Goal: Task Accomplishment & Management: Use online tool/utility

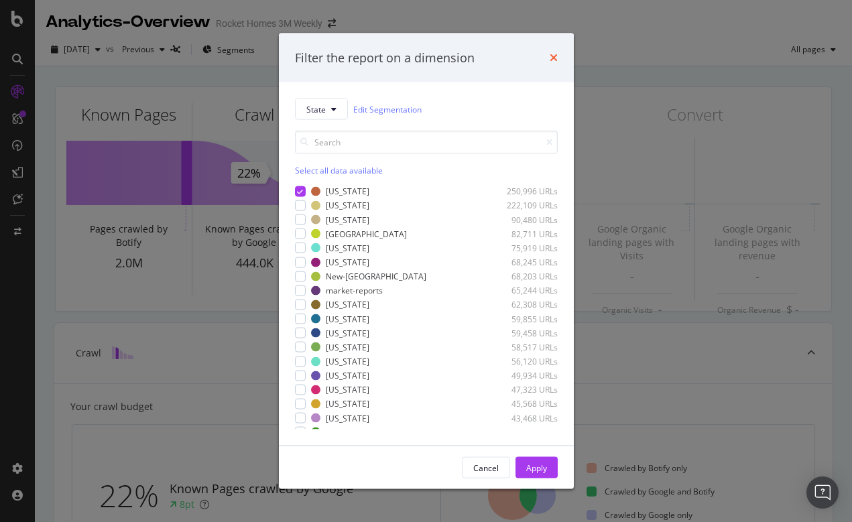
click at [552, 57] on icon "times" at bounding box center [554, 57] width 8 height 11
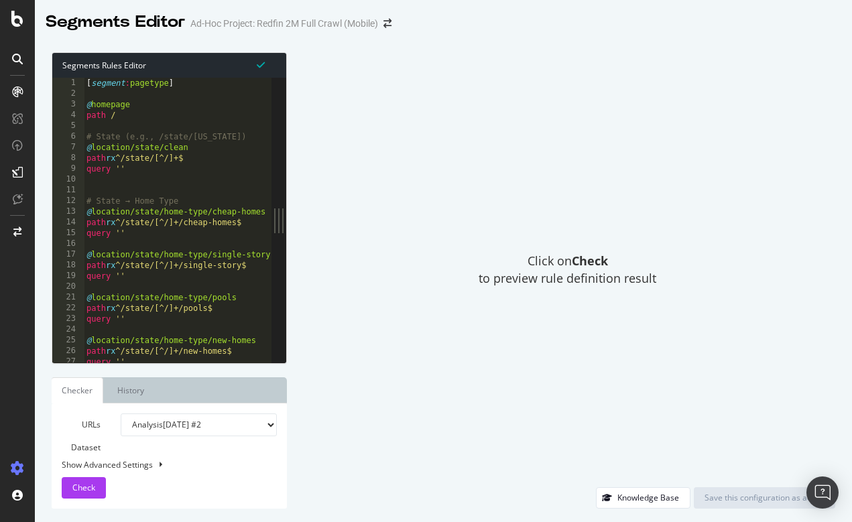
click at [18, 89] on icon at bounding box center [17, 91] width 11 height 11
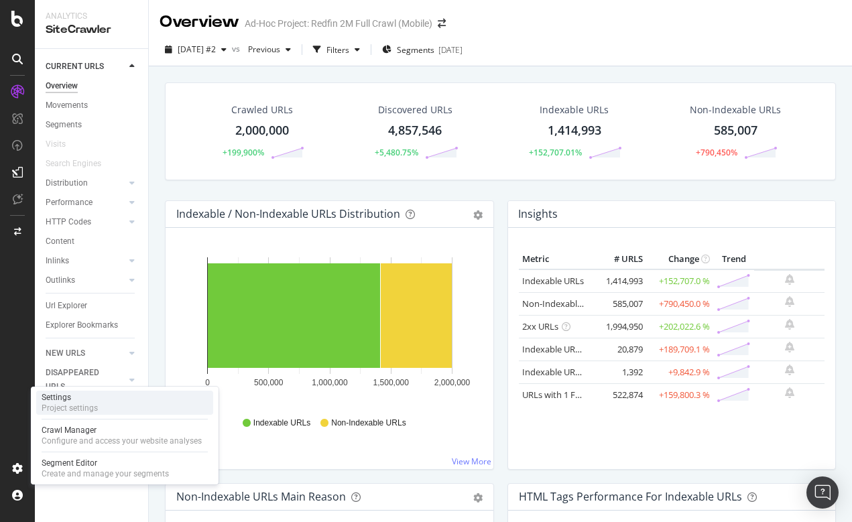
click at [111, 407] on div "Settings Project settings" at bounding box center [124, 403] width 177 height 24
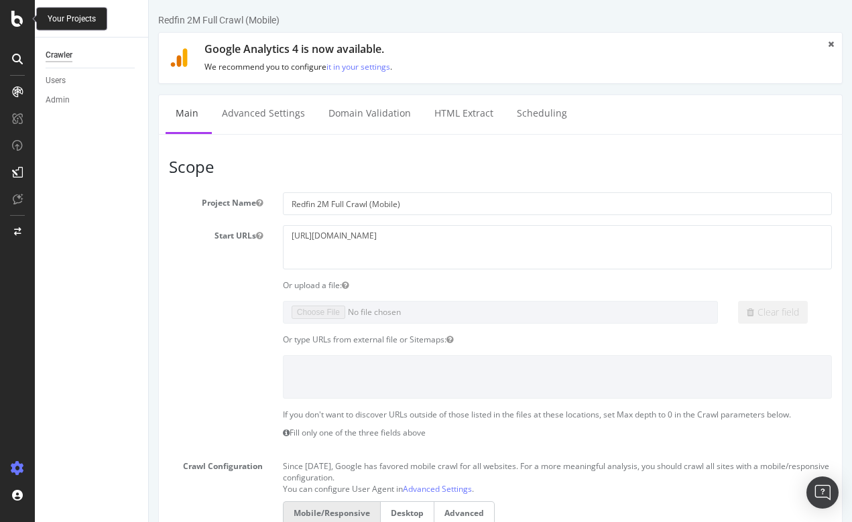
click at [16, 22] on icon at bounding box center [17, 19] width 12 height 16
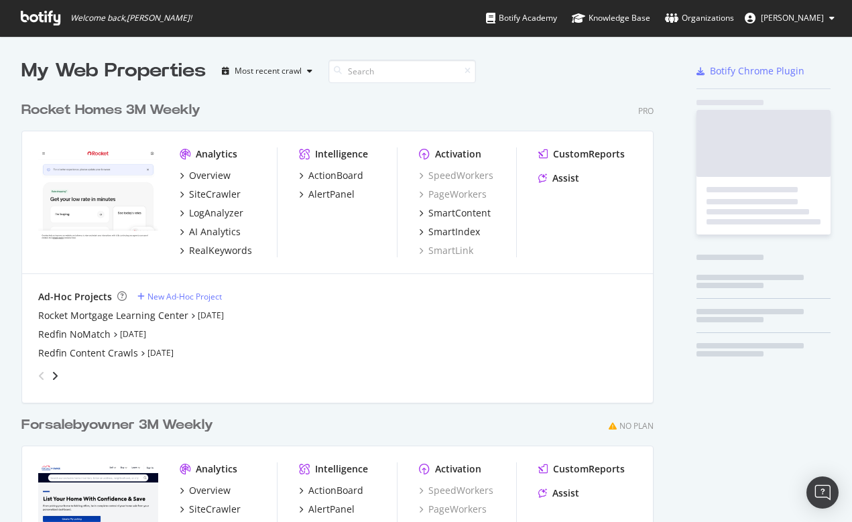
scroll to position [522, 852]
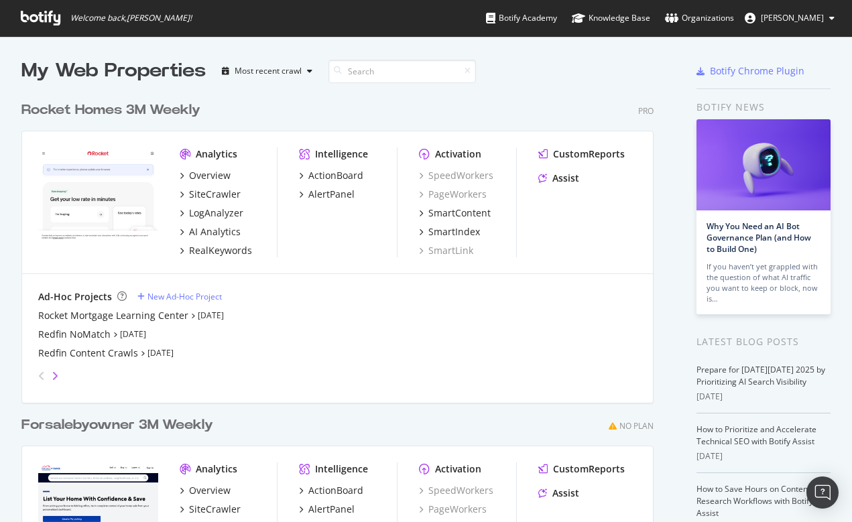
click at [54, 373] on icon "angle-right" at bounding box center [55, 376] width 7 height 11
click at [85, 335] on div "Redfin 2M Full Crawl (Mobile)" at bounding box center [103, 334] width 131 height 13
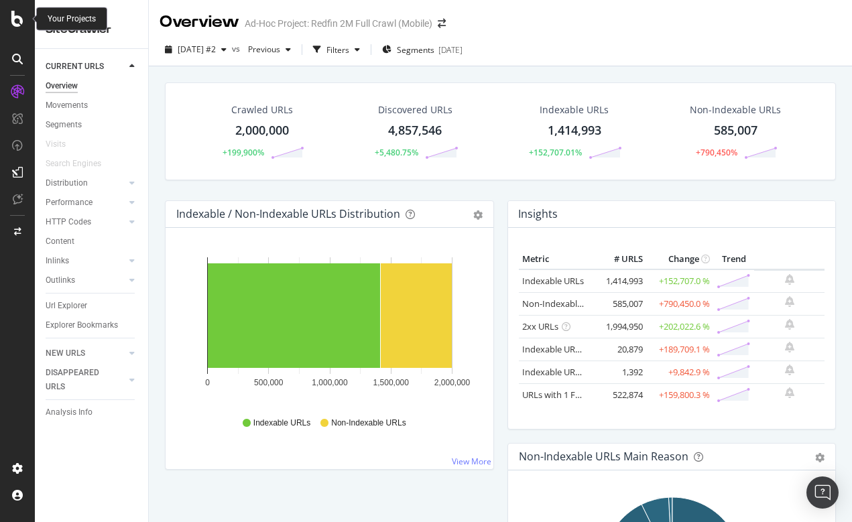
click at [19, 24] on icon at bounding box center [17, 19] width 12 height 16
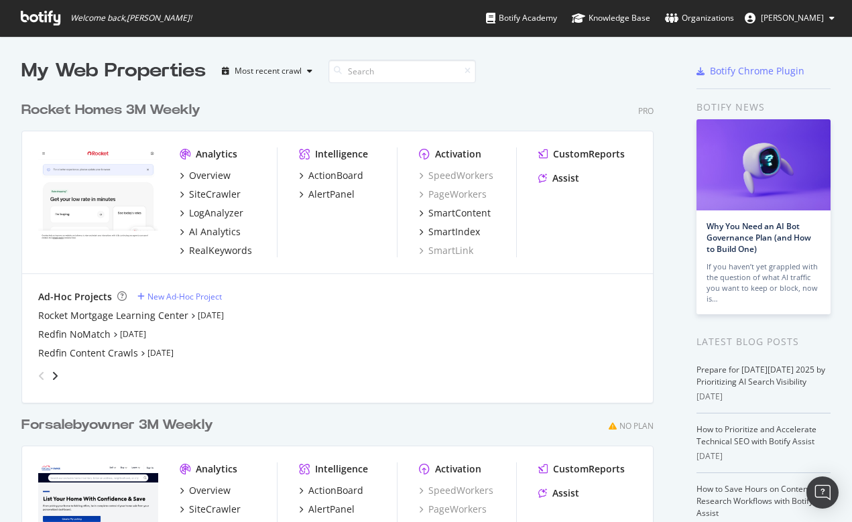
scroll to position [522, 852]
click at [70, 351] on div "Redfin Content Crawls" at bounding box center [88, 353] width 100 height 13
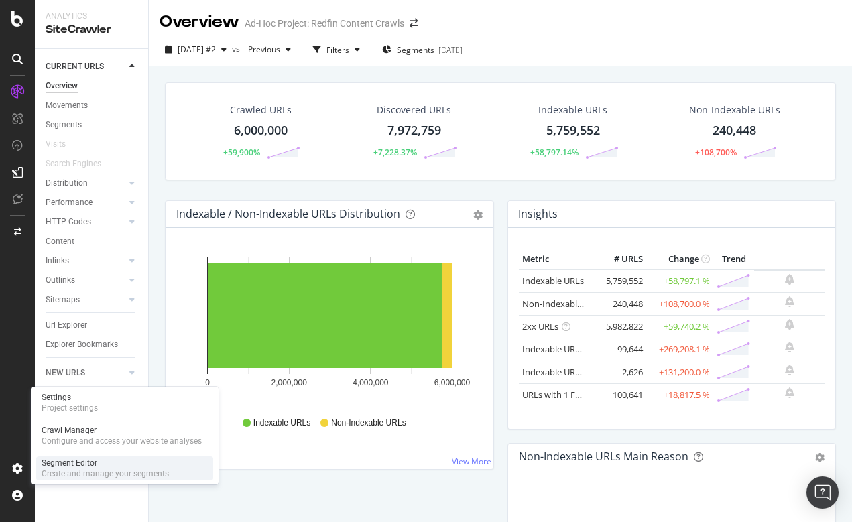
click at [57, 471] on div "Create and manage your segments" at bounding box center [105, 474] width 127 height 11
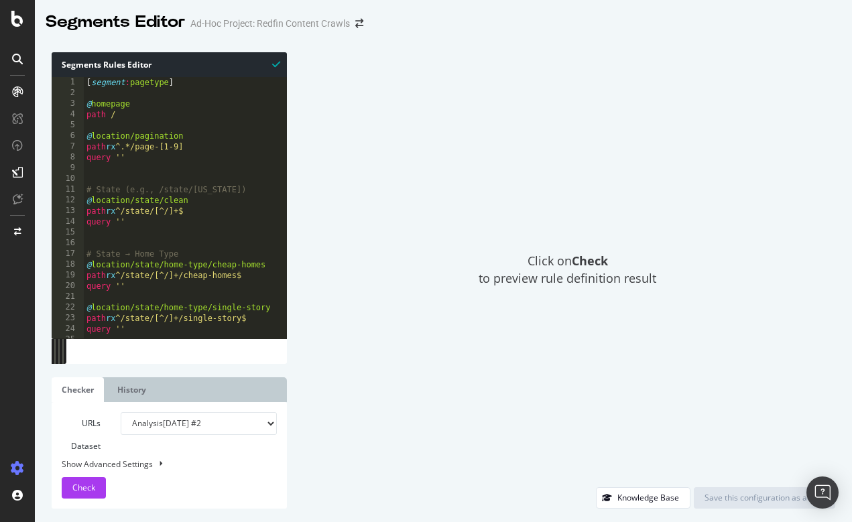
type textarea "path rx ^.*/minorcivildivision/.* query ''"
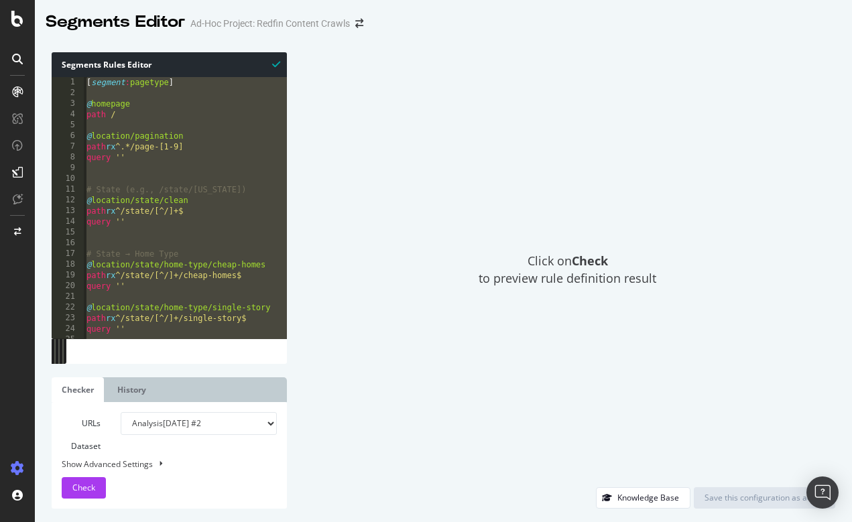
paste textarea "Cursor at row 813"
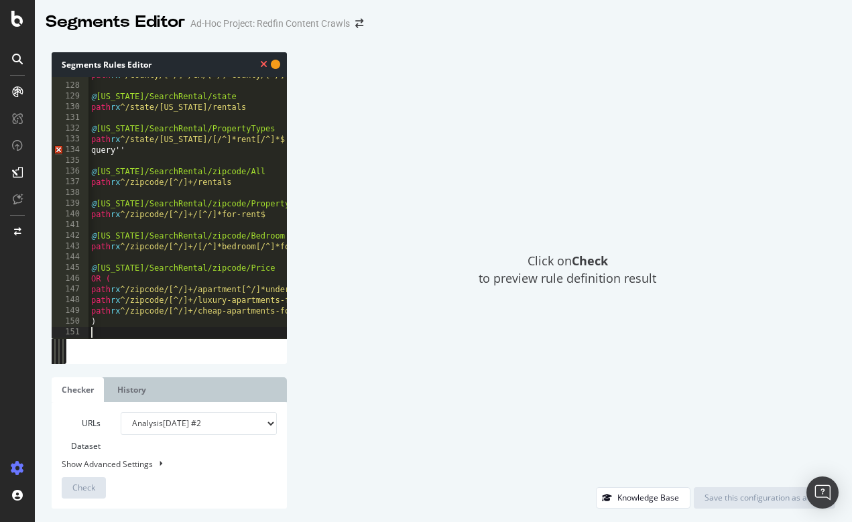
scroll to position [1358, 0]
click at [115, 149] on div "path rx ^/county/[^/]+/CA/[^/]+County/[^/]*for-rent @ [US_STATE]/SearchRental/s…" at bounding box center [282, 211] width 387 height 282
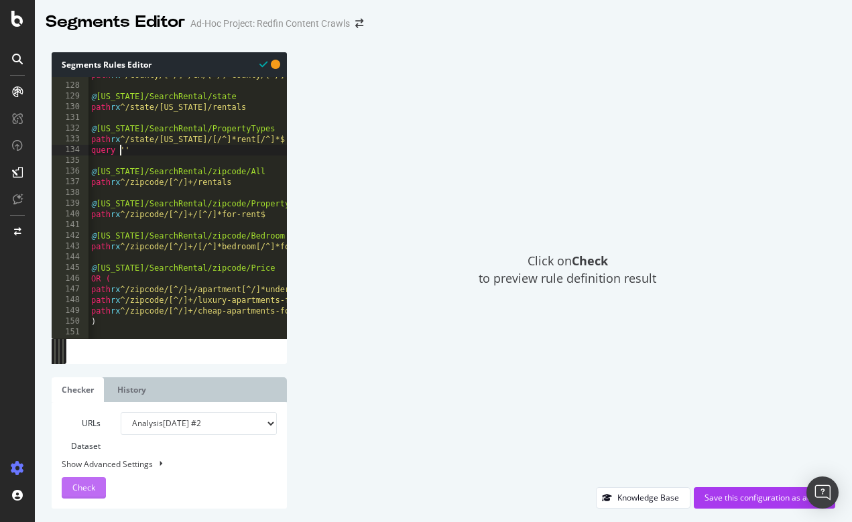
click at [85, 489] on span "Check" at bounding box center [83, 487] width 23 height 11
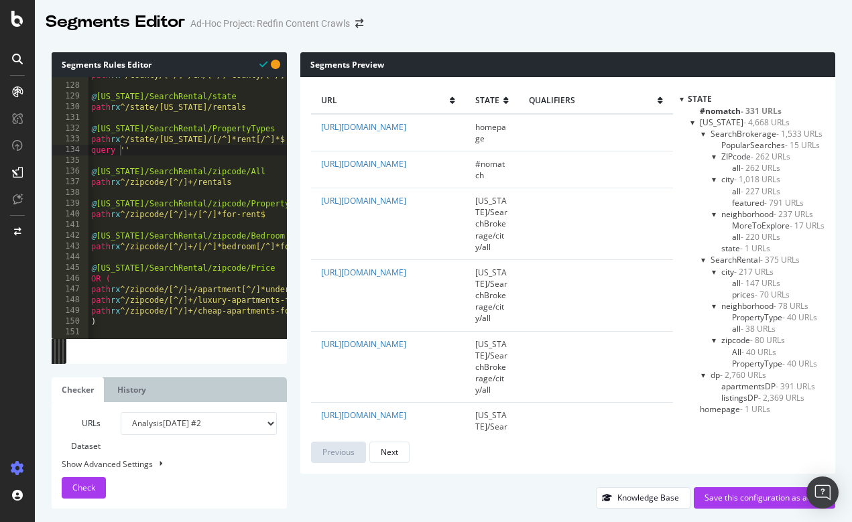
click at [691, 121] on div at bounding box center [693, 122] width 5 height 11
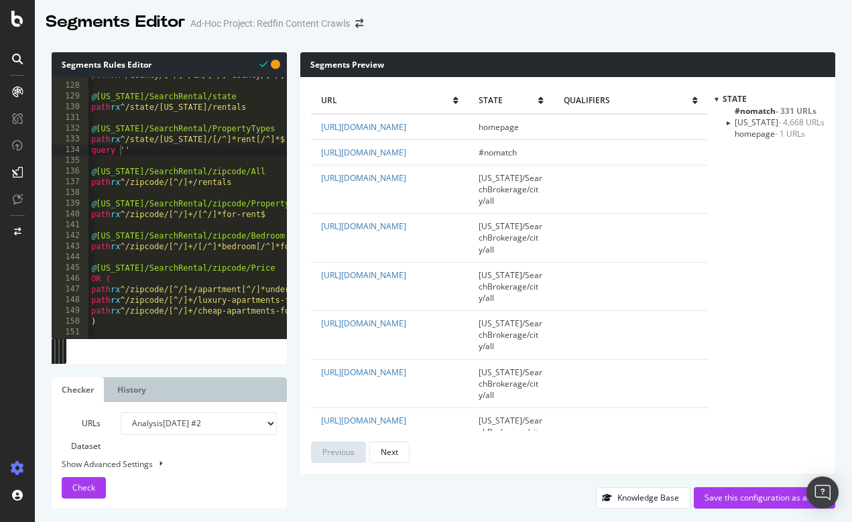
click at [734, 121] on div at bounding box center [727, 121] width 11 height 5
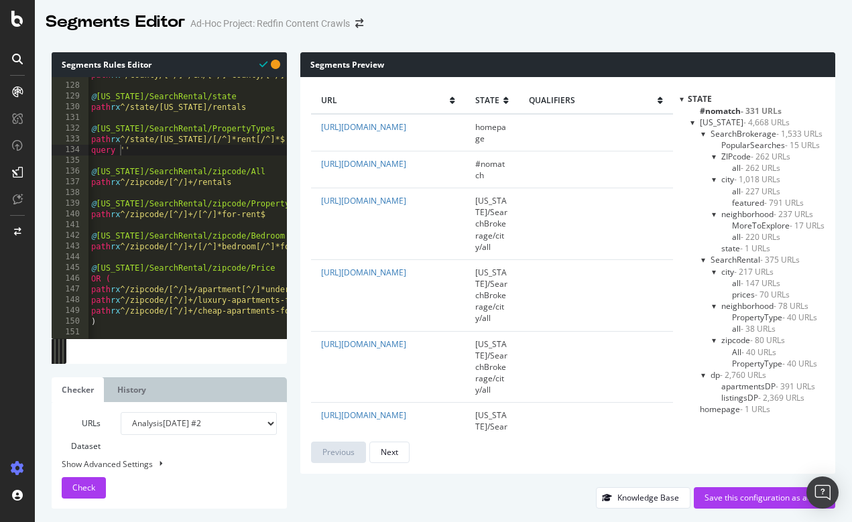
click at [702, 134] on div at bounding box center [703, 133] width 5 height 11
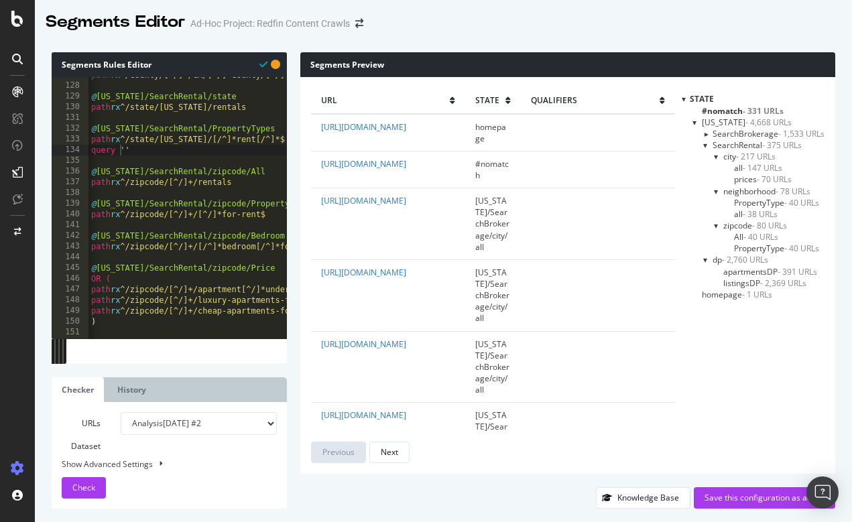
click at [705, 145] on div at bounding box center [705, 144] width 5 height 11
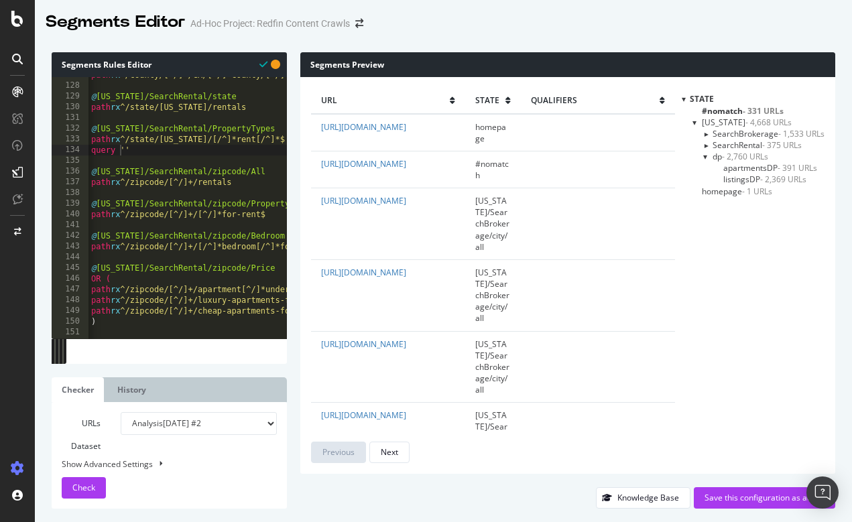
click at [706, 156] on div at bounding box center [705, 156] width 5 height 11
click at [706, 156] on div at bounding box center [705, 156] width 11 height 5
click at [708, 156] on div at bounding box center [705, 156] width 5 height 11
click at [730, 107] on span "#nomatch - 331 URLs" at bounding box center [743, 110] width 82 height 11
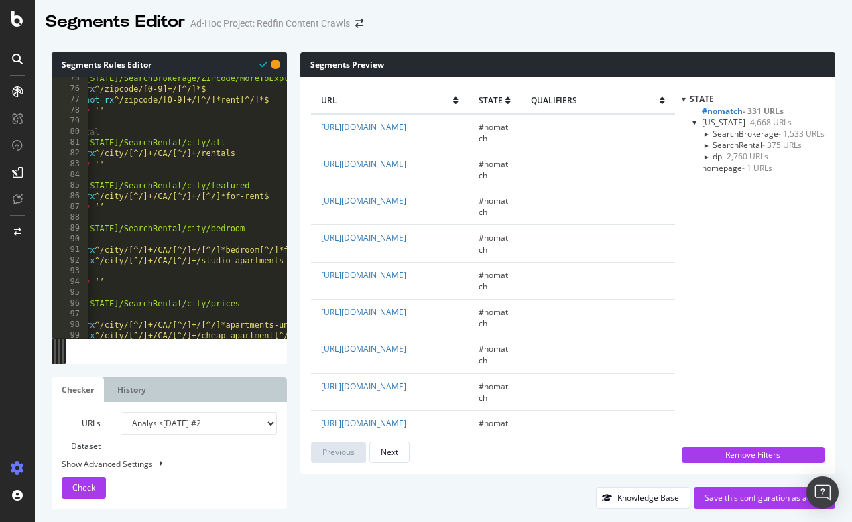
scroll to position [0, 0]
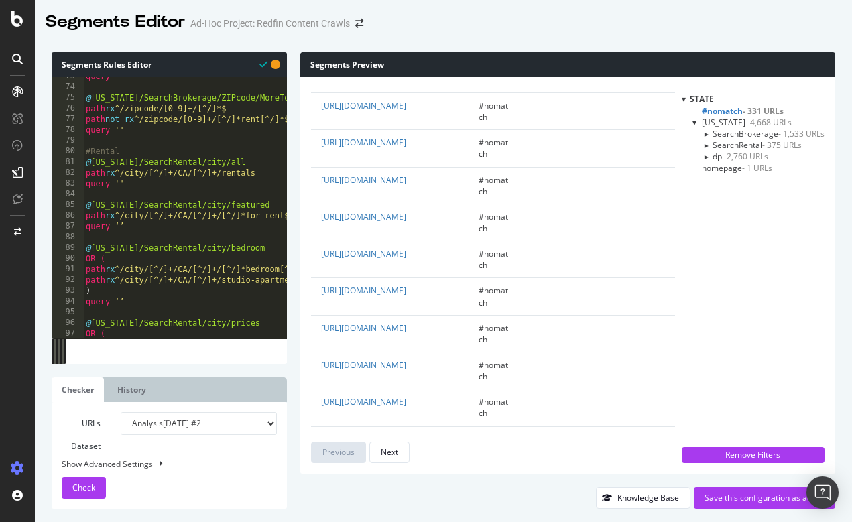
type textarea "@[US_STATE]/SearchRental/city/featured"
click at [270, 205] on div "query '' @ [US_STATE]/SearchBrokerage/ZIPcode/MoreToExplore path rx ^/zipcode/[…" at bounding box center [276, 212] width 387 height 282
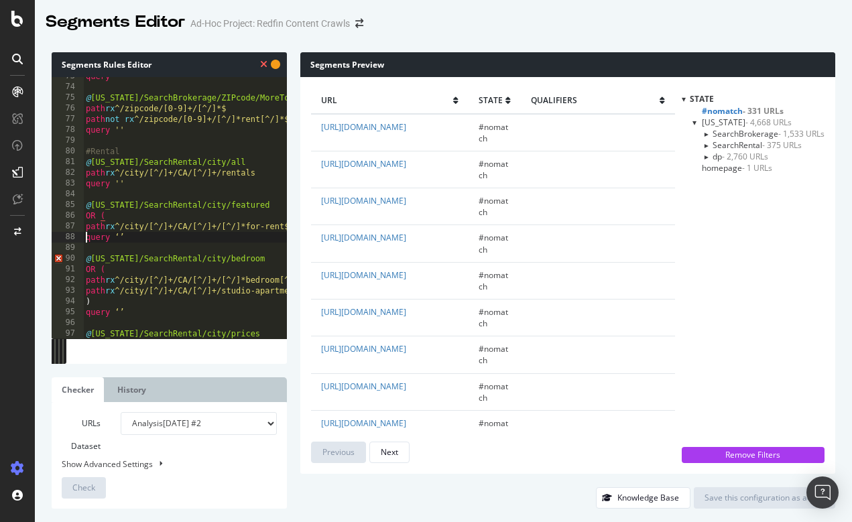
click at [84, 237] on div "query '' @ [US_STATE]/SearchBrokerage/ZIPcode/MoreToExplore path rx ^/zipcode/[…" at bounding box center [276, 212] width 387 height 282
type textarea "query ‘’"
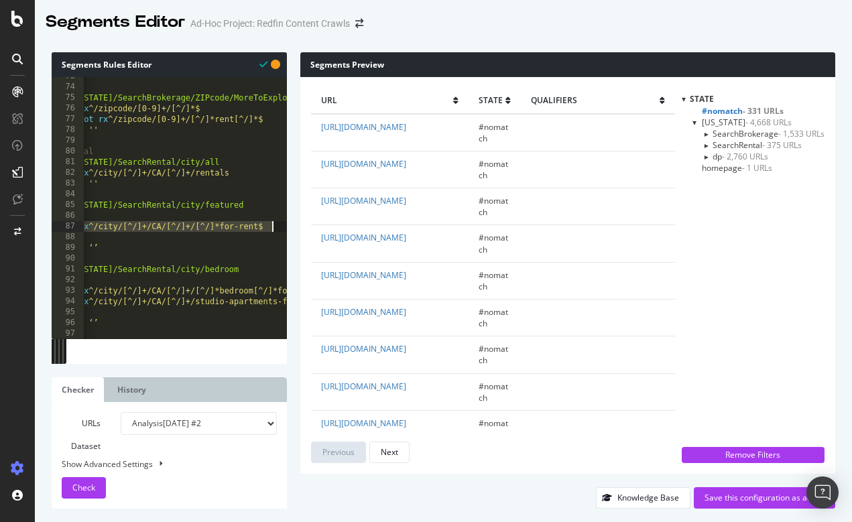
drag, startPoint x: 84, startPoint y: 228, endPoint x: 274, endPoint y: 226, distance: 189.8
click at [274, 226] on div ") 73 74 75 76 77 78 79 80 81 82 83 84 85 86 87 88 89 90 91 92 93 94 95 96 97 98…" at bounding box center [169, 207] width 235 height 261
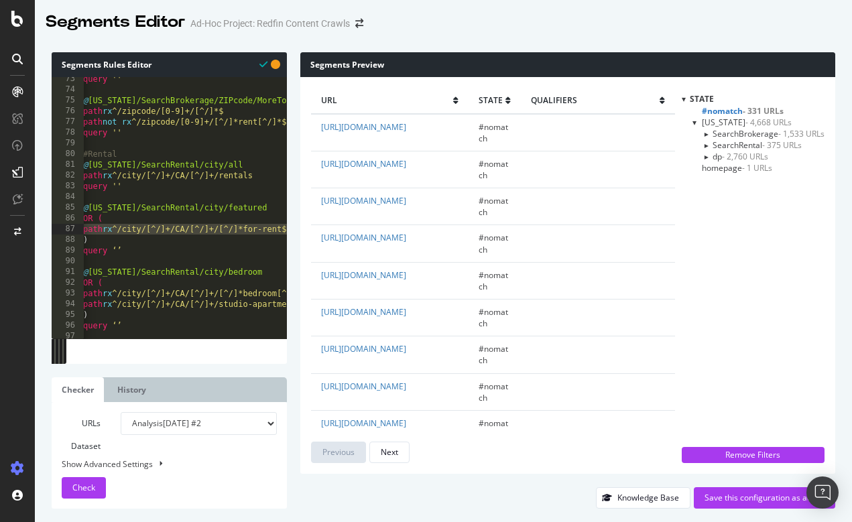
scroll to position [775, 0]
click at [130, 220] on div "query '' @ [US_STATE]/SearchBrokerage/ZIPcode/MoreToExplore path rx ^/zipcode/[…" at bounding box center [276, 215] width 387 height 282
type textarea "OR ("
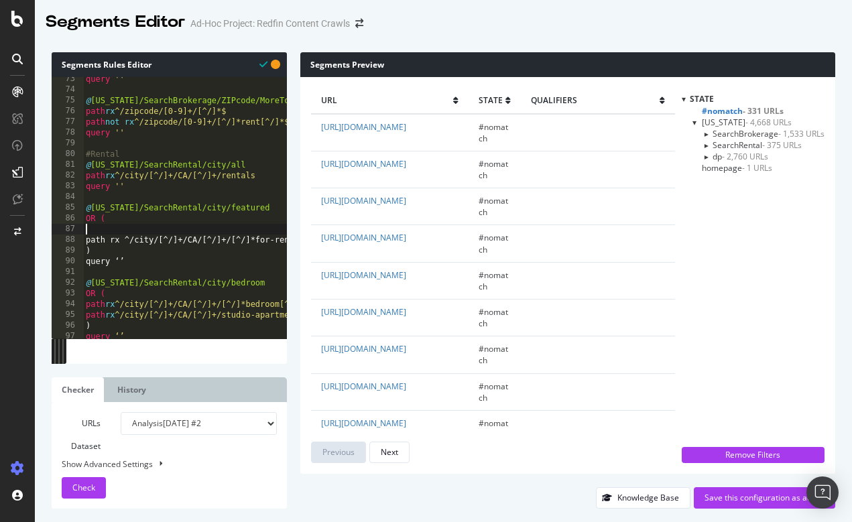
paste textarea "path rx ^/city/[^/]+/CA/[^/]+/[^/]*for-rent$"
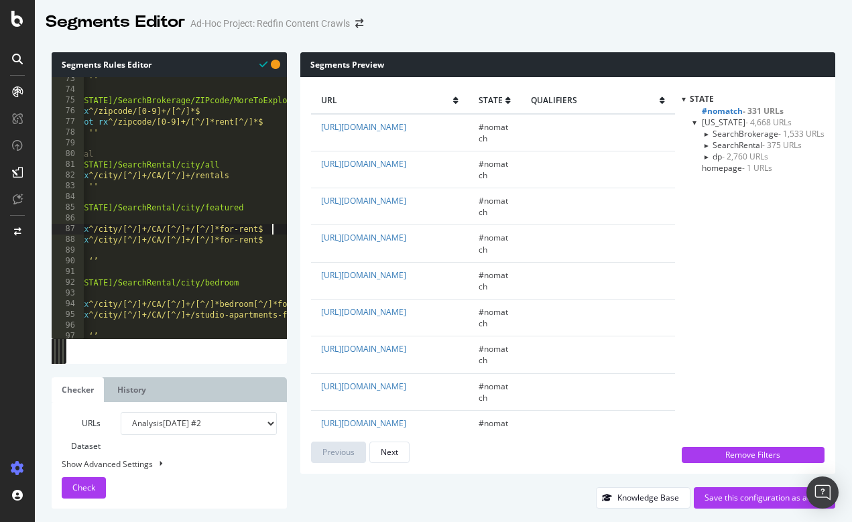
click at [229, 227] on div "query '' @ [US_STATE]/SearchBrokerage/ZIPcode/MoreToExplore path rx ^/zipcode/[…" at bounding box center [250, 215] width 387 height 282
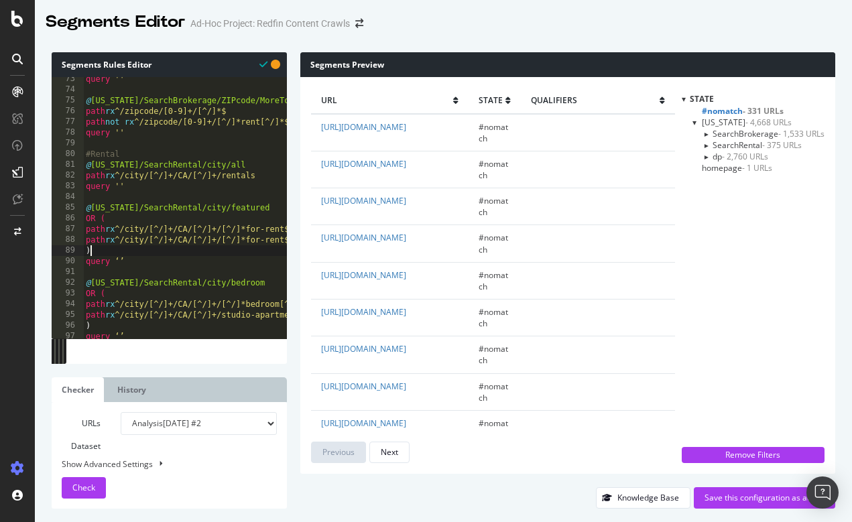
click at [241, 251] on div "query '' @ [US_STATE]/SearchBrokerage/ZIPcode/MoreToExplore path rx ^/zipcode/[…" at bounding box center [276, 215] width 387 height 282
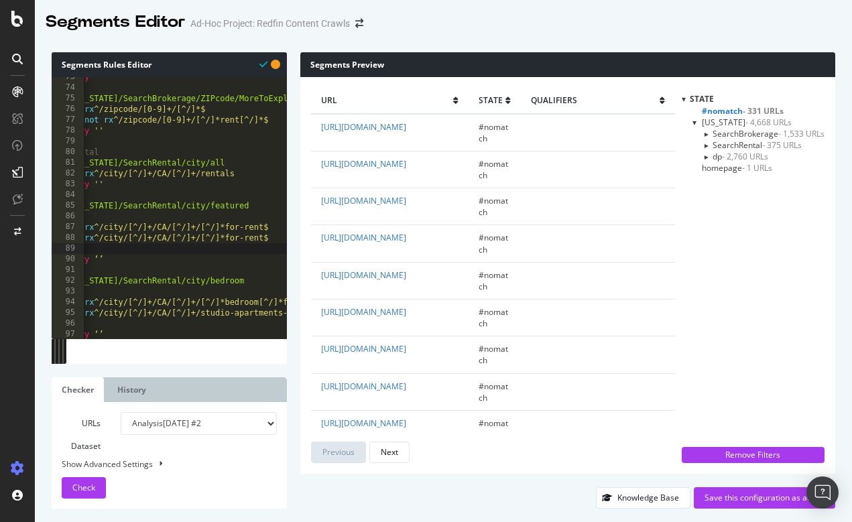
scroll to position [0, 54]
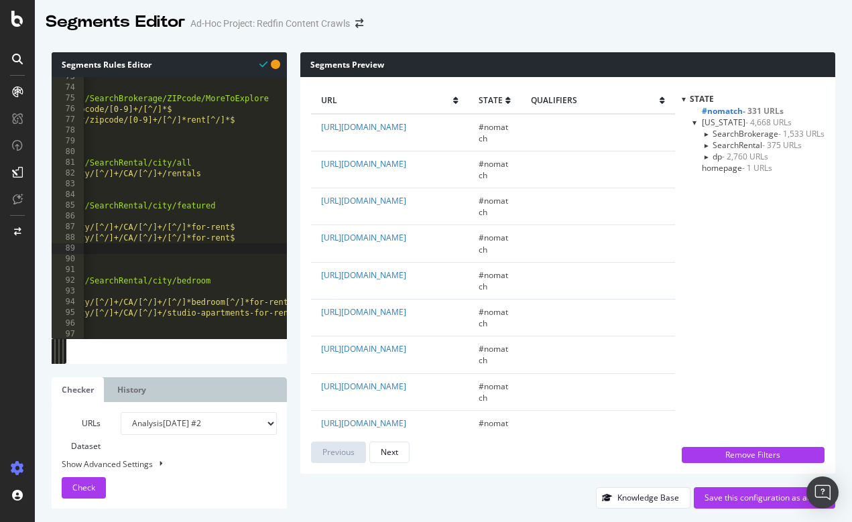
click at [200, 225] on div "query '' @ [US_STATE]/SearchBrokerage/ZIPcode/MoreToExplore path rx ^/zipcode/[…" at bounding box center [222, 213] width 387 height 282
click at [81, 493] on span "Check" at bounding box center [83, 487] width 23 height 11
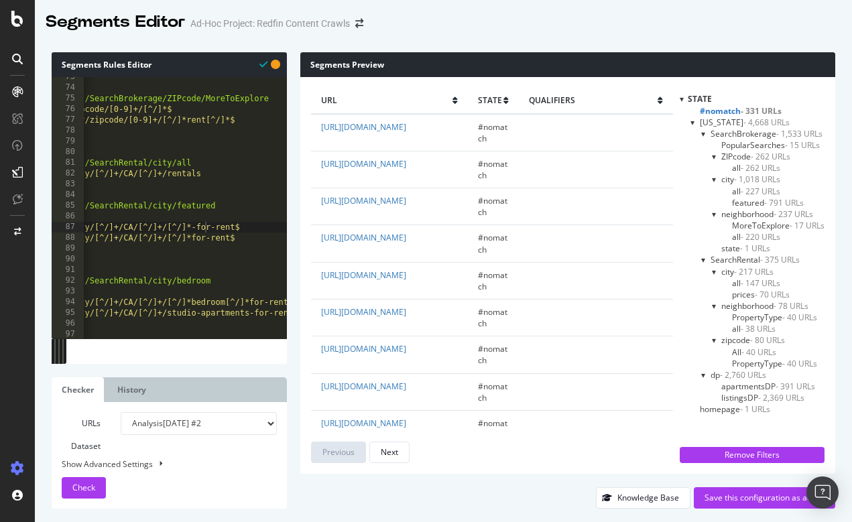
click at [703, 135] on div at bounding box center [703, 133] width 5 height 11
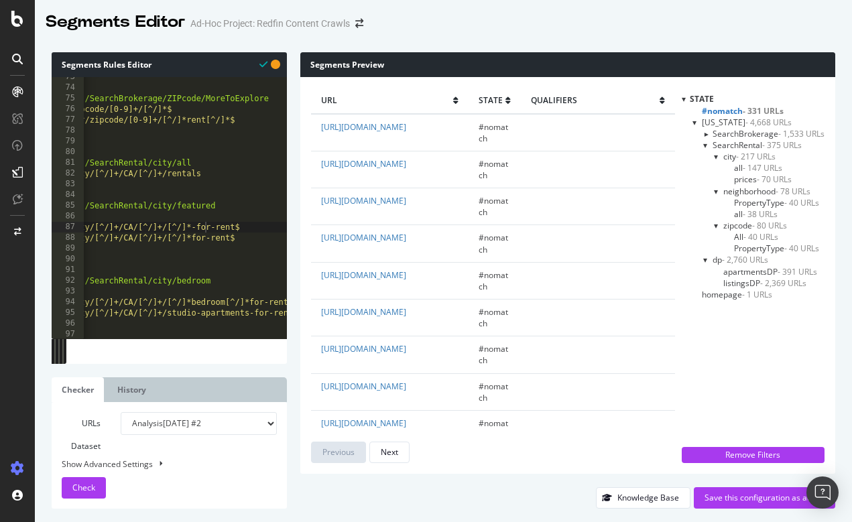
click at [705, 145] on div at bounding box center [705, 144] width 5 height 11
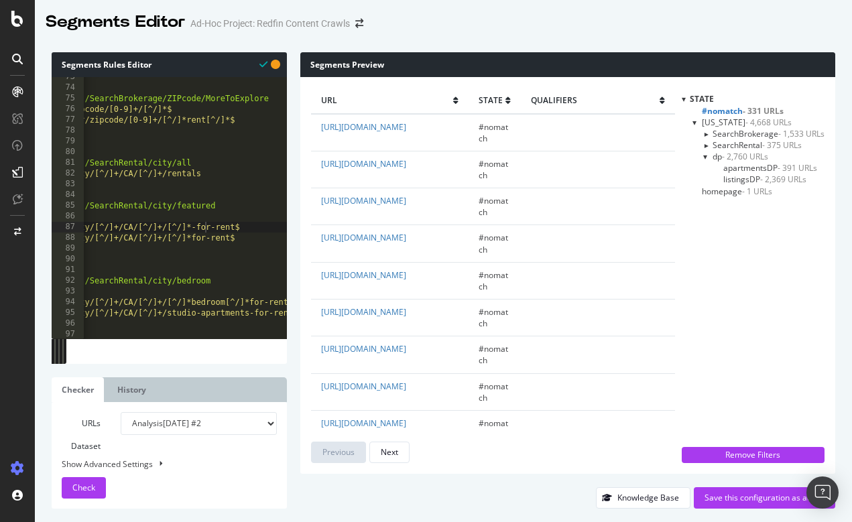
click at [705, 132] on div at bounding box center [705, 133] width 11 height 5
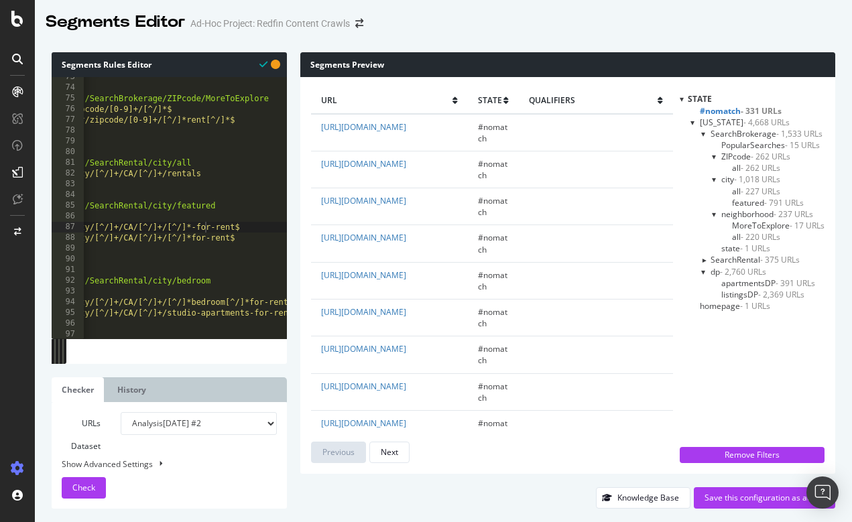
click at [752, 106] on span "- 331 URLs" at bounding box center [761, 110] width 41 height 11
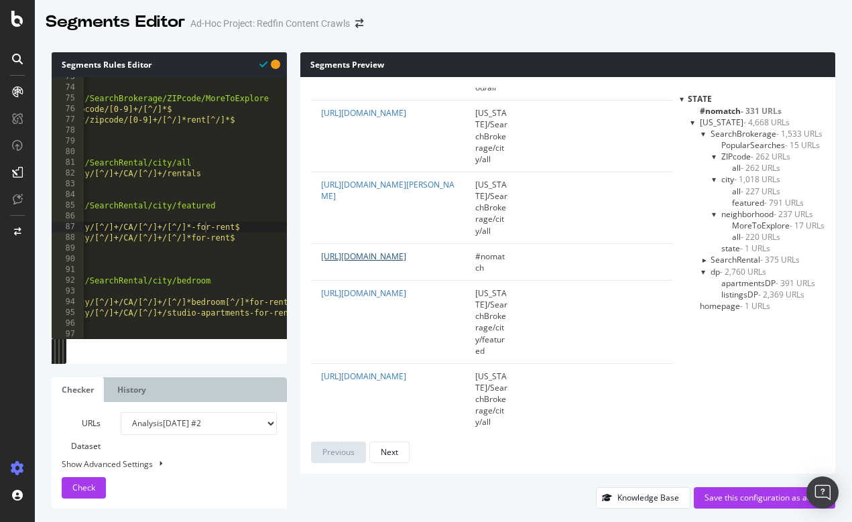
scroll to position [3660, 0]
click at [215, 205] on div "query '' @ [US_STATE]/SearchBrokerage/ZIPcode/MoreToExplore path rx ^/zipcode/[…" at bounding box center [222, 213] width 387 height 282
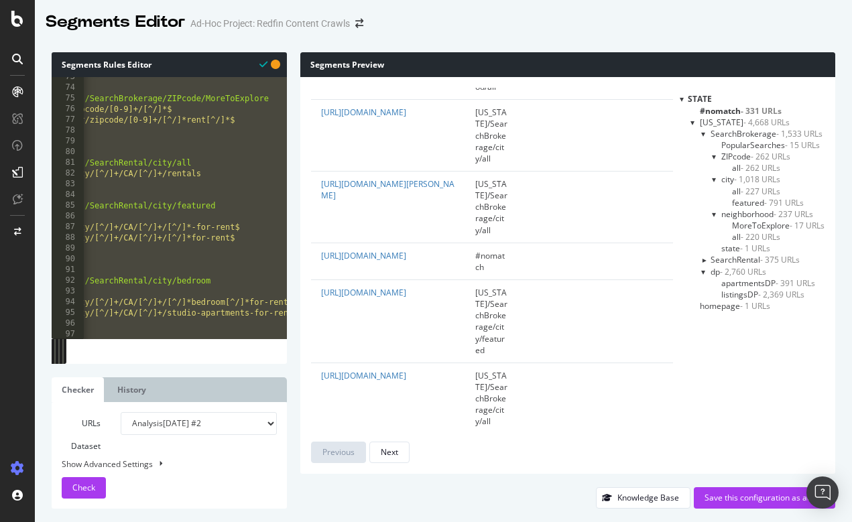
scroll to position [0, 0]
paste textarea "query ''"
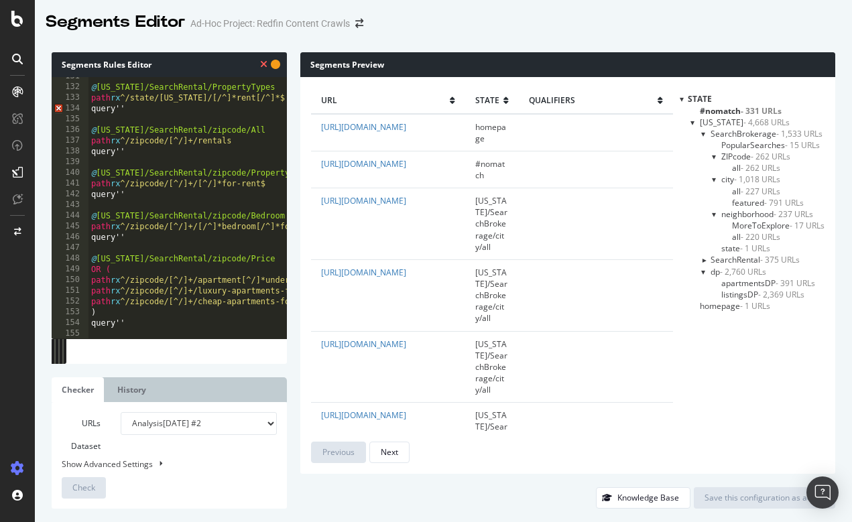
scroll to position [1504, 0]
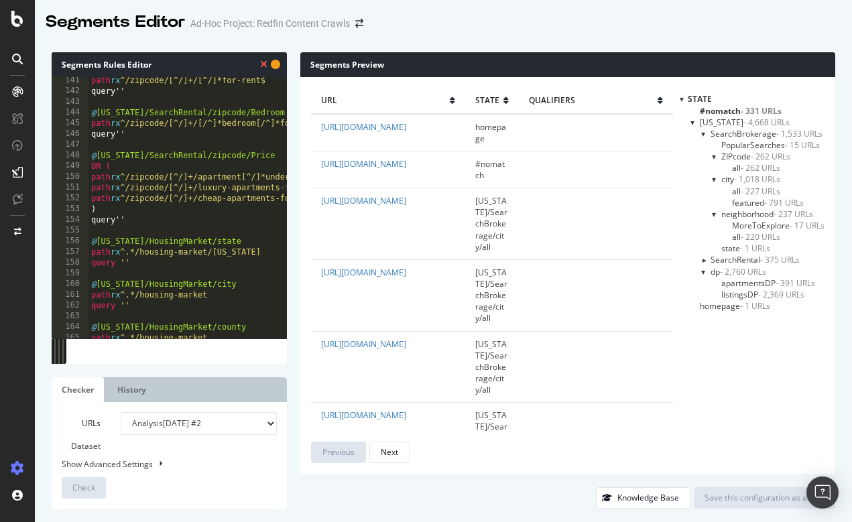
click at [115, 218] on div "path rx ^/zipcode/[^/]+/[^/]*for-rent$ query'' @ [US_STATE]/SearchRental/zipcod…" at bounding box center [282, 216] width 387 height 282
click at [115, 132] on div "path rx ^/zipcode/[^/]+/[^/]*for-rent$ query'' @ [US_STATE]/SearchRental/zipcod…" at bounding box center [282, 216] width 387 height 282
click at [118, 86] on div "path rx ^/zipcode/[^/]+/[^/]*for-rent$ query'' @ [US_STATE]/SearchRental/zipcod…" at bounding box center [282, 216] width 387 height 282
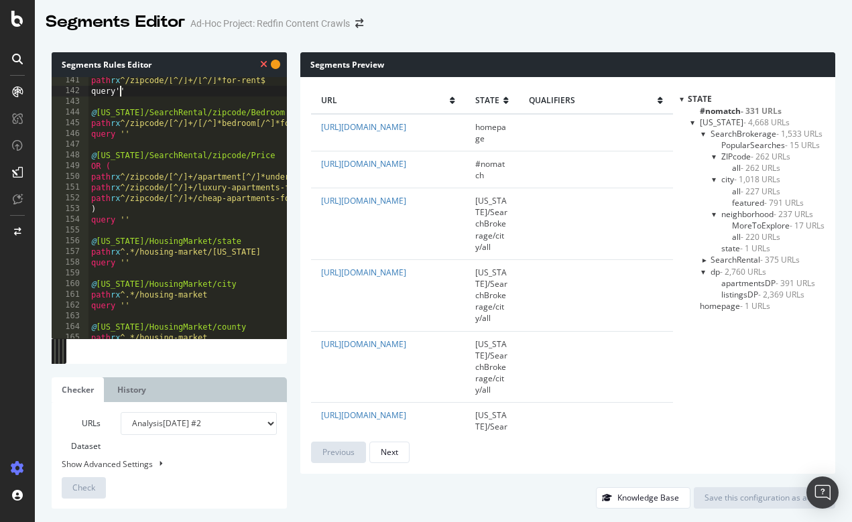
click at [115, 90] on div "path rx ^/zipcode/[^/]+/[^/]*for-rent$ query'' @ [US_STATE]/SearchRental/zipcod…" at bounding box center [282, 216] width 387 height 282
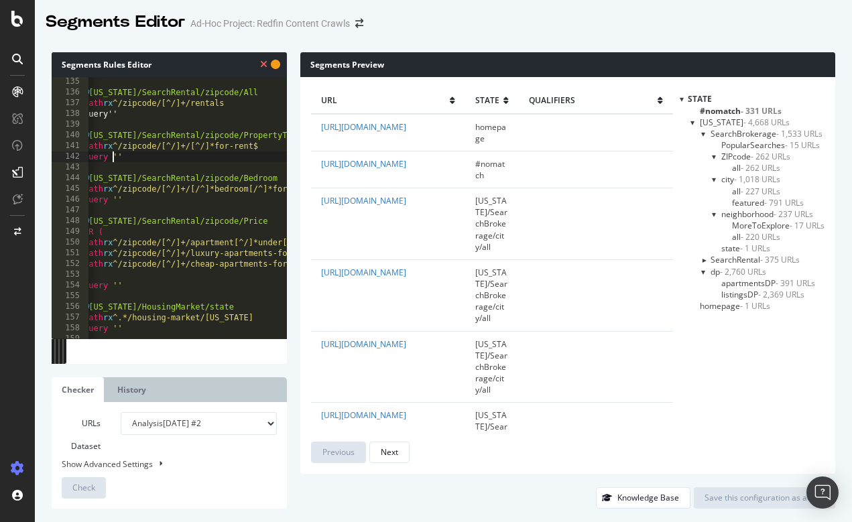
scroll to position [1429, 0]
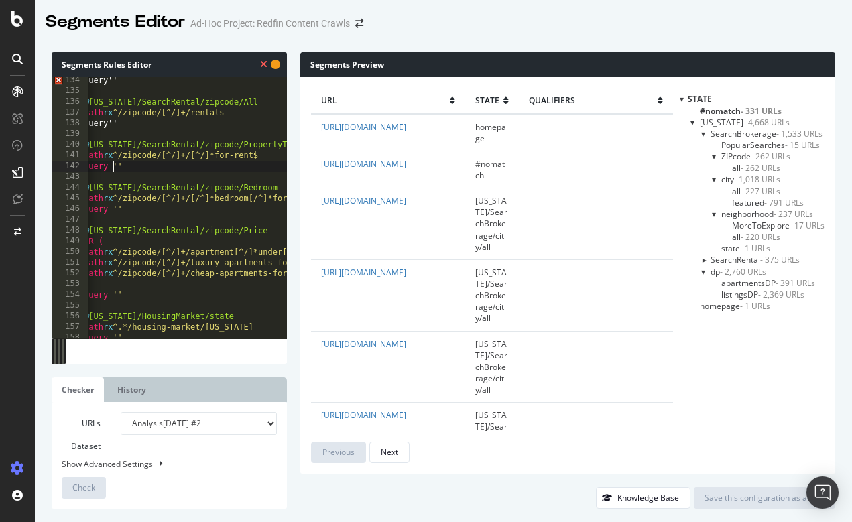
click at [109, 117] on div "query'' @ [US_STATE]/SearchRental/zipcode/All path rx ^/zipcode/[^/]+/rentals q…" at bounding box center [274, 216] width 387 height 282
click at [108, 119] on div "query'' @ [US_STATE]/SearchRental/zipcode/All path rx ^/zipcode/[^/]+/rentals q…" at bounding box center [274, 216] width 387 height 282
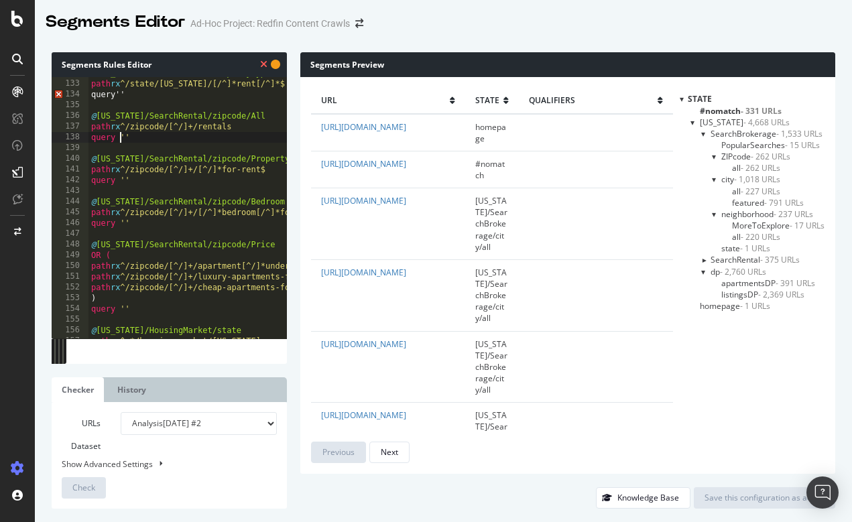
scroll to position [1405, 0]
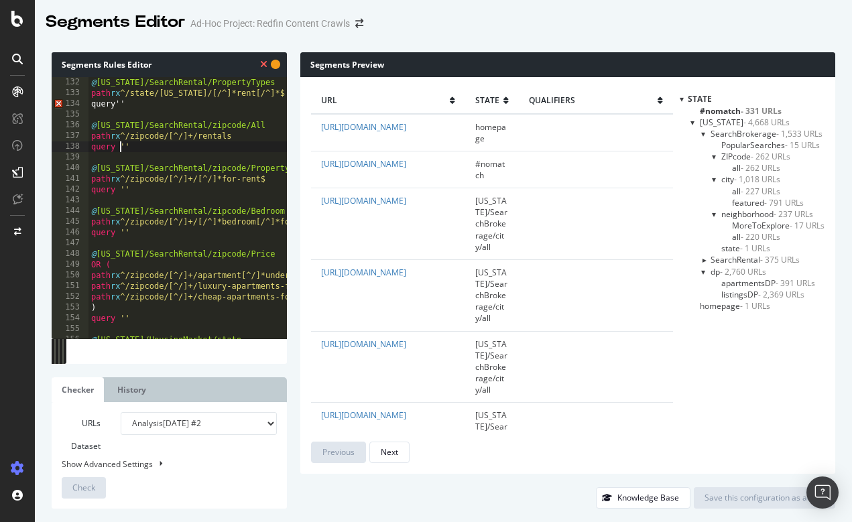
click at [113, 101] on div "@ [US_STATE]/SearchRental/PropertyTypes path rx ^/state/[US_STATE]/[/^]*rent[/^…" at bounding box center [282, 218] width 387 height 282
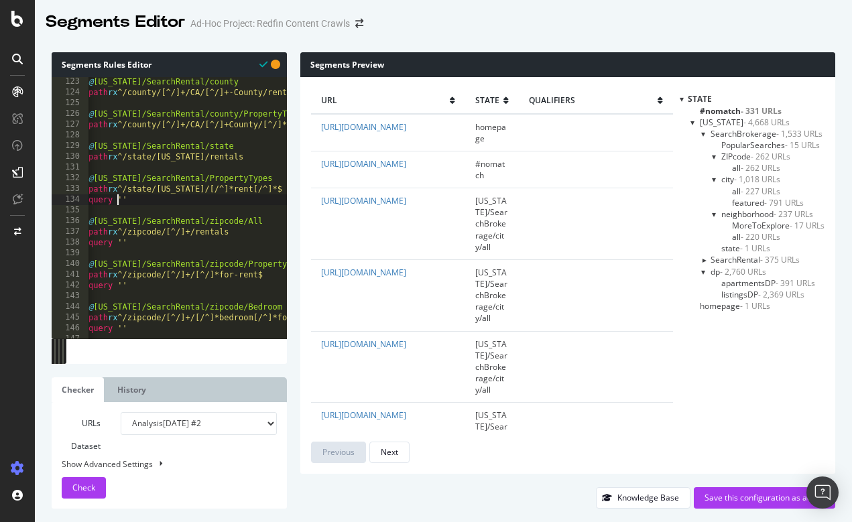
scroll to position [1307, 0]
type textarea "query ''"
click at [81, 483] on span "Check" at bounding box center [83, 487] width 23 height 11
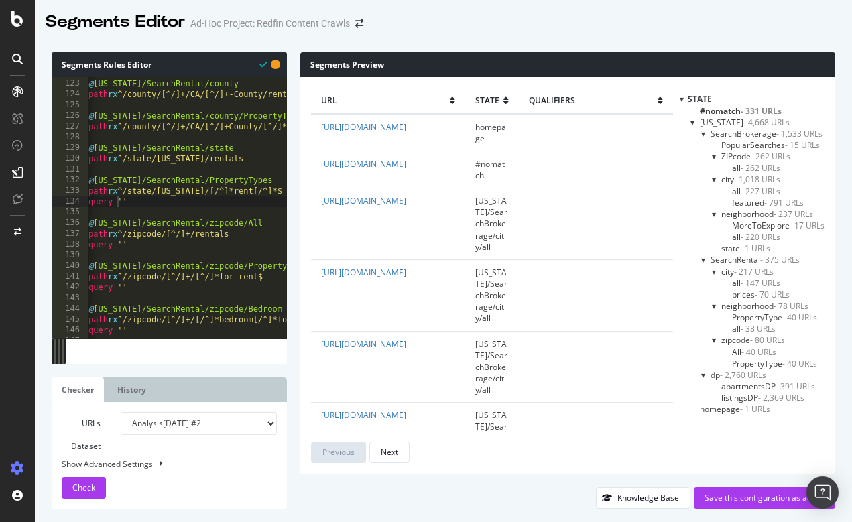
click at [713, 135] on span "SearchBrokerage - 1,533 URLs" at bounding box center [767, 133] width 112 height 11
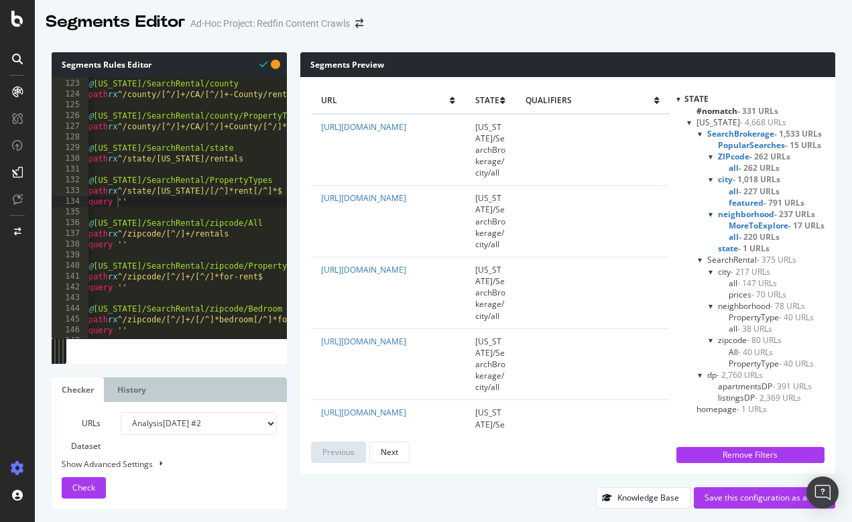
click at [698, 133] on div at bounding box center [700, 133] width 5 height 11
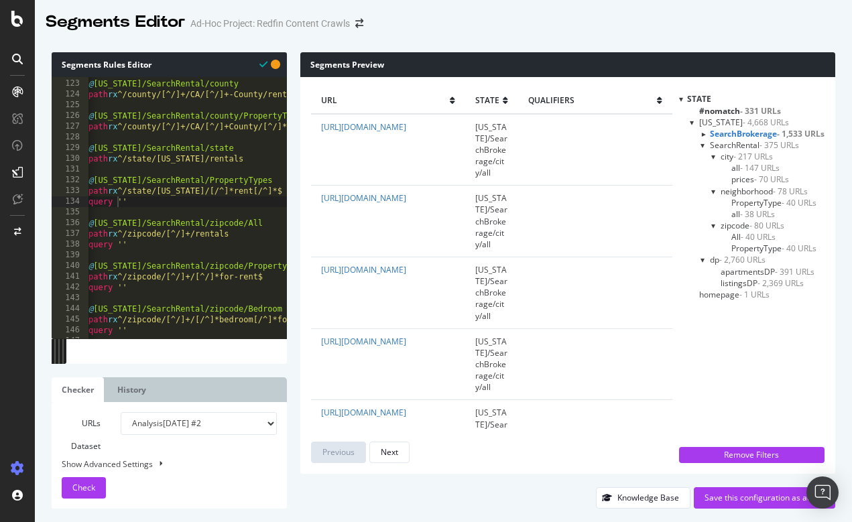
click at [701, 146] on div at bounding box center [703, 144] width 5 height 11
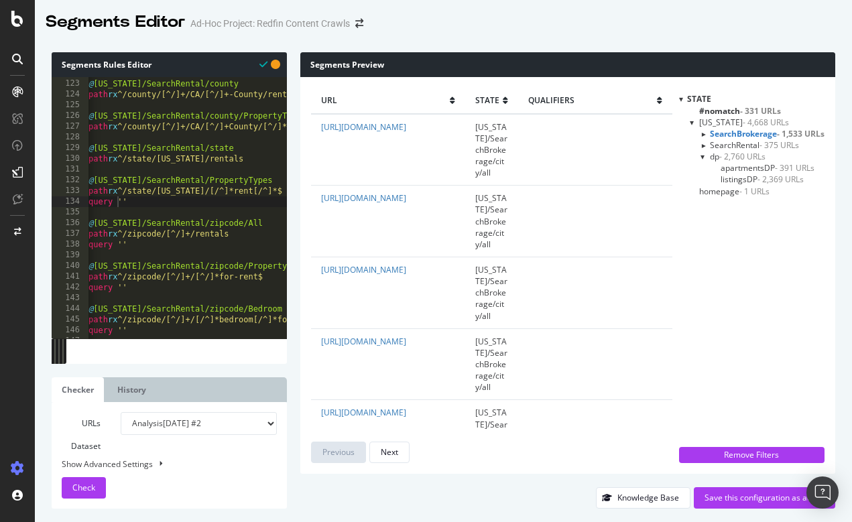
click at [701, 136] on div "SearchBrokerage - 1,533 URLs" at bounding box center [763, 133] width 124 height 11
click at [699, 131] on div at bounding box center [702, 133] width 11 height 5
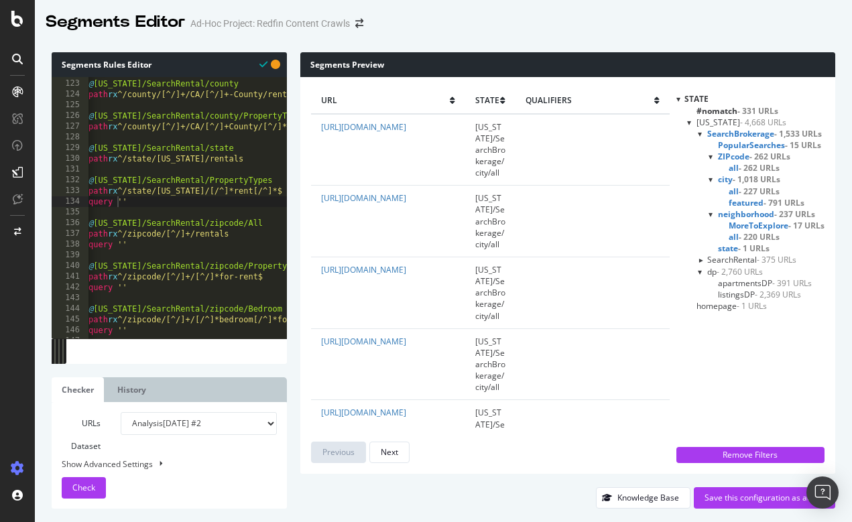
click at [699, 257] on div at bounding box center [700, 259] width 11 height 5
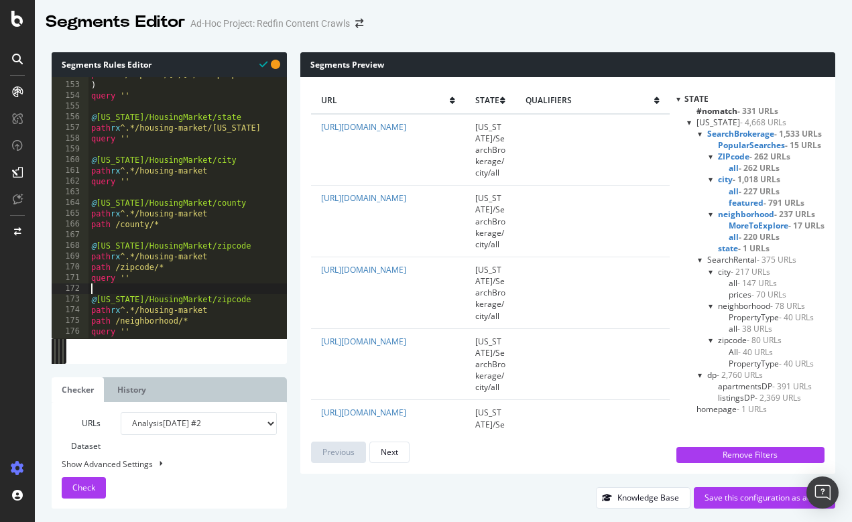
scroll to position [0, 0]
click at [255, 284] on div "path rx ^/zipcode/[^/]+/cheap-apartments-for-rent$ ) query '' @ [US_STATE]/Hous…" at bounding box center [282, 210] width 387 height 282
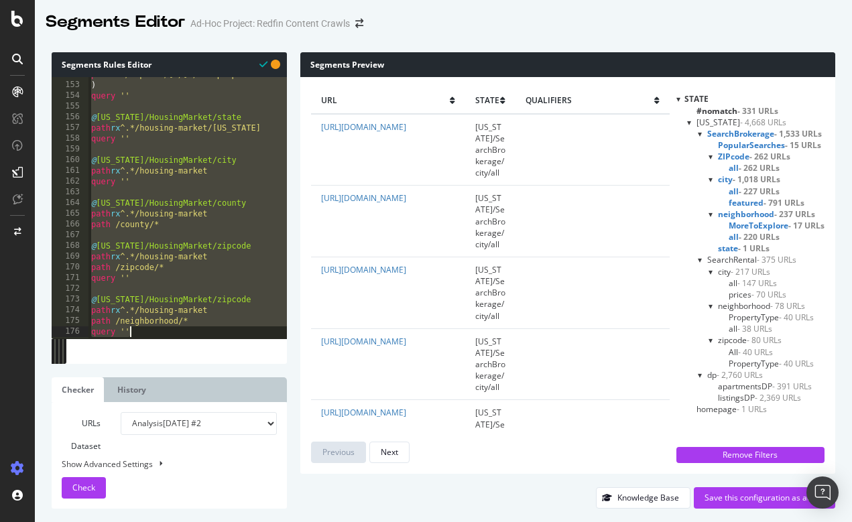
paste textarea "Cursor at row 176"
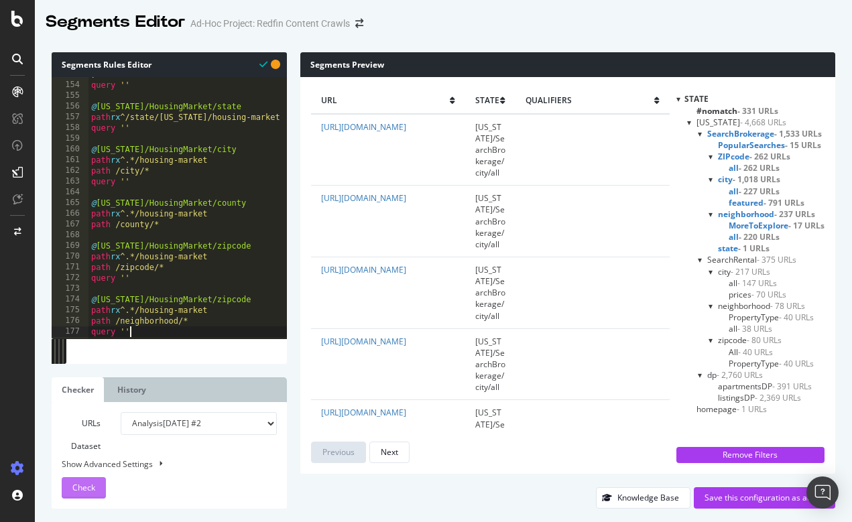
click at [86, 489] on span "Check" at bounding box center [83, 487] width 23 height 11
click at [698, 133] on div at bounding box center [700, 133] width 5 height 11
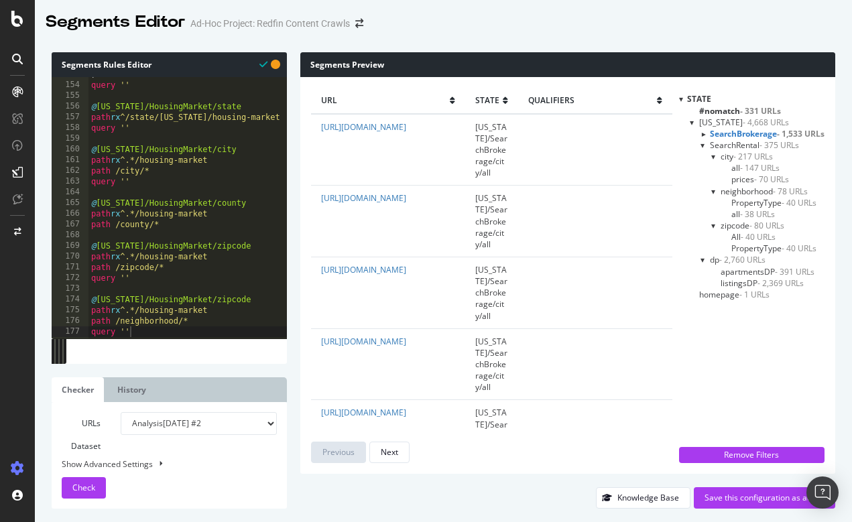
click at [701, 146] on div at bounding box center [703, 144] width 5 height 11
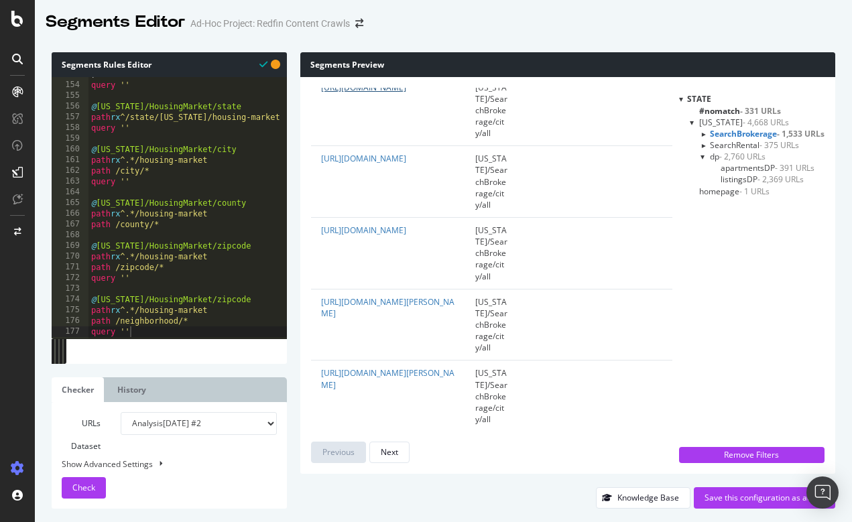
scroll to position [1395, 0]
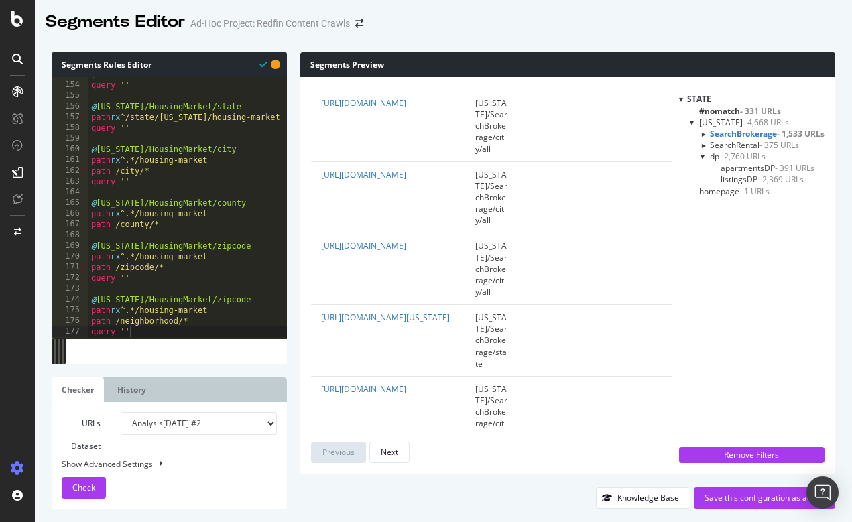
click at [750, 111] on span "- 331 URLs" at bounding box center [760, 110] width 41 height 11
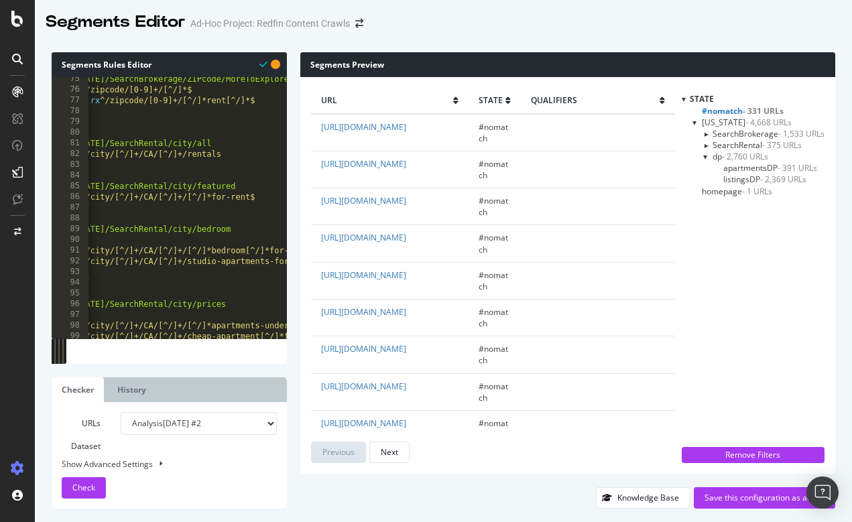
scroll to position [0, 39]
type textarea "path rx ^/city/[^/]+/CA/[^/]+/[^/]*for-rent$"
click at [268, 197] on div "@ [US_STATE]/SearchBrokerage/ZIPcode/MoreToExplore path rx ^/zipcode/[0-9]+/[^/…" at bounding box center [242, 215] width 387 height 282
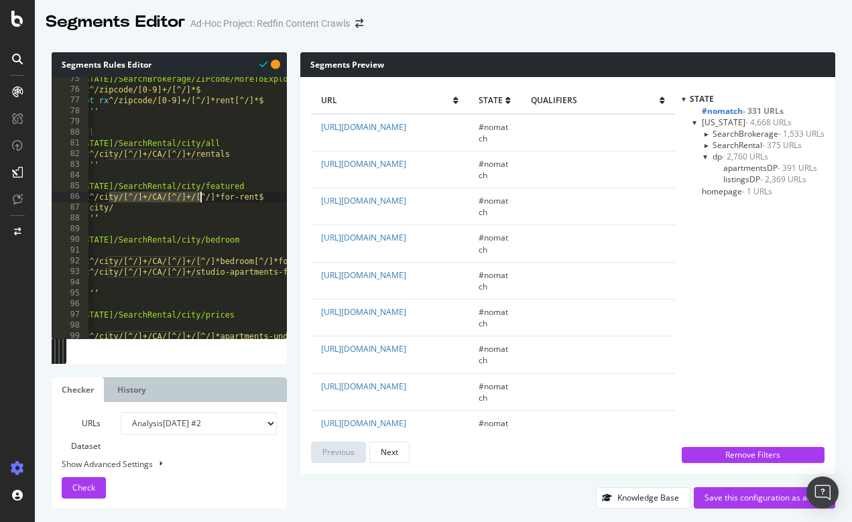
drag, startPoint x: 139, startPoint y: 194, endPoint x: 198, endPoint y: 194, distance: 59.0
click at [198, 194] on div "@ [US_STATE]/SearchBrokerage/ZIPcode/MoreToExplore path rx ^/zipcode/[0-9]+/[^/…" at bounding box center [251, 215] width 387 height 282
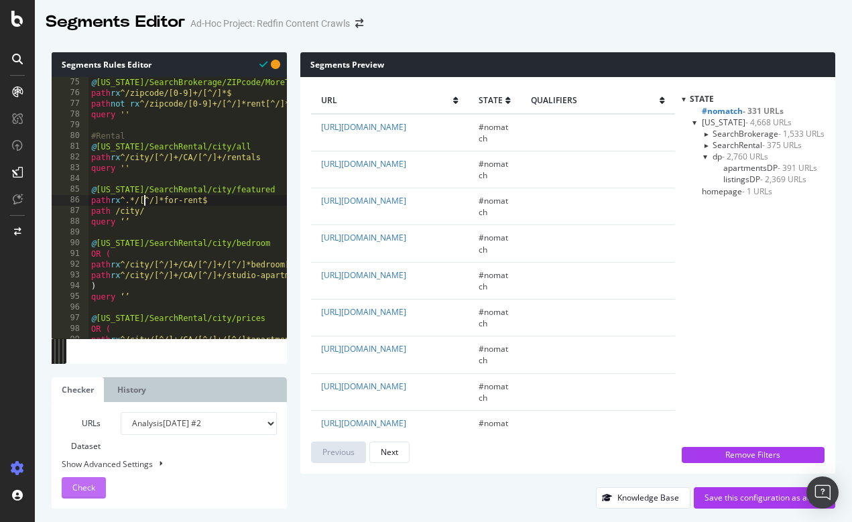
click at [91, 492] on span "Check" at bounding box center [83, 487] width 23 height 11
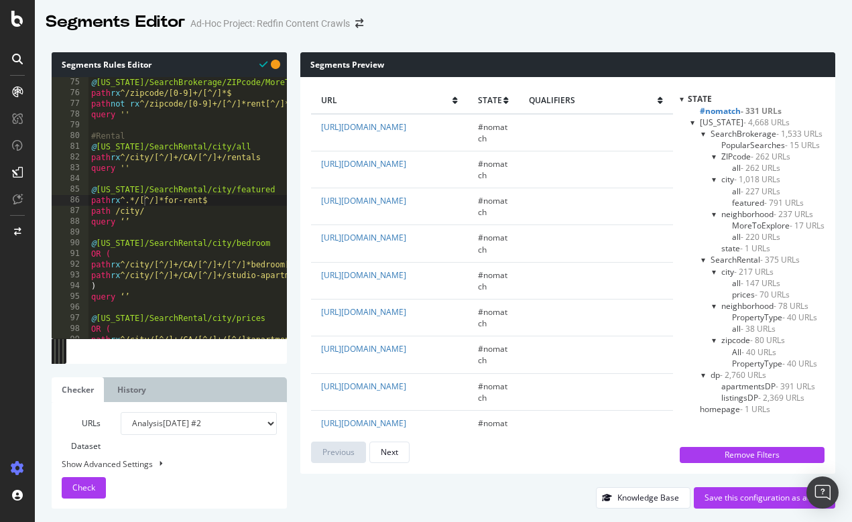
click at [755, 108] on span "- 331 URLs" at bounding box center [761, 110] width 41 height 11
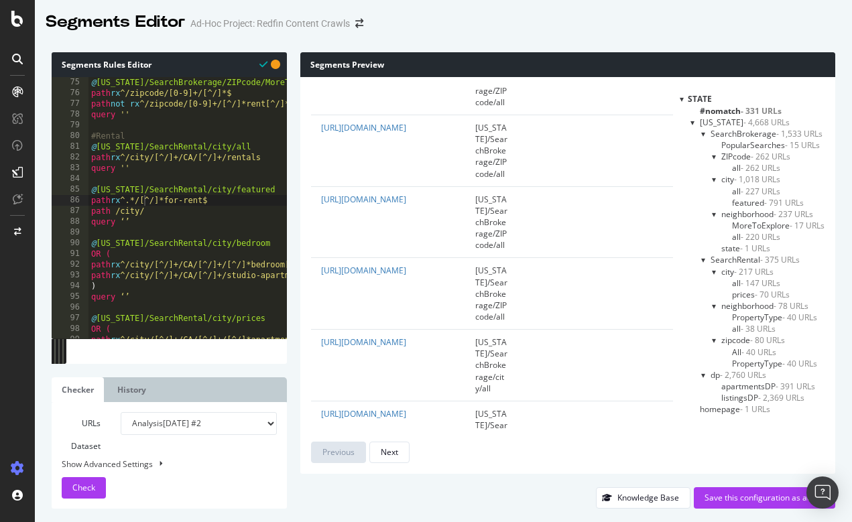
scroll to position [4491, 0]
click at [738, 188] on span "all - 227 URLs" at bounding box center [756, 191] width 48 height 11
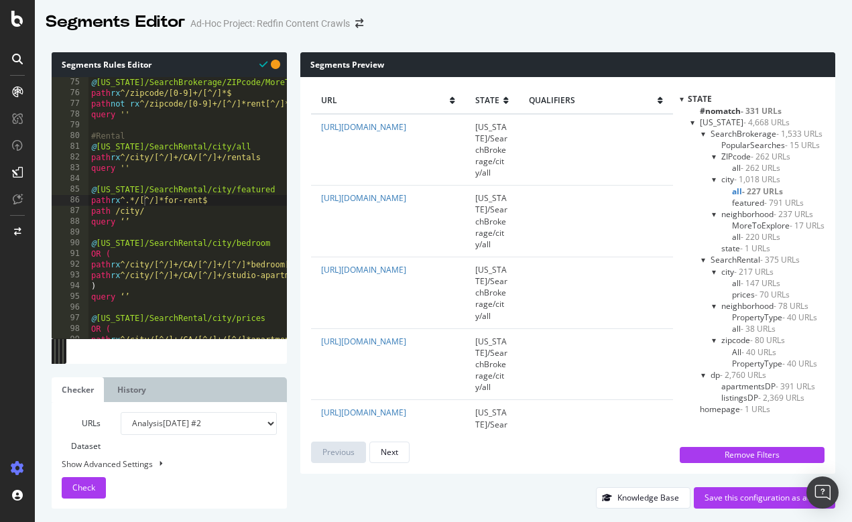
click at [744, 200] on span "featured - 791 URLs" at bounding box center [768, 202] width 72 height 11
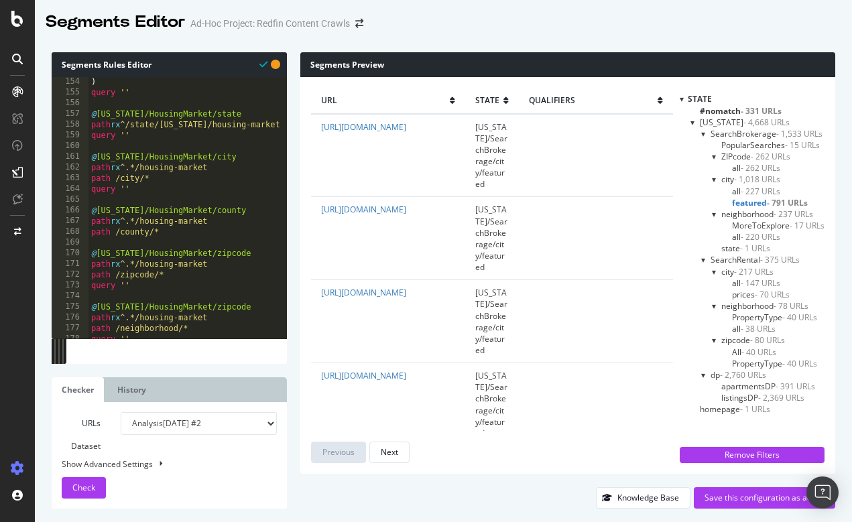
scroll to position [1649, 0]
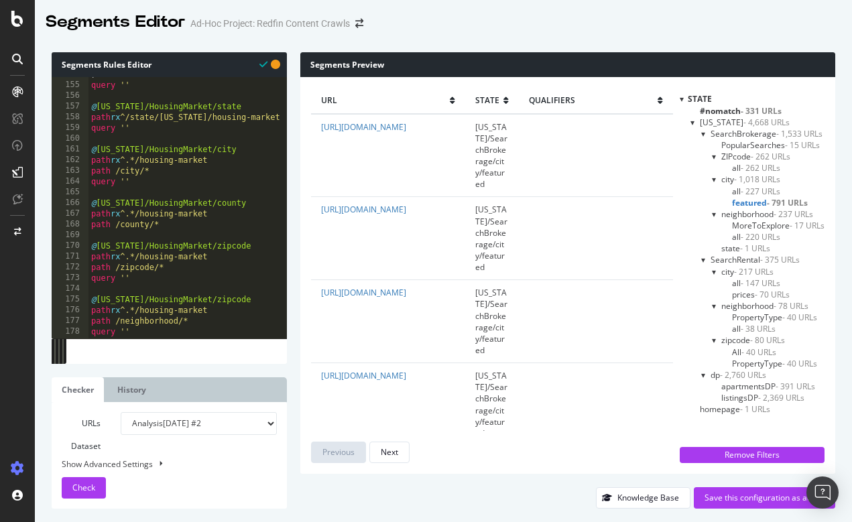
click at [140, 331] on div at bounding box center [188, 332] width 198 height 13
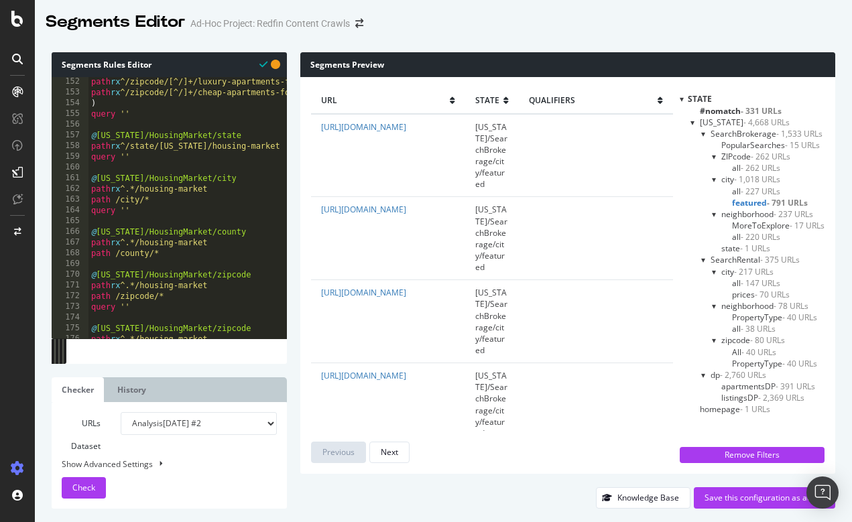
scroll to position [1621, 0]
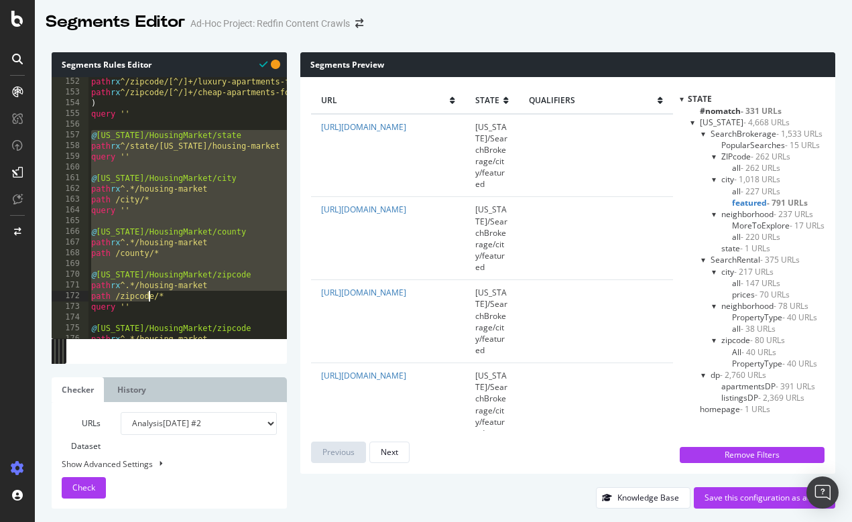
drag, startPoint x: 92, startPoint y: 133, endPoint x: 153, endPoint y: 312, distance: 188.5
click at [153, 312] on div "path rx ^/zipcode/[^/]+/luxury-apartments-for-rent$ path rx ^/zipcode/[^/]+/che…" at bounding box center [282, 217] width 387 height 282
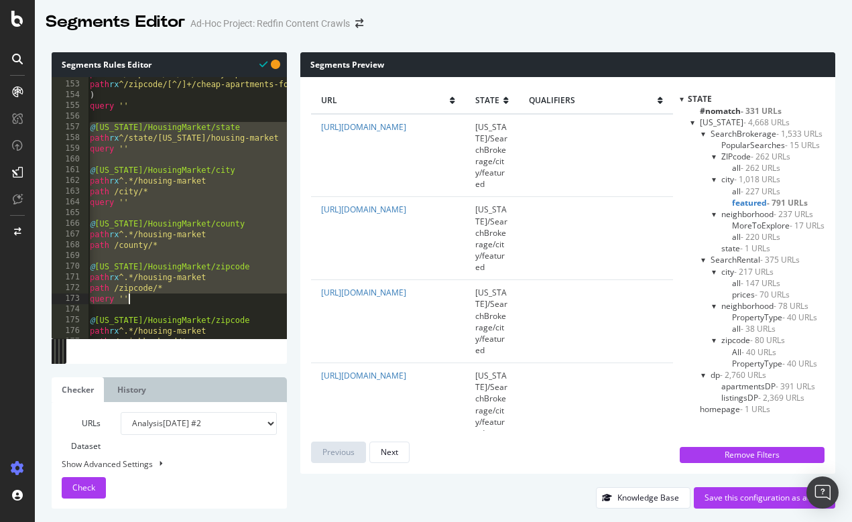
scroll to position [0, 0]
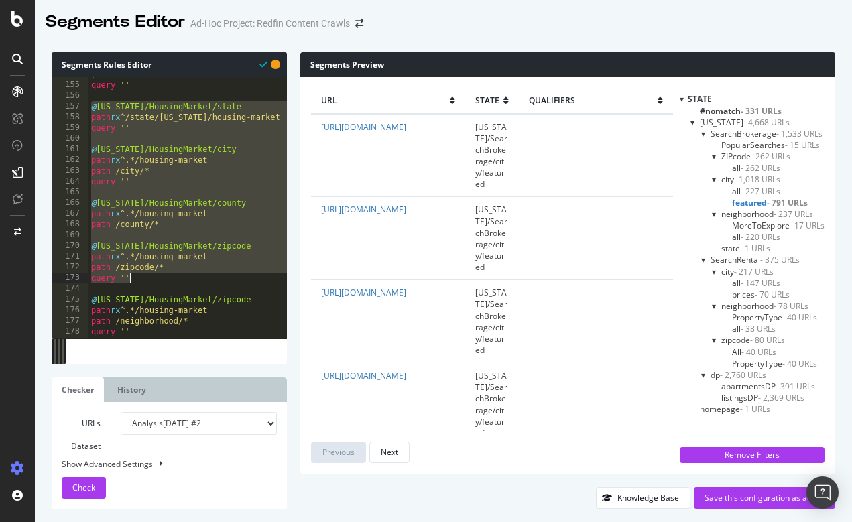
click at [145, 329] on div at bounding box center [188, 332] width 198 height 13
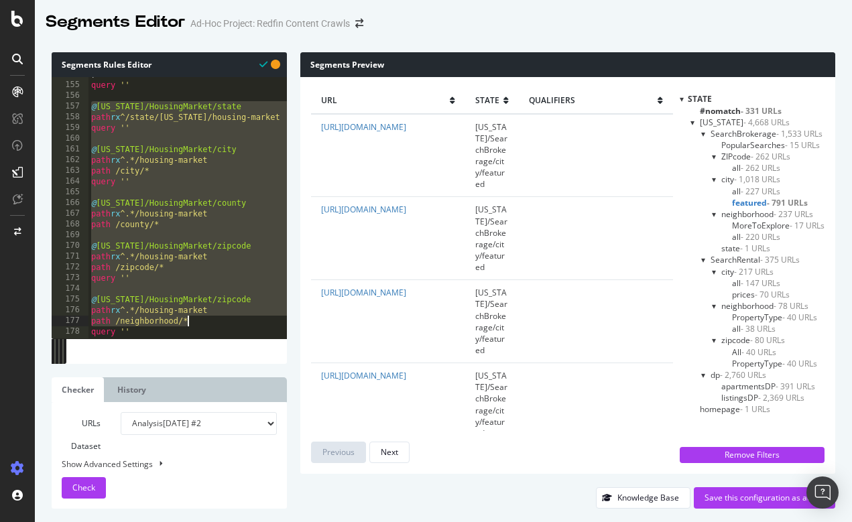
click at [213, 321] on div ") query '' @ [US_STATE]/HousingMarket/state path rx ^/state/[US_STATE]/housing-…" at bounding box center [282, 210] width 387 height 282
type textarea "path /neighborhood/* query ''"
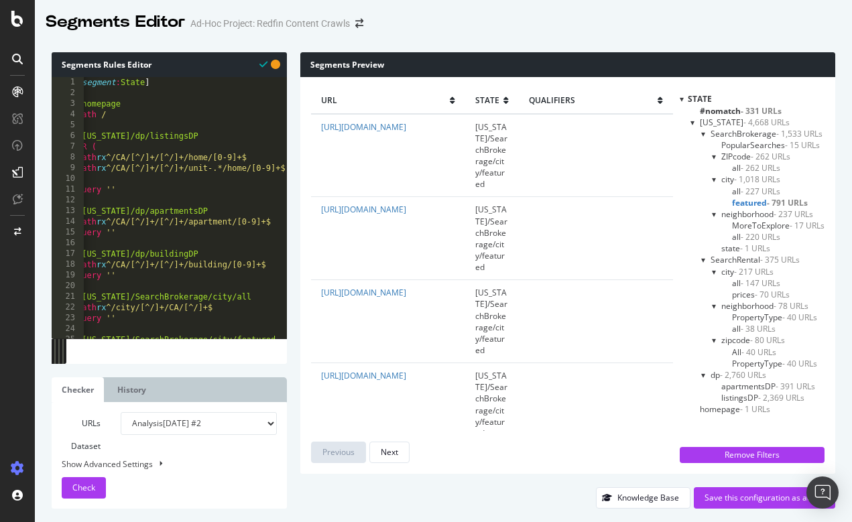
click at [137, 131] on div "[ segment : State ] @ homepage path / @ [US_STATE]/dp/listingsDP OR ( path rx ^…" at bounding box center [267, 218] width 387 height 282
click at [131, 117] on div "[ segment : State ] @ homepage path / @ [US_STATE]/dp/listingsDP OR ( path rx ^…" at bounding box center [267, 218] width 387 height 282
type textarea "path /"
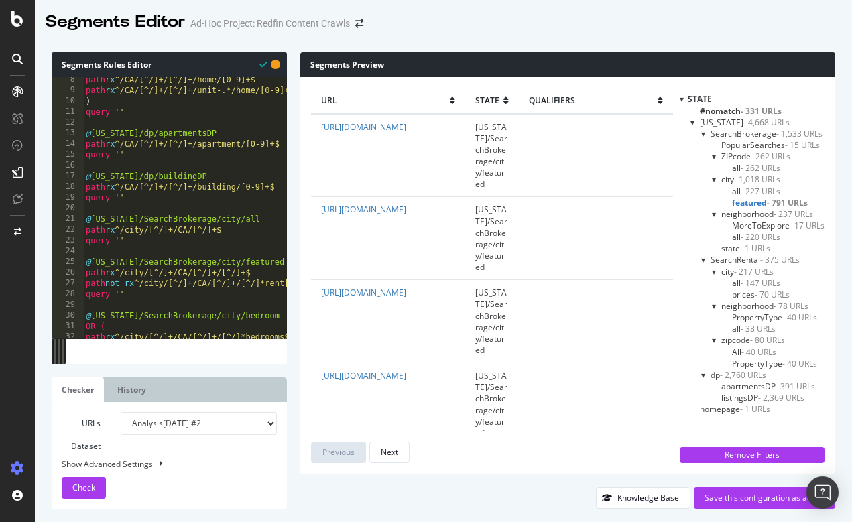
scroll to position [77, 0]
click at [135, 205] on div "path rx ^/CA/[^/]+/[^/]+/home/[0-9]+$ path rx ^/CA/[^/]+/[^/]+/unit-.*/home/[0-…" at bounding box center [276, 215] width 387 height 282
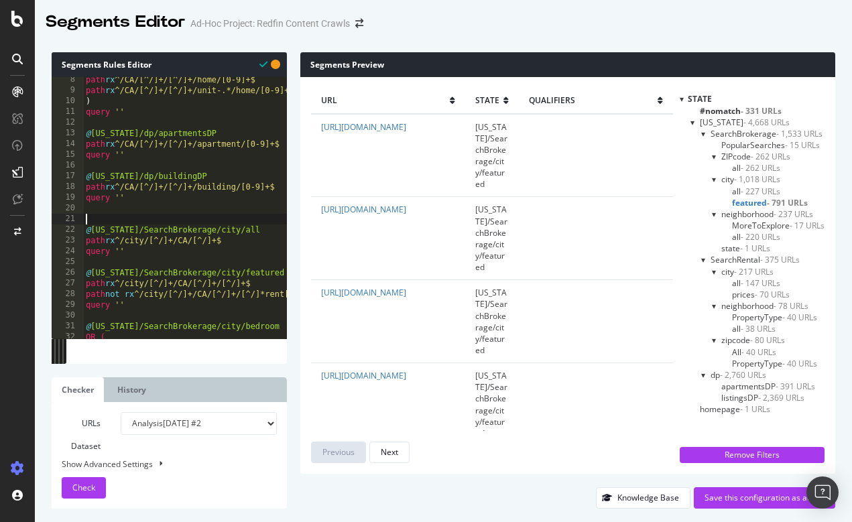
paste textarea "query ''"
type textarea "query ''"
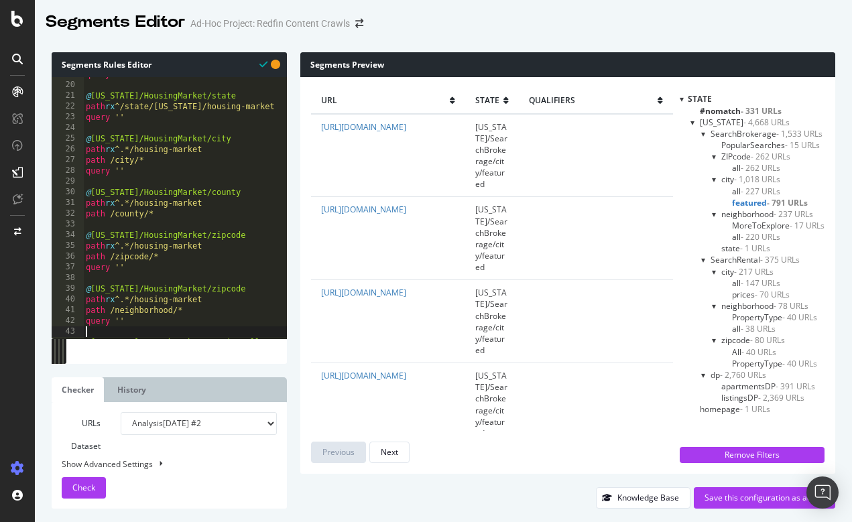
scroll to position [201, 0]
click at [97, 487] on button "Check" at bounding box center [84, 487] width 44 height 21
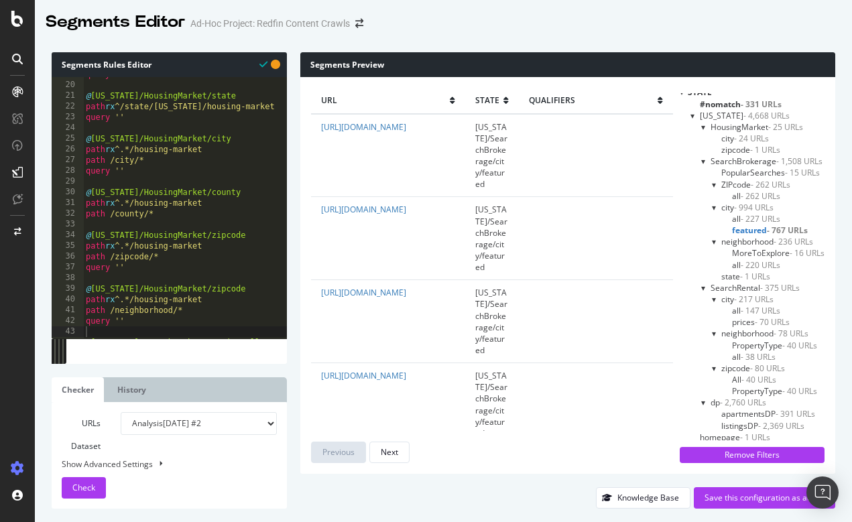
scroll to position [6, 0]
click at [703, 162] on div at bounding box center [703, 161] width 5 height 11
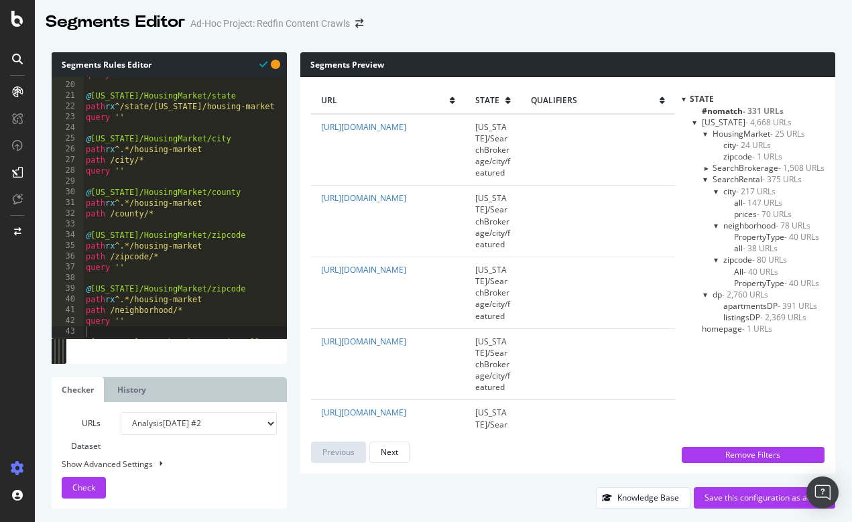
scroll to position [0, 0]
click at [705, 168] on div at bounding box center [705, 168] width 11 height 5
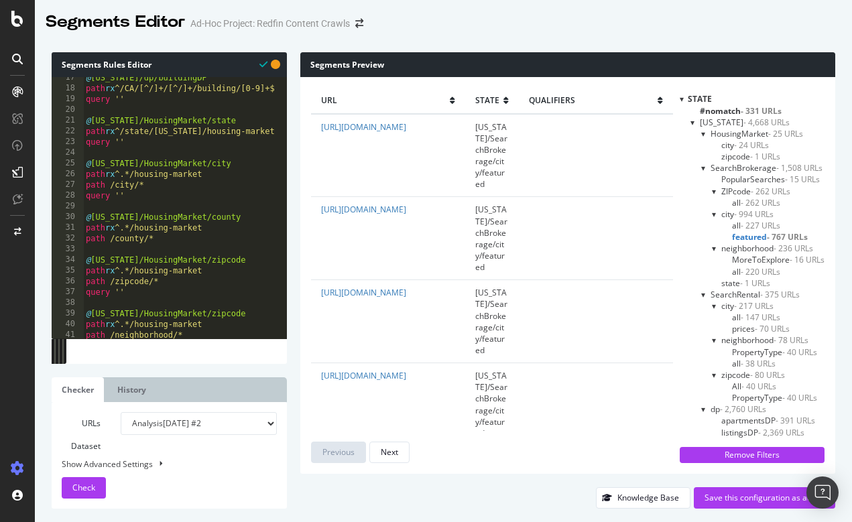
scroll to position [163, 0]
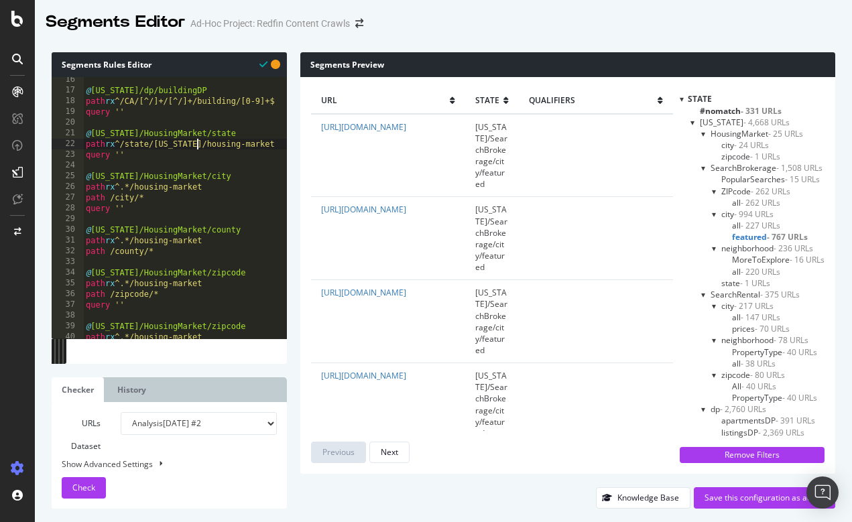
click at [196, 143] on div "@ [US_STATE]/dp/buildingDP path rx ^/CA/[^/]+/[^/]+/building/[0-9]+$ query '' @…" at bounding box center [276, 215] width 387 height 282
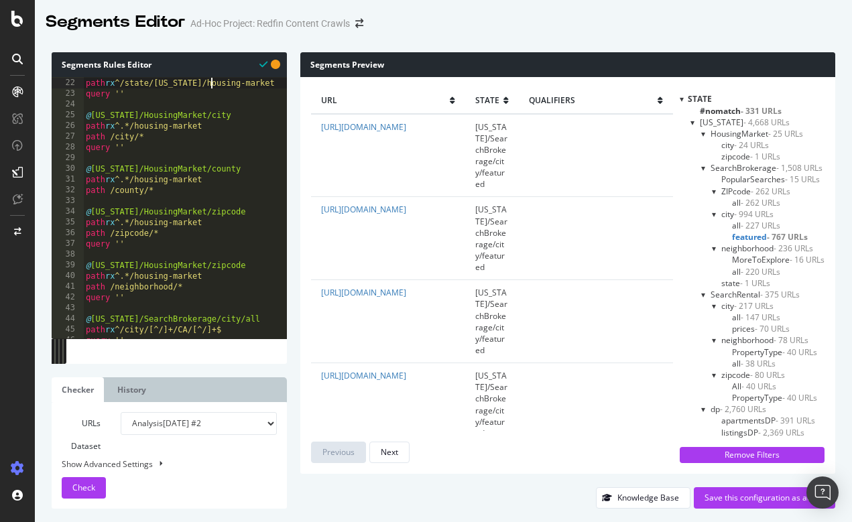
scroll to position [226, 0]
drag, startPoint x: 170, startPoint y: 231, endPoint x: 67, endPoint y: 223, distance: 103.0
click at [67, 223] on div "path rx ^/state/[US_STATE]/housing-market 22 23 24 25 26 27 28 29 30 31 32 33 3…" at bounding box center [169, 207] width 235 height 261
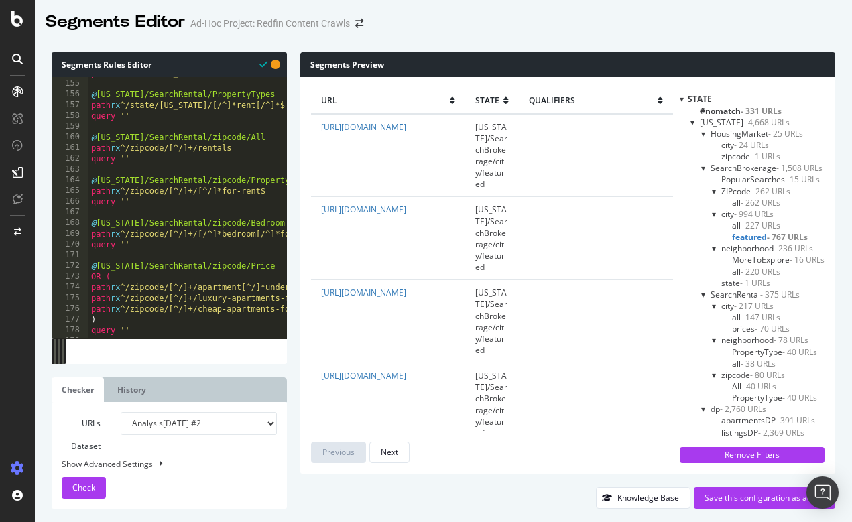
scroll to position [1660, 0]
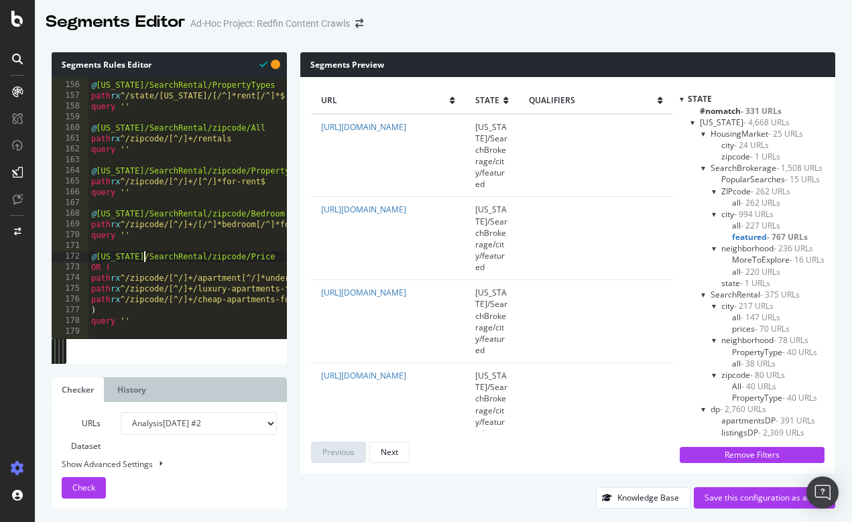
click at [143, 256] on div "@ [US_STATE]/SearchRental/PropertyTypes path rx ^/state/[US_STATE]/[/^]*rent[/^…" at bounding box center [282, 210] width 387 height 282
drag, startPoint x: 97, startPoint y: 256, endPoint x: 206, endPoint y: 255, distance: 109.3
click at [206, 255] on div "@ [US_STATE]/SearchRental/PropertyTypes path rx ^/state/[US_STATE]/[/^]*rent[/^…" at bounding box center [282, 210] width 387 height 282
drag, startPoint x: 211, startPoint y: 213, endPoint x: 97, endPoint y: 211, distance: 113.3
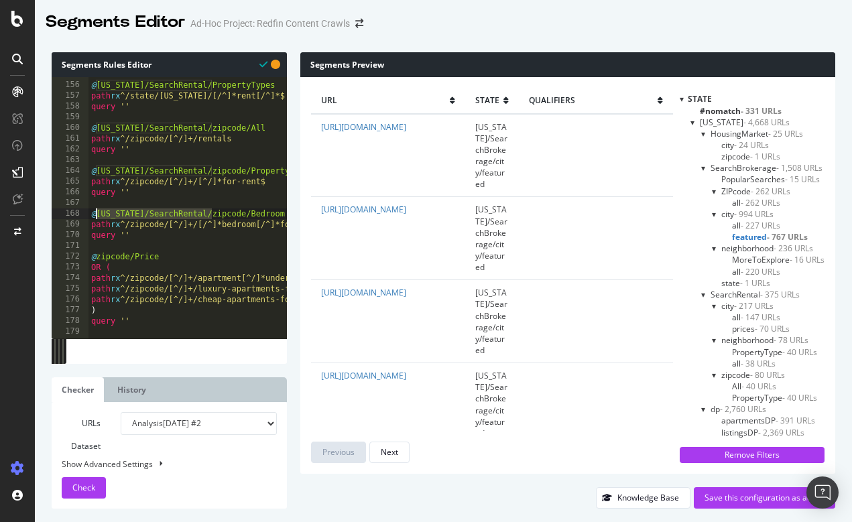
click at [97, 211] on div "@ [US_STATE]/SearchRental/PropertyTypes path rx ^/state/[US_STATE]/[/^]*rent[/^…" at bounding box center [282, 210] width 387 height 282
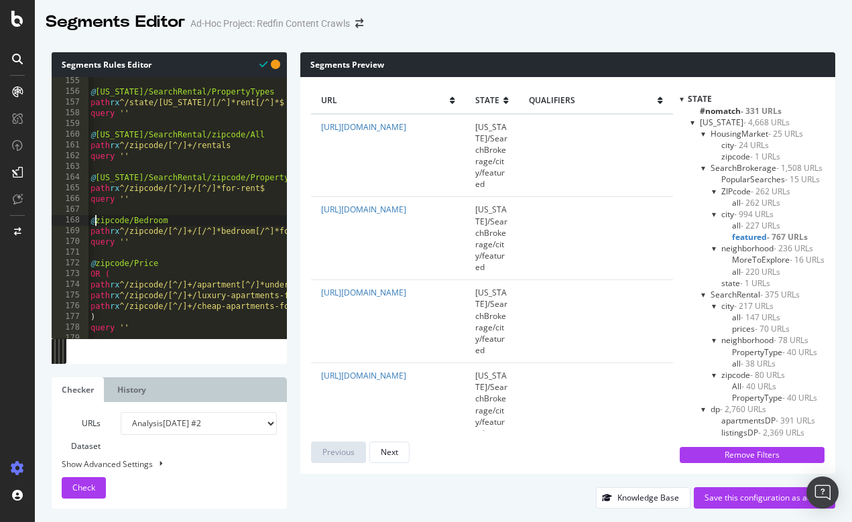
scroll to position [1653, 0]
click at [128, 218] on div "@ [US_STATE]/SearchRental/PropertyTypes path rx ^/state/[US_STATE]/[/^]*rent[/^…" at bounding box center [280, 217] width 387 height 282
drag, startPoint x: 132, startPoint y: 218, endPoint x: 190, endPoint y: 219, distance: 57.7
click at [190, 219] on div "@ [US_STATE]/SearchRental/PropertyTypes path rx ^/state/[US_STATE]/[/^]*rent[/^…" at bounding box center [280, 217] width 387 height 282
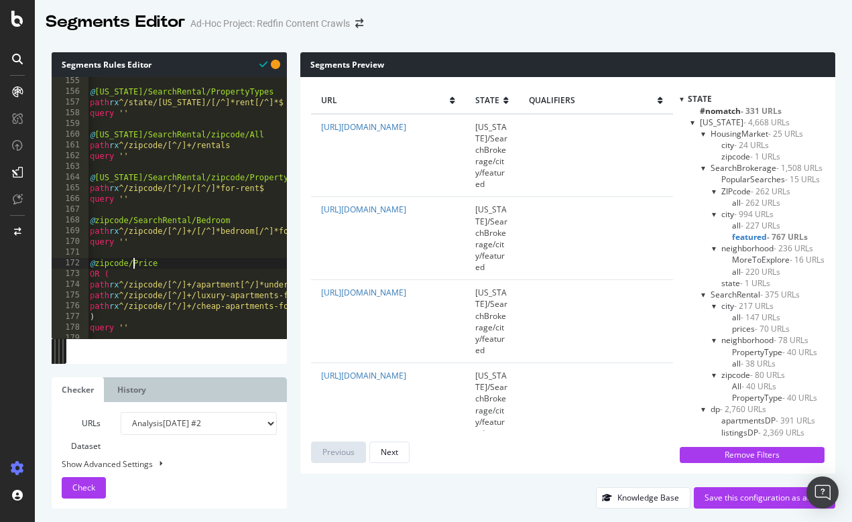
click at [131, 265] on div "@ [US_STATE]/SearchRental/PropertyTypes path rx ^/state/[US_STATE]/[/^]*rent[/^…" at bounding box center [280, 217] width 387 height 282
paste textarea "SearchRental"
drag, startPoint x: 96, startPoint y: 176, endPoint x: 210, endPoint y: 178, distance: 114.0
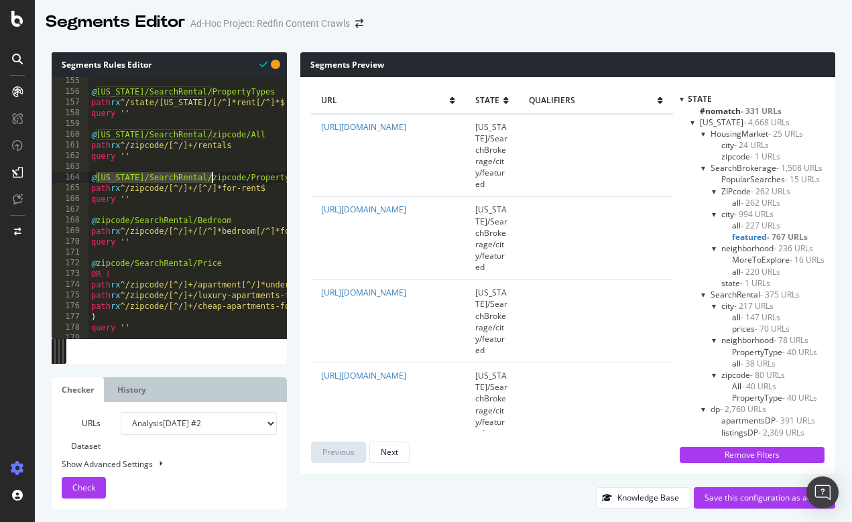
click at [210, 178] on div "@ [US_STATE]/SearchRental/PropertyTypes path rx ^/state/[US_STATE]/[/^]*rent[/^…" at bounding box center [282, 217] width 387 height 282
drag, startPoint x: 135, startPoint y: 219, endPoint x: 192, endPoint y: 216, distance: 57.7
click at [192, 216] on div "@ [US_STATE]/SearchRental/PropertyTypes path rx ^/state/[US_STATE]/[/^]*rent[/^…" at bounding box center [282, 217] width 387 height 282
click at [134, 172] on div "@ [US_STATE]/SearchRental/PropertyTypes path rx ^/state/[US_STATE]/[/^]*rent[/^…" at bounding box center [282, 217] width 387 height 282
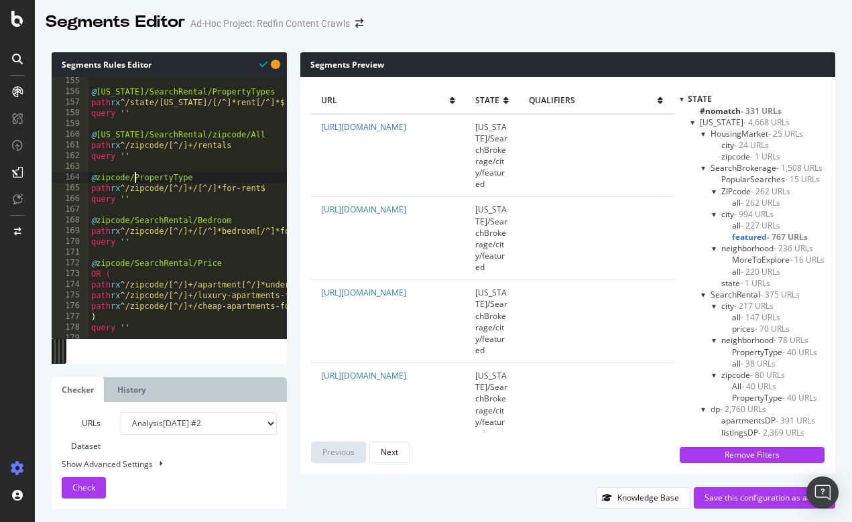
paste textarea "SearchRental"
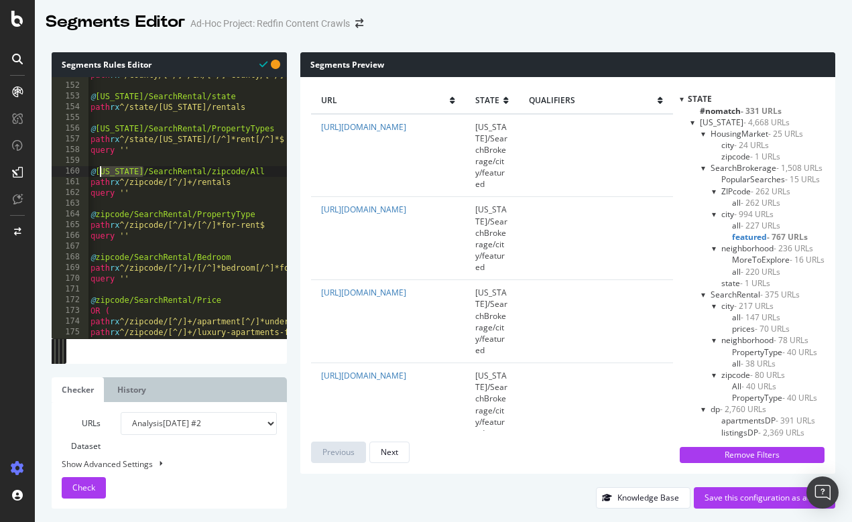
scroll to position [0, 0]
drag, startPoint x: 143, startPoint y: 170, endPoint x: 96, endPoint y: 169, distance: 47.0
click at [96, 169] on div "path rx ^/county/[^/]+/CA/[^/]+County/[^/]*for-rent @ [US_STATE]/SearchRental/s…" at bounding box center [282, 211] width 387 height 282
drag, startPoint x: 196, startPoint y: 172, endPoint x: 231, endPoint y: 172, distance: 34.9
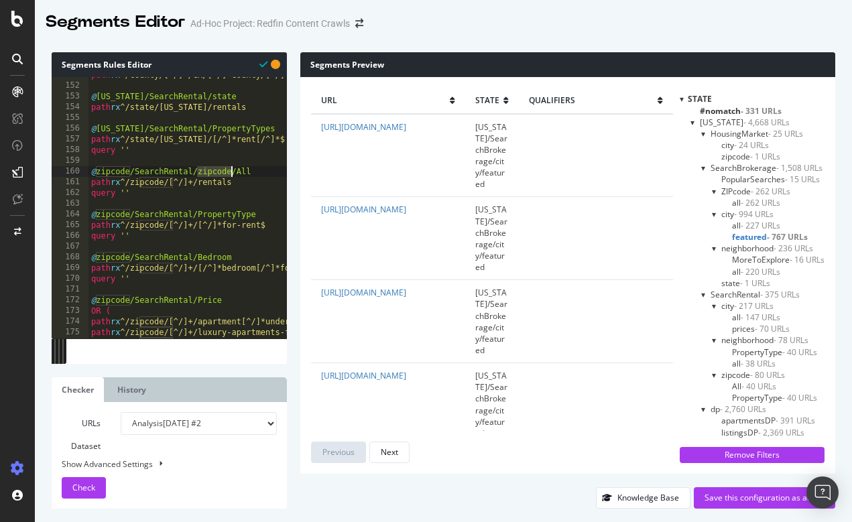
click at [231, 172] on div "path rx ^/county/[^/]+/CA/[^/]+County/[^/]*for-rent @ [US_STATE]/SearchRental/s…" at bounding box center [282, 211] width 387 height 282
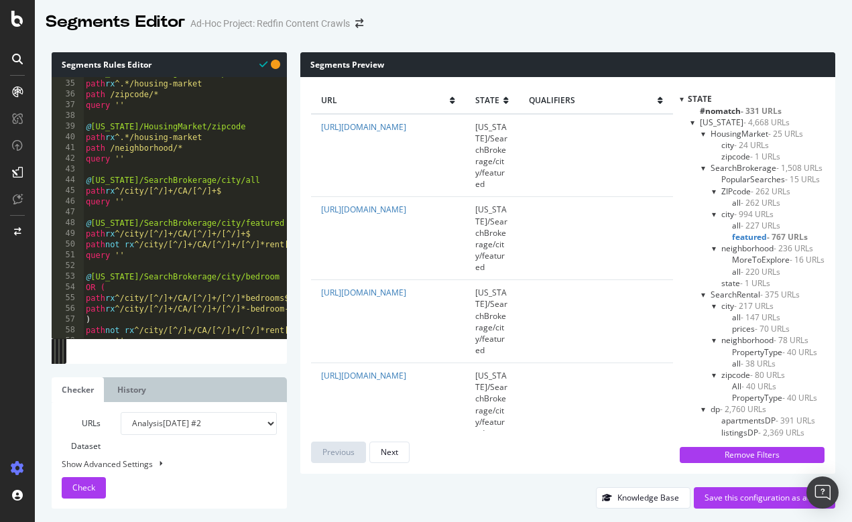
scroll to position [354, 0]
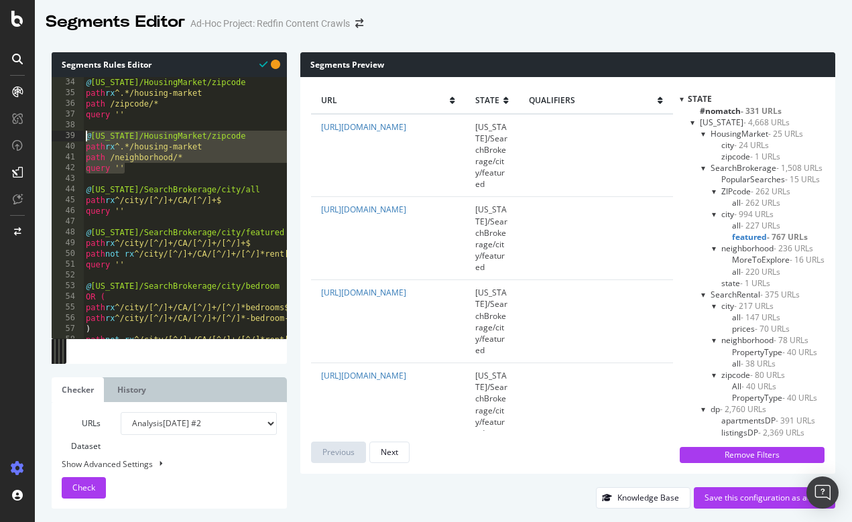
drag, startPoint x: 140, startPoint y: 171, endPoint x: 84, endPoint y: 140, distance: 63.6
click at [84, 140] on div "@ [US_STATE]/HousingMarket/zipcode path rx ^.*/housing-market path /zipcode/* q…" at bounding box center [276, 218] width 387 height 282
type textarea "@[US_STATE]/HousingMarket/zipcode path rx ^.*/housing-market"
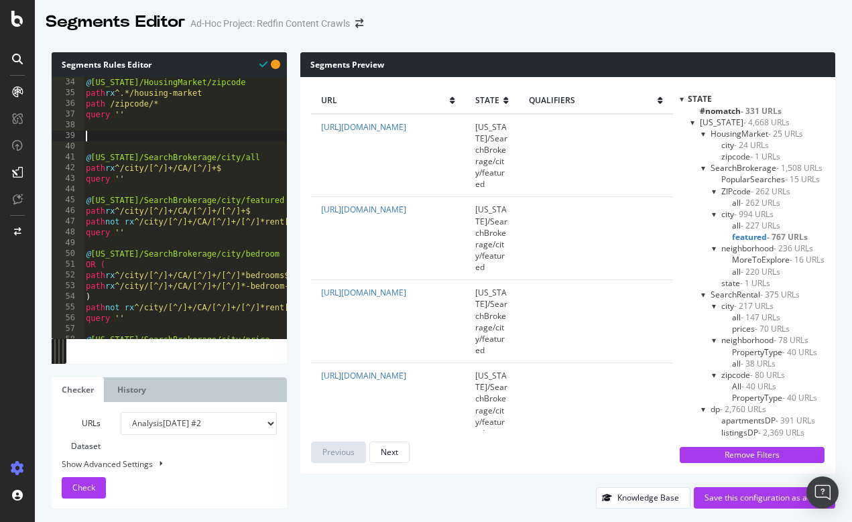
scroll to position [0, 0]
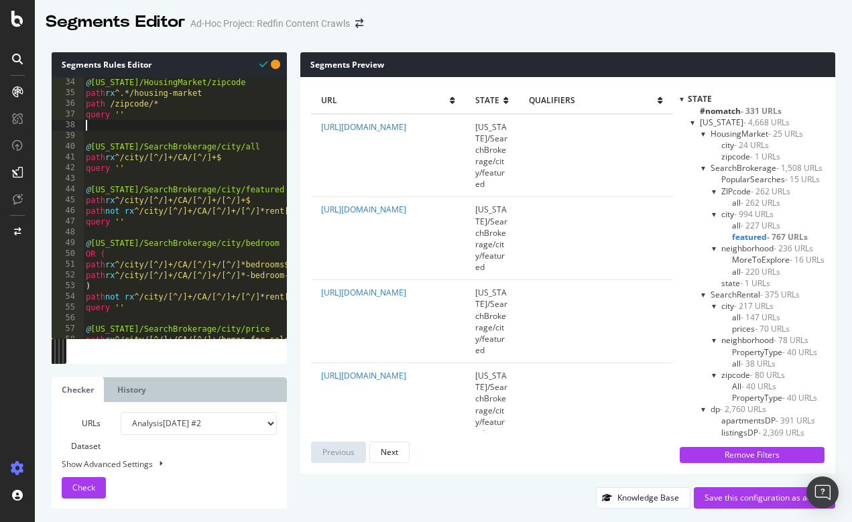
type textarea "query ''"
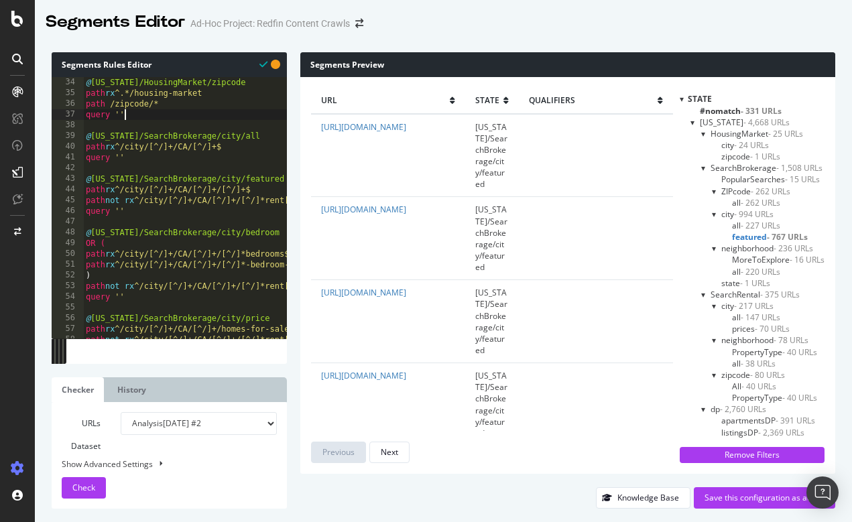
scroll to position [612, 0]
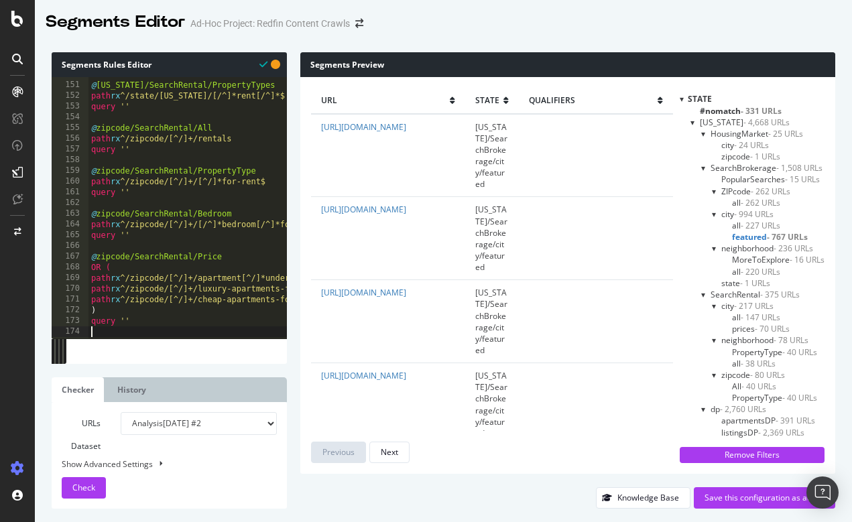
click at [150, 329] on div at bounding box center [282, 332] width 387 height 13
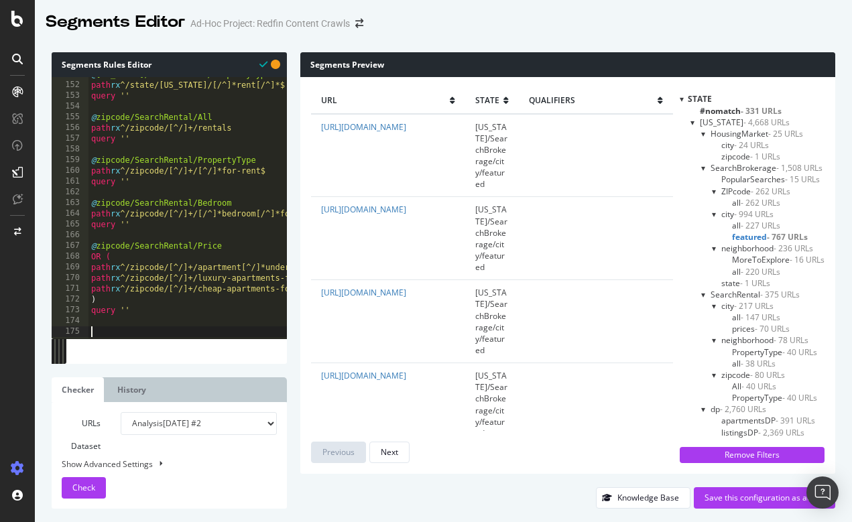
paste textarea "query ''"
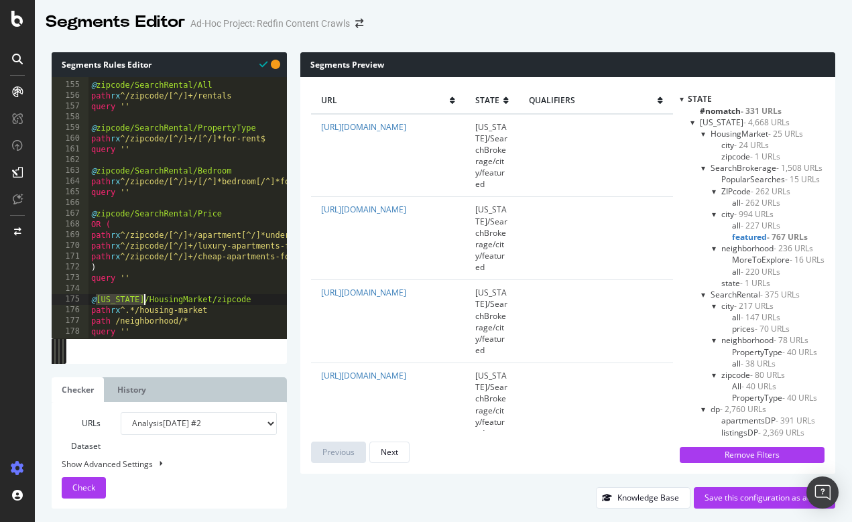
drag, startPoint x: 98, startPoint y: 297, endPoint x: 143, endPoint y: 297, distance: 45.6
click at [143, 297] on div "@ zipcode/SearchRental/All path rx ^/zipcode/[^/]+/rentals query '' @ zipcode/S…" at bounding box center [282, 210] width 387 height 282
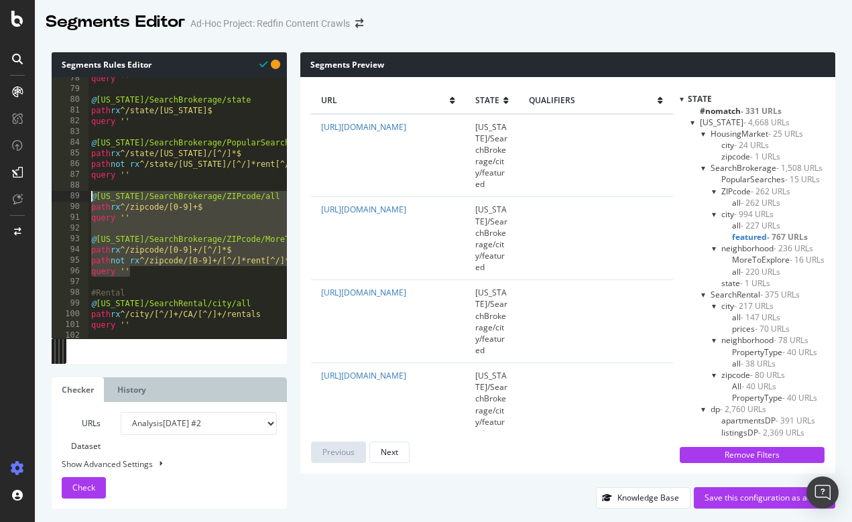
drag, startPoint x: 135, startPoint y: 275, endPoint x: 84, endPoint y: 192, distance: 97.5
click at [84, 192] on div "@zipcode/HousingMarket/zipcode 78 79 80 81 82 83 84 85 86 87 88 89 90 91 92 93 …" at bounding box center [169, 207] width 235 height 261
type textarea "@[US_STATE]/SearchBrokerage/ZIPcode/all path rx ^/zipcode/[0-9]+$"
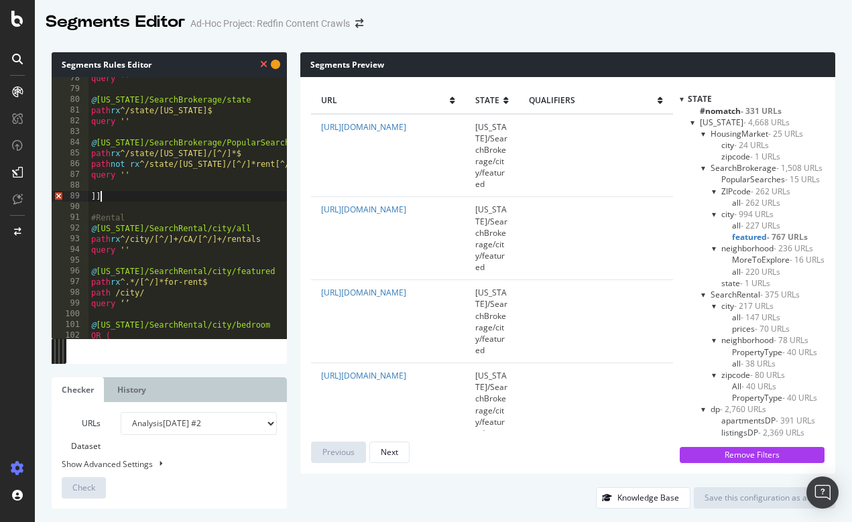
type textarea "]"
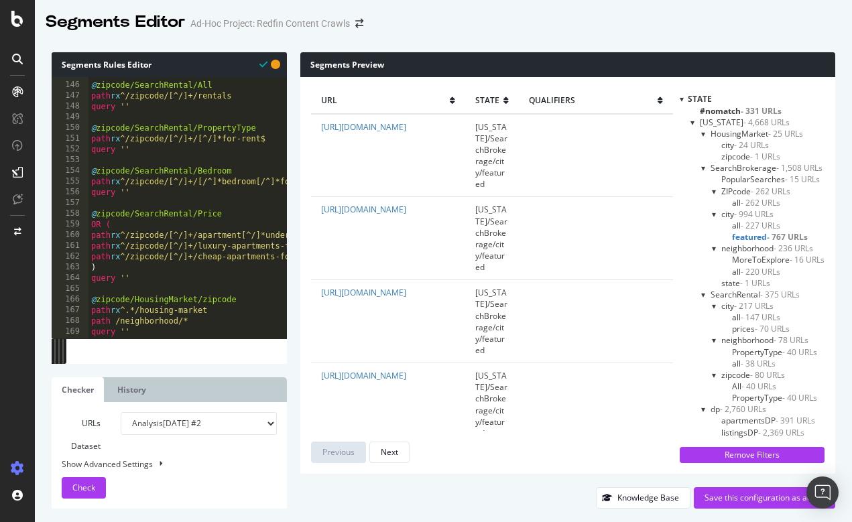
click at [151, 329] on div at bounding box center [188, 332] width 198 height 13
click at [133, 334] on div at bounding box center [188, 332] width 198 height 13
click at [141, 296] on div "@ zipcode/SearchRental/All path rx ^/zipcode/[^/]+/rentals query '' @ zipcode/S…" at bounding box center [282, 210] width 387 height 282
type textarea "query ''"
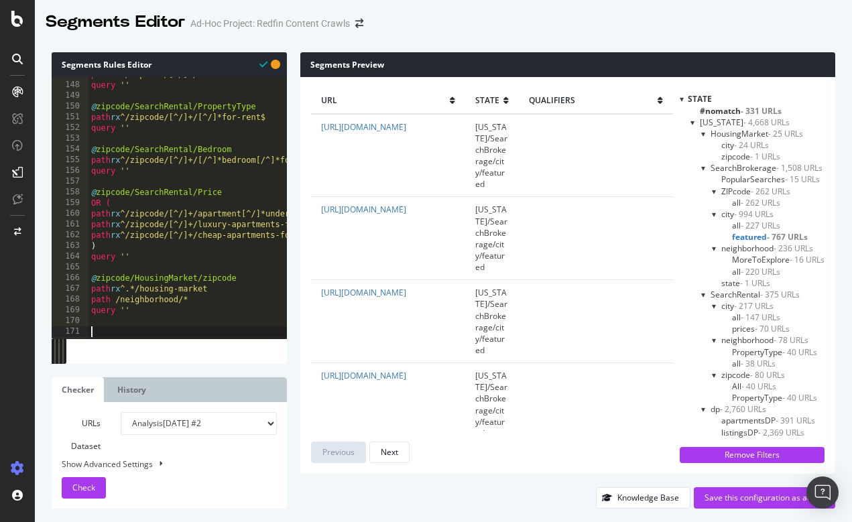
paste textarea "query ''"
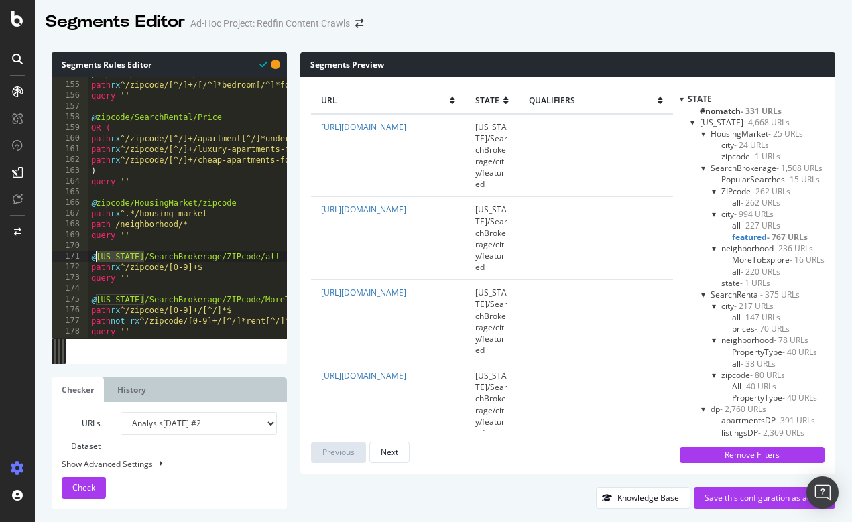
drag, startPoint x: 146, startPoint y: 255, endPoint x: 97, endPoint y: 253, distance: 49.0
click at [97, 253] on div "@ zipcode/SearchRental/Bedroom path rx ^/zipcode/[^/]+/[/^]*bedroom[/^]*for-ren…" at bounding box center [282, 210] width 387 height 282
drag, startPoint x: 97, startPoint y: 296, endPoint x: 145, endPoint y: 297, distance: 47.6
click at [145, 297] on div "@ zipcode/SearchRental/Bedroom path rx ^/zipcode/[^/]+/[/^]*bedroom[/^]*for-ren…" at bounding box center [282, 210] width 387 height 282
drag, startPoint x: 211, startPoint y: 257, endPoint x: 246, endPoint y: 259, distance: 34.9
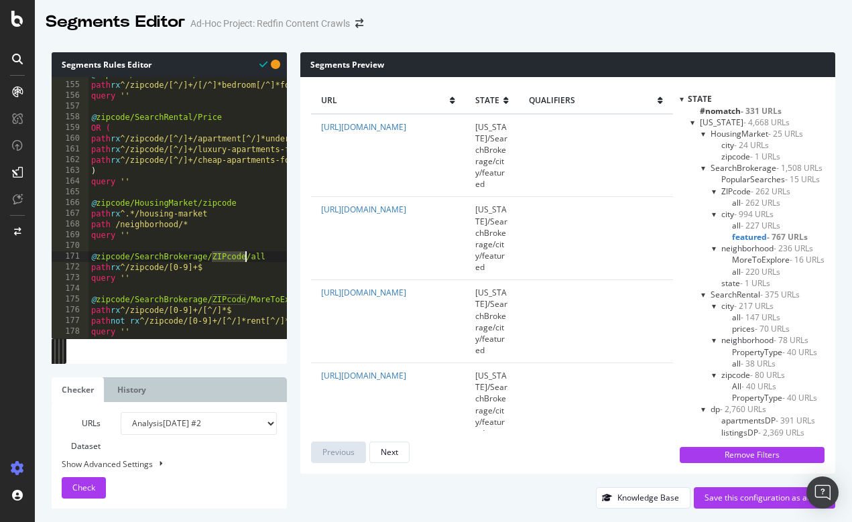
click at [246, 259] on div "@ zipcode/SearchRental/Bedroom path rx ^/zipcode/[^/]+/[/^]*bedroom[/^]*for-ren…" at bounding box center [282, 210] width 387 height 282
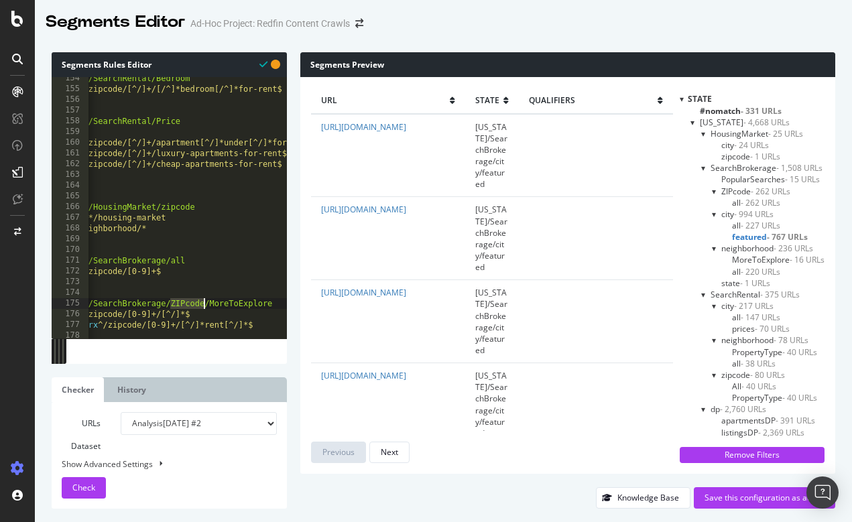
drag, startPoint x: 171, startPoint y: 302, endPoint x: 204, endPoint y: 299, distance: 33.0
click at [204, 299] on div "@ zipcode/SearchRental/Bedroom path rx ^/zipcode/[^/]+/[/^]*bedroom[/^]*for-ren…" at bounding box center [240, 214] width 387 height 282
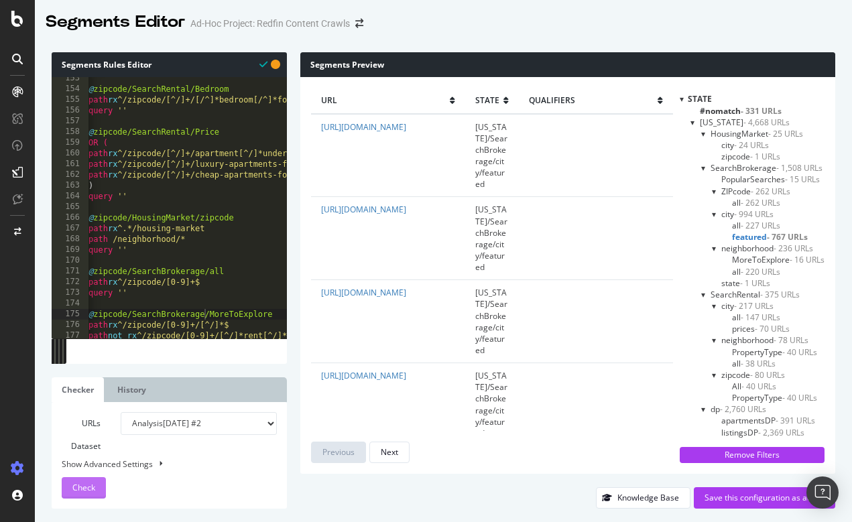
click at [95, 487] on button "Check" at bounding box center [84, 487] width 44 height 21
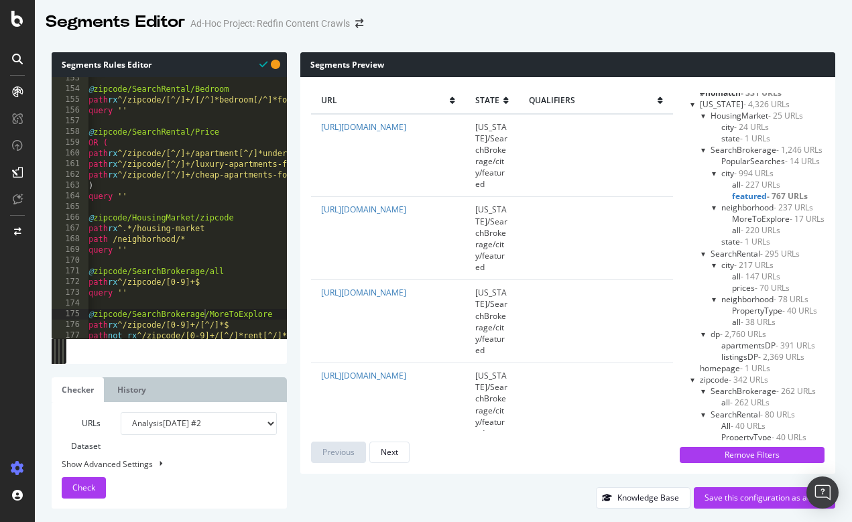
scroll to position [17, 0]
click at [744, 400] on span "- 262 URLs" at bounding box center [750, 403] width 40 height 11
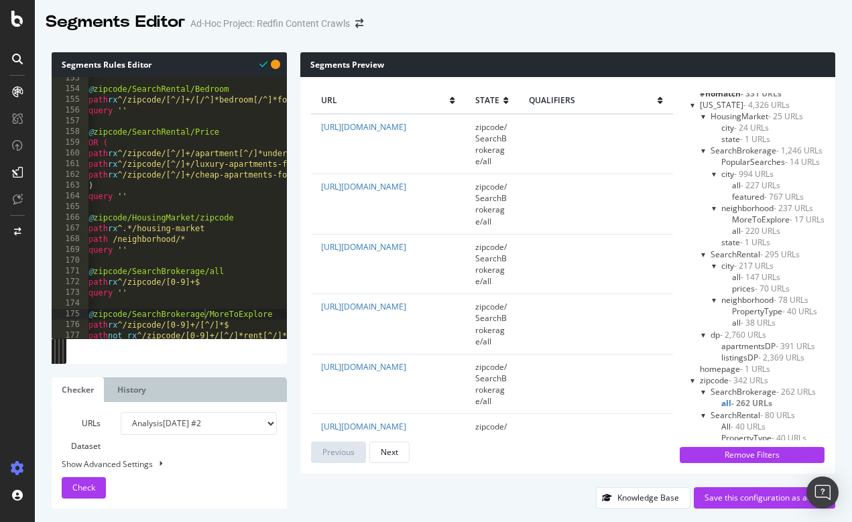
click at [742, 421] on span "- 40 URLs" at bounding box center [748, 426] width 35 height 11
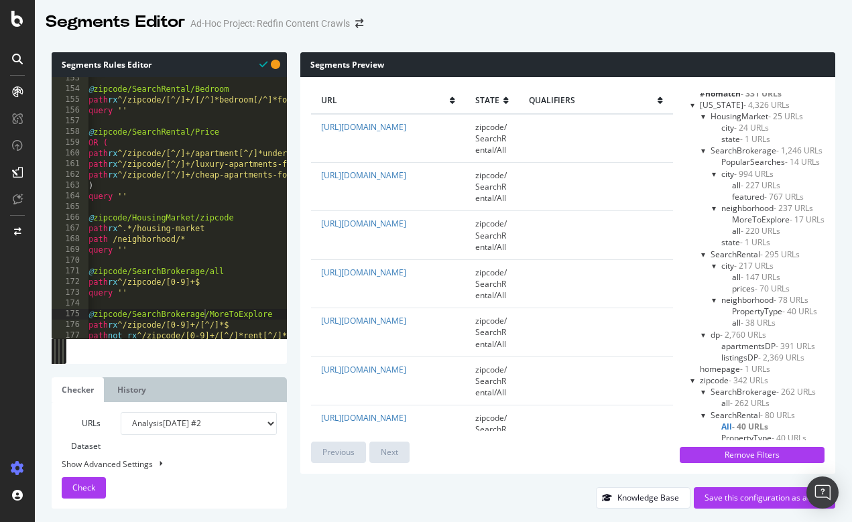
click at [745, 435] on span "PropertyType - 40 URLs" at bounding box center [763, 437] width 85 height 11
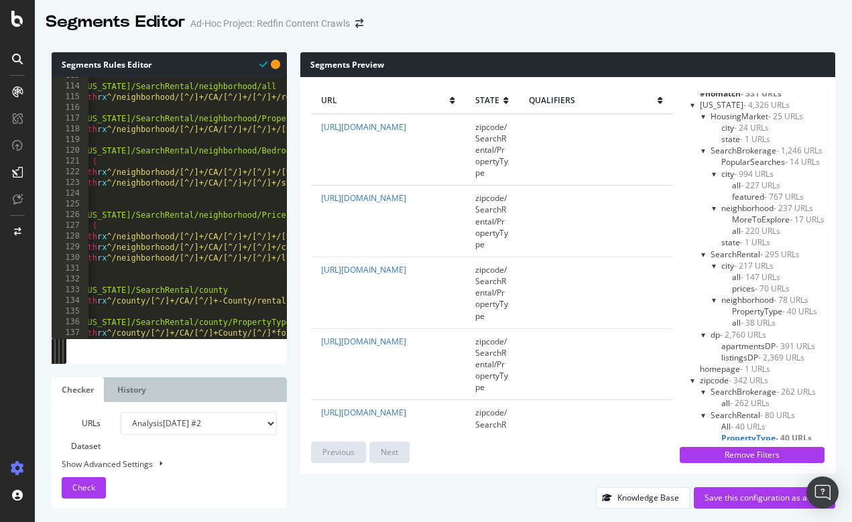
scroll to position [0, 9]
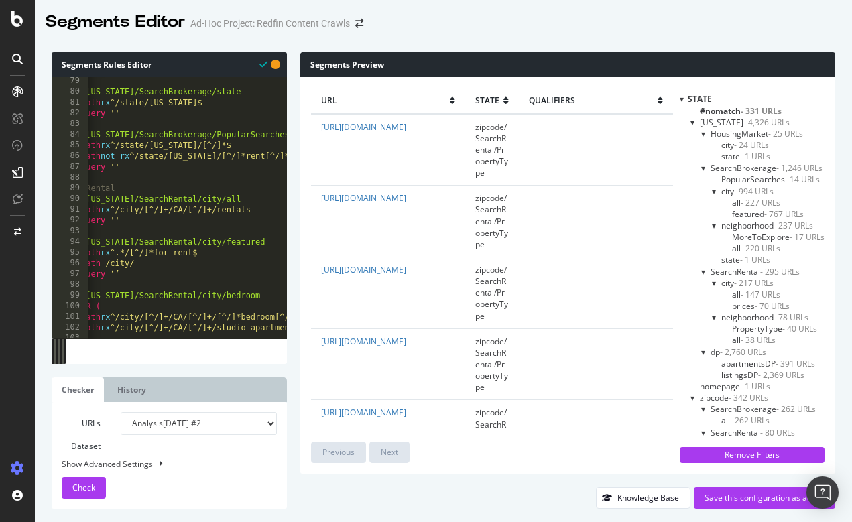
click at [750, 107] on span "- 331 URLs" at bounding box center [761, 110] width 41 height 11
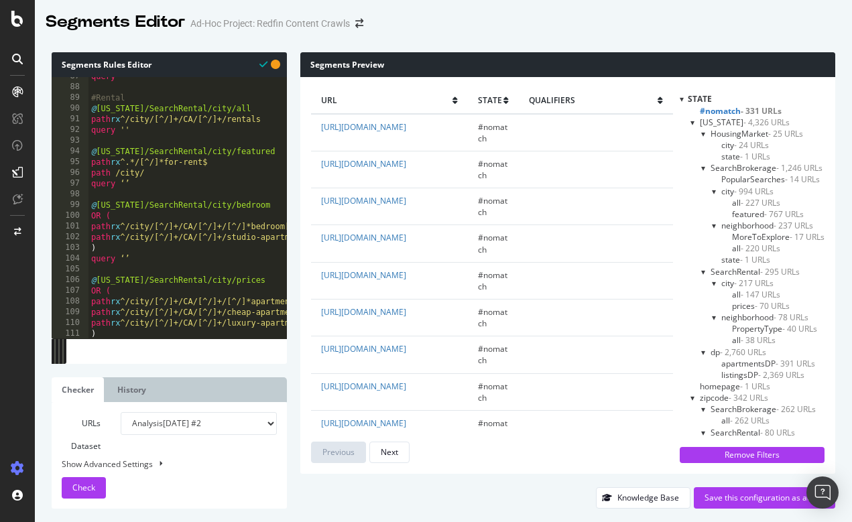
click at [192, 163] on div "query '' #Rental @ [US_STATE]/SearchRental/city/all path rx ^/city/[^/]+/CA/[^/…" at bounding box center [282, 212] width 387 height 282
click at [86, 487] on span "Check" at bounding box center [83, 487] width 23 height 11
click at [754, 111] on span "- 331 URLs" at bounding box center [761, 110] width 41 height 11
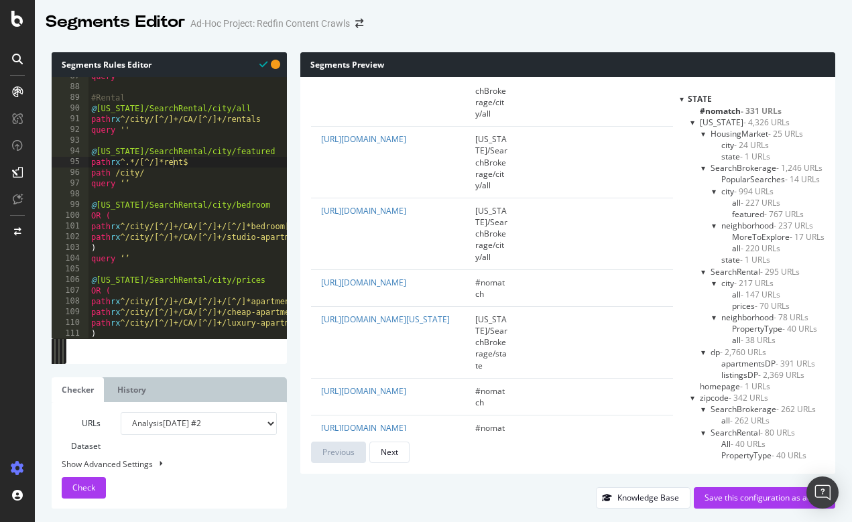
click at [746, 112] on span "- 331 URLs" at bounding box center [761, 110] width 41 height 11
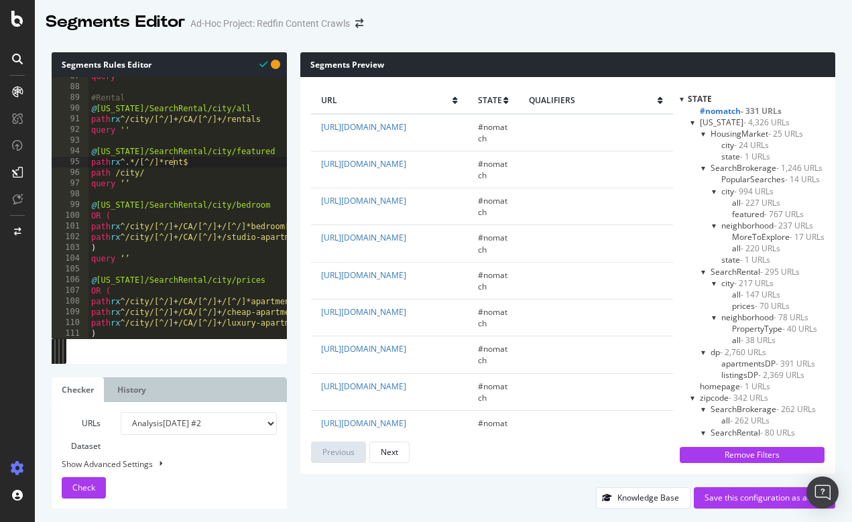
click at [752, 111] on span "- 331 URLs" at bounding box center [761, 110] width 41 height 11
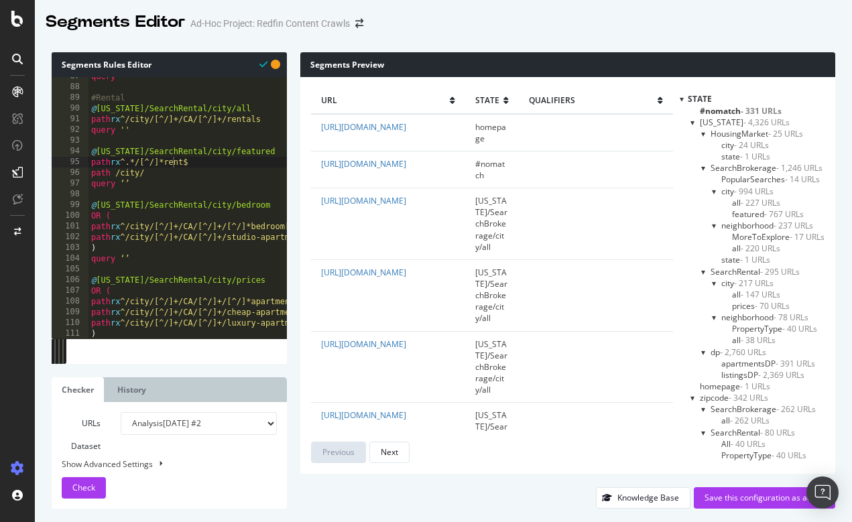
click at [752, 111] on span "- 331 URLs" at bounding box center [761, 110] width 41 height 11
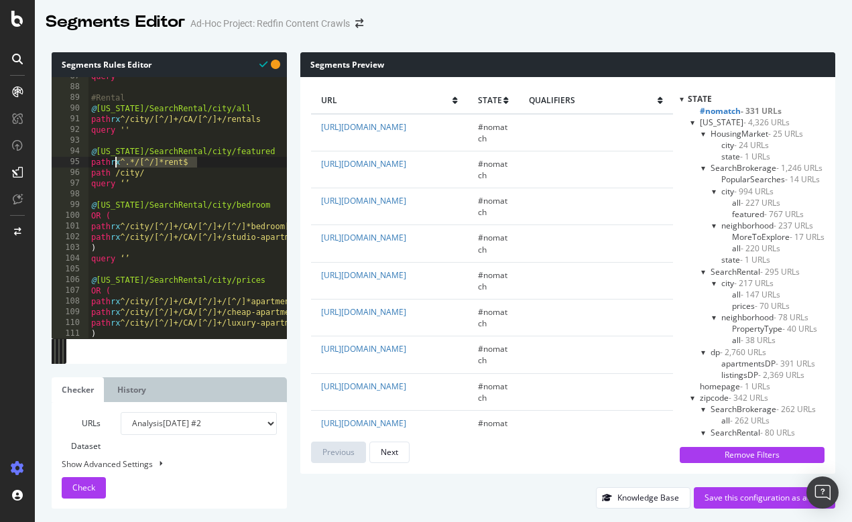
drag, startPoint x: 223, startPoint y: 164, endPoint x: 115, endPoint y: 163, distance: 107.3
click at [115, 163] on div "query '' #Rental @ [US_STATE]/SearchRental/city/all path rx ^/city/[^/]+/CA/[^/…" at bounding box center [282, 212] width 387 height 282
paste textarea "/city/[^/]+/CA/[^/]+/[^/]*for-"
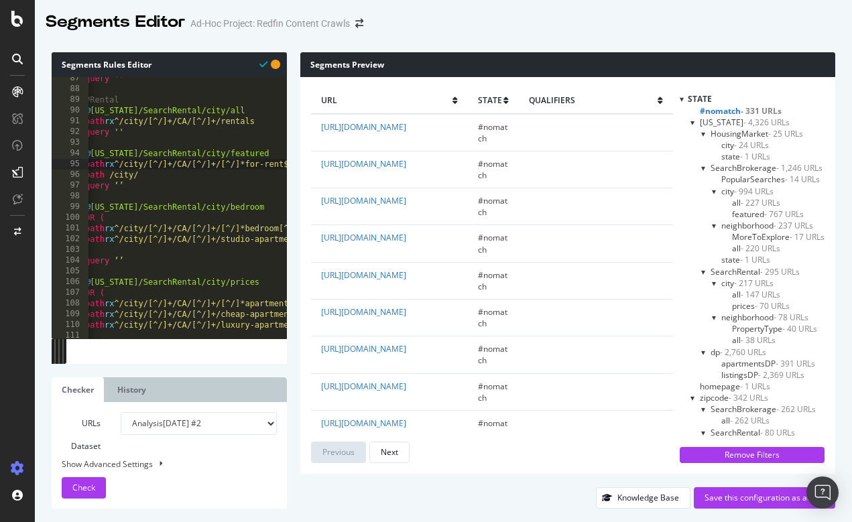
scroll to position [927, 0]
click at [278, 154] on div at bounding box center [280, 207] width 13 height 260
click at [265, 152] on div "query '' #Rental @ [US_STATE]/SearchRental/city/all path rx ^/city/[^/]+/CA/[^/…" at bounding box center [282, 214] width 387 height 282
type textarea "@[US_STATE]/SearchRental/city/featured"
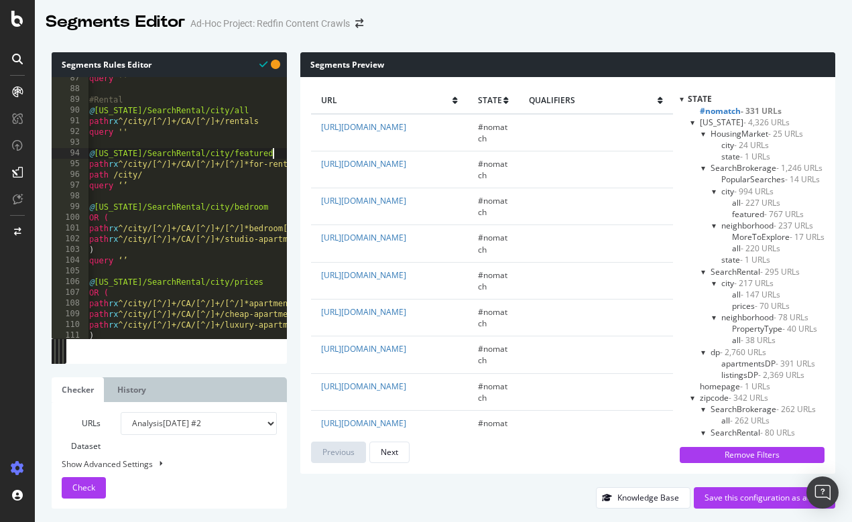
click at [281, 149] on div at bounding box center [280, 105] width 13 height 1910
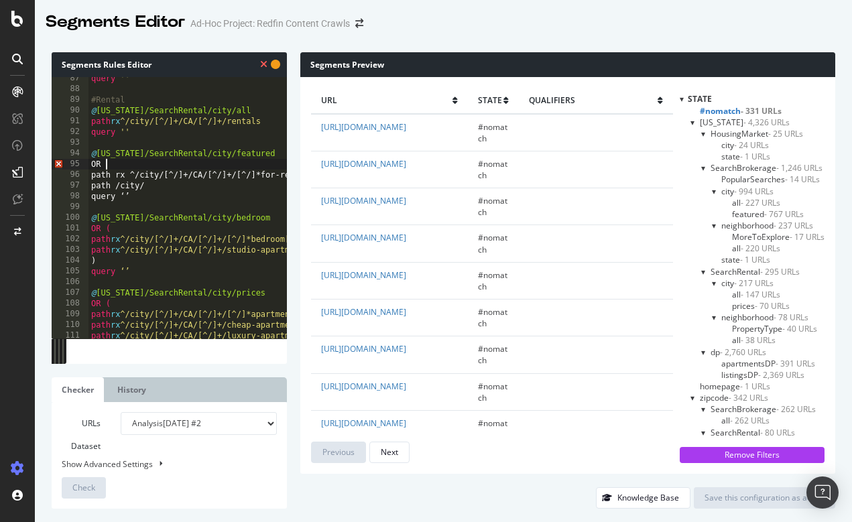
scroll to position [0, 1]
click at [150, 189] on div "query '' #Rental @ [US_STATE]/SearchRental/city/all path rx ^/city/[^/]+/CA/[^/…" at bounding box center [282, 214] width 387 height 282
type textarea "p"
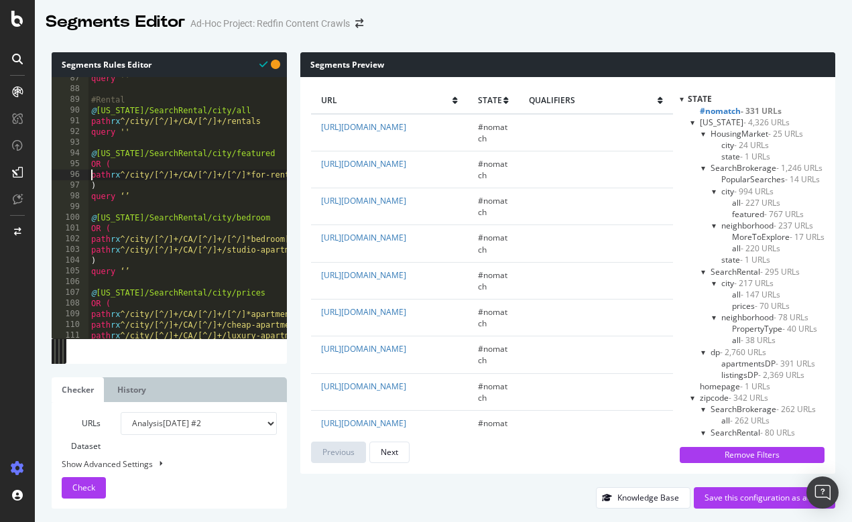
click at [89, 173] on div "query '' #Rental @ [US_STATE]/SearchRental/city/all path rx ^/city/[^/]+/CA/[^/…" at bounding box center [282, 214] width 387 height 282
type textarea "path rx ^/city/[^/]+/CA/[^/]+/[^/]*for-rent$"
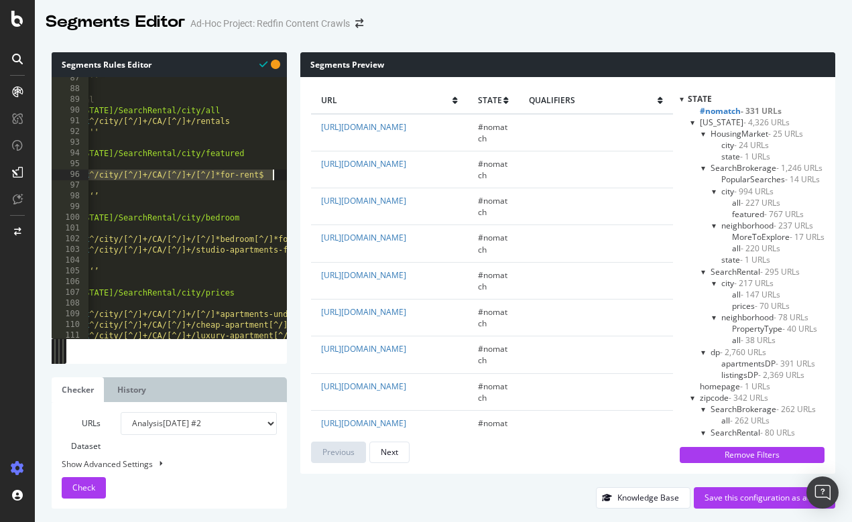
click at [282, 172] on div at bounding box center [280, 110] width 13 height 1920
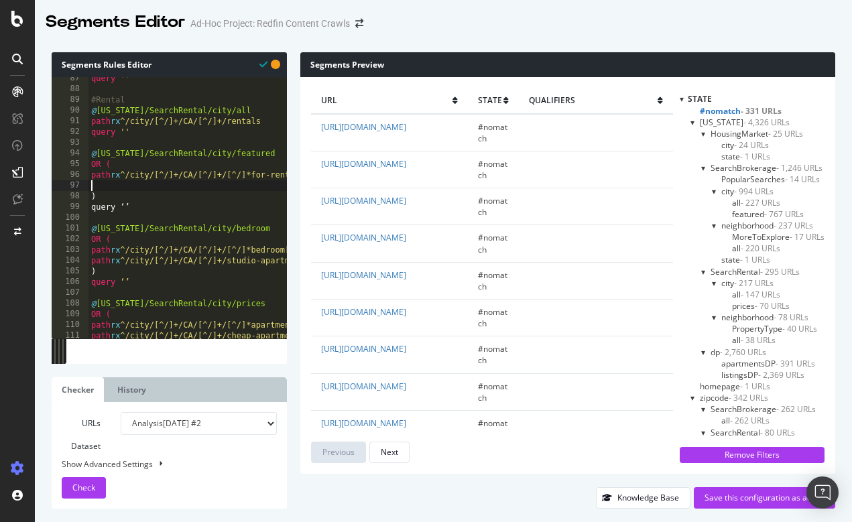
paste textarea "path rx ^/city/[^/]+/CA/[^/]+/[^/]*for-rent$"
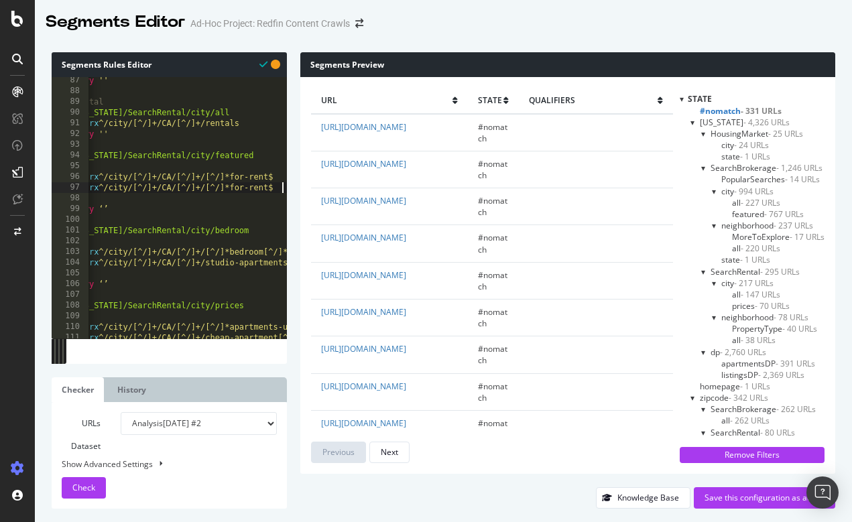
scroll to position [0, 24]
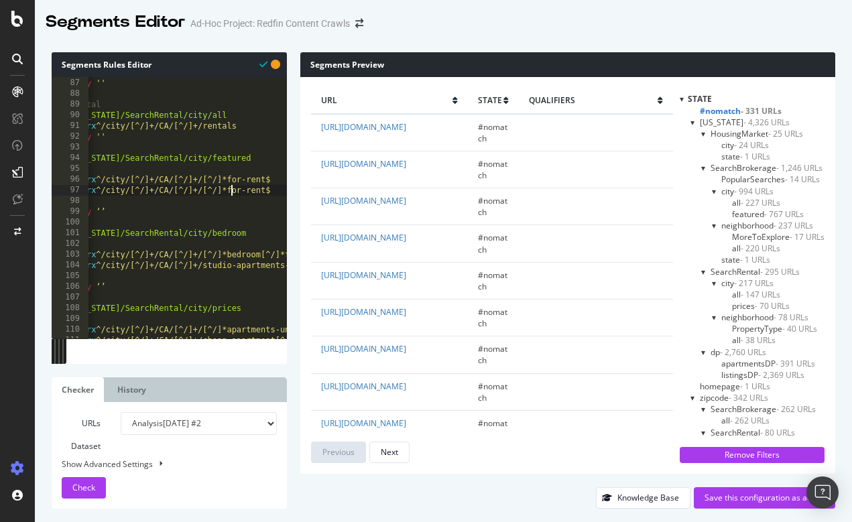
click at [229, 190] on div "path not rx ^/state/[US_STATE]/[^/]*rent[^/]*$ query '' #Rental @ [US_STATE]/Se…" at bounding box center [257, 208] width 387 height 282
type textarea "path rx ^/city/[^/]+/CA/[^/]+/apartments-for-rent$"
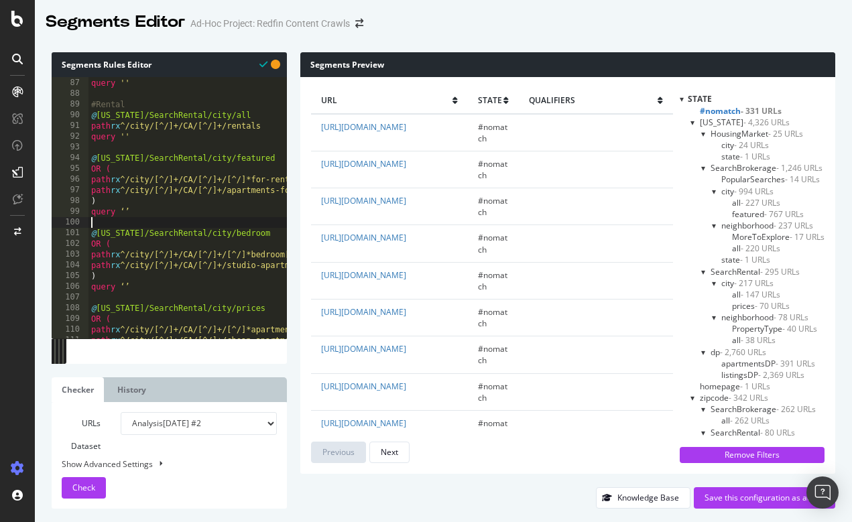
click at [194, 221] on div "path not rx ^/state/[US_STATE]/[^/]*rent[^/]*$ query '' #Rental @ [US_STATE]/Se…" at bounding box center [282, 208] width 387 height 282
click at [91, 486] on span "Check" at bounding box center [83, 487] width 23 height 11
click at [725, 111] on span "#nomatch - 331 URLs" at bounding box center [741, 110] width 82 height 11
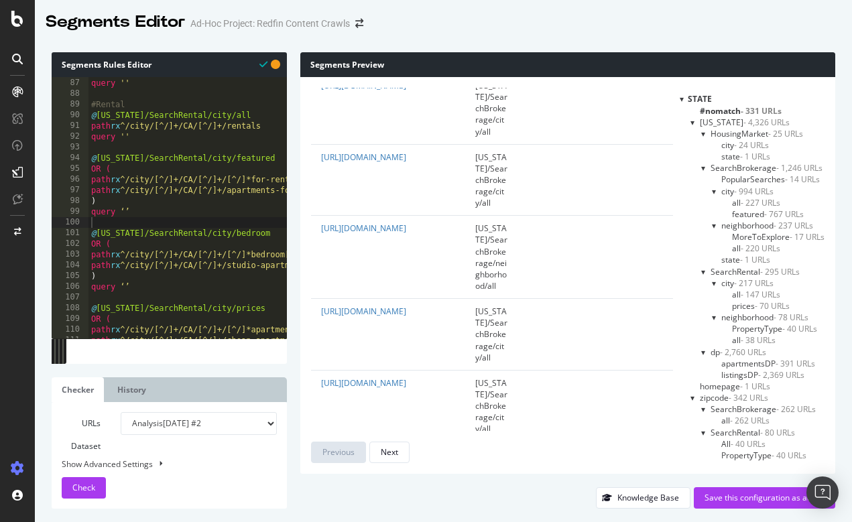
scroll to position [431, 0]
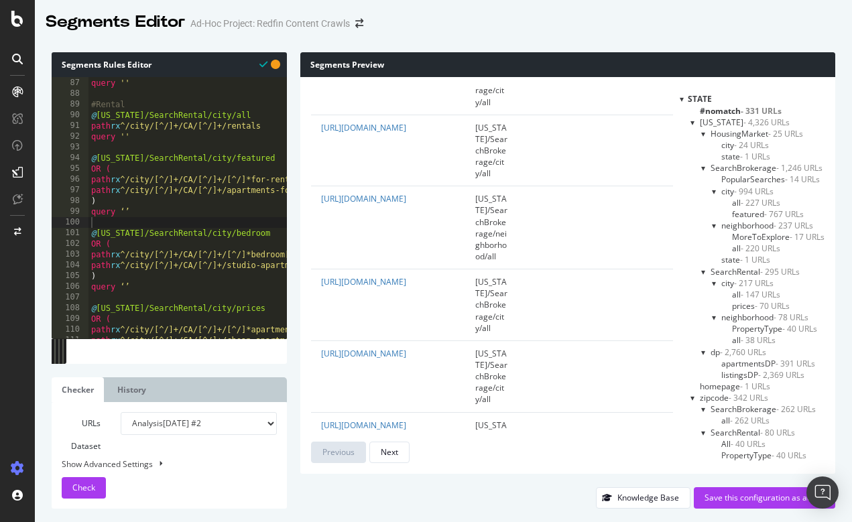
click at [734, 109] on span "#nomatch - 331 URLs" at bounding box center [741, 110] width 82 height 11
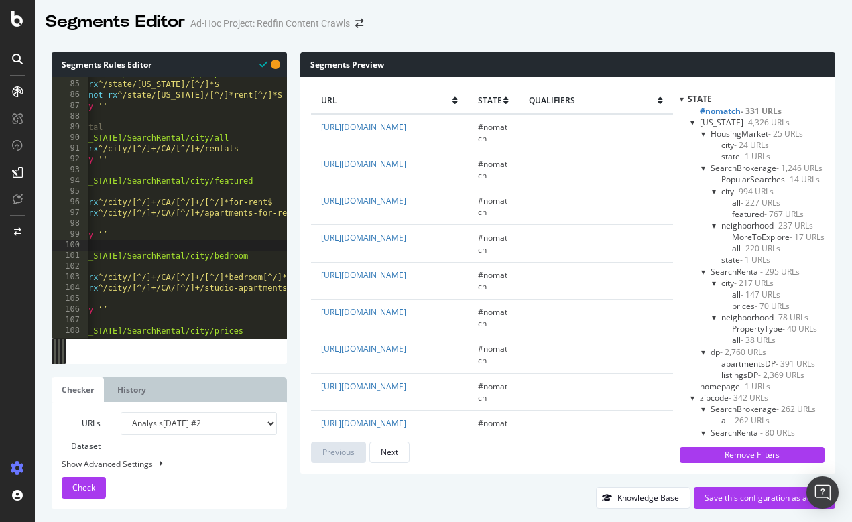
scroll to position [0, 22]
drag, startPoint x: 316, startPoint y: 343, endPoint x: 455, endPoint y: 366, distance: 140.7
click at [455, 366] on td "[URL][DOMAIN_NAME]" at bounding box center [389, 355] width 157 height 37
copy link "[URL][DOMAIN_NAME]"
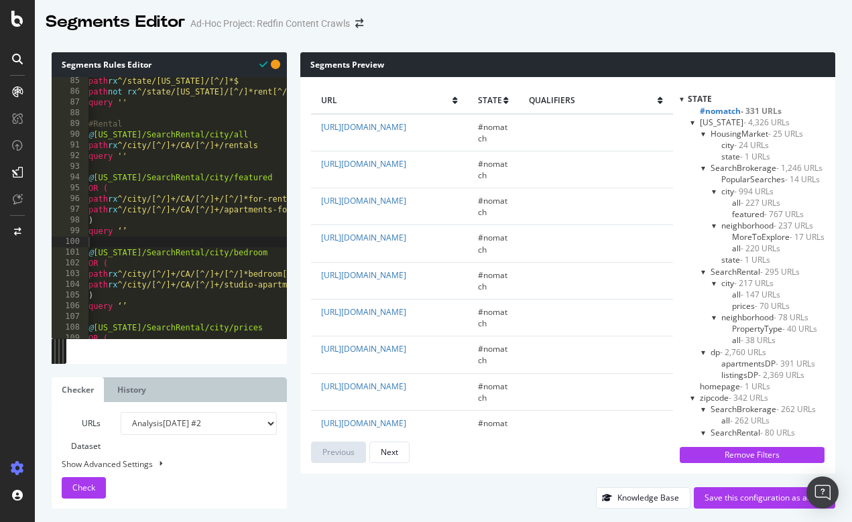
scroll to position [0, 0]
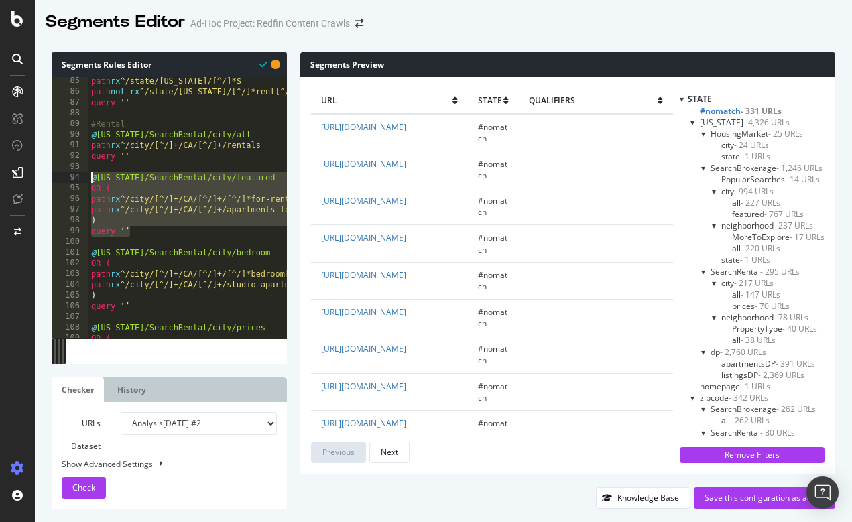
drag, startPoint x: 147, startPoint y: 234, endPoint x: 89, endPoint y: 180, distance: 79.7
click at [89, 180] on div "path rx ^/state/[US_STATE]/[^/]*$ path not rx ^/state/[US_STATE]/[^/]*rent[^/]*…" at bounding box center [282, 217] width 387 height 282
click at [201, 231] on div "path rx ^/state/[US_STATE]/[^/]*$ path not rx ^/state/[US_STATE]/[^/]*rent[^/]*…" at bounding box center [282, 217] width 387 height 282
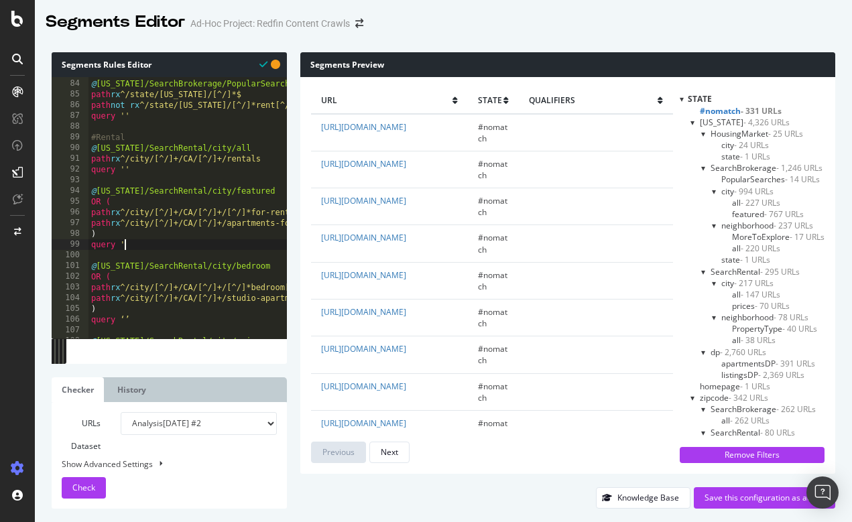
scroll to position [0, 3]
click at [143, 321] on div "@ [US_STATE]/SearchBrokerage/PopularSearches path rx ^/state/[US_STATE]/[^/]*$ …" at bounding box center [282, 209] width 387 height 282
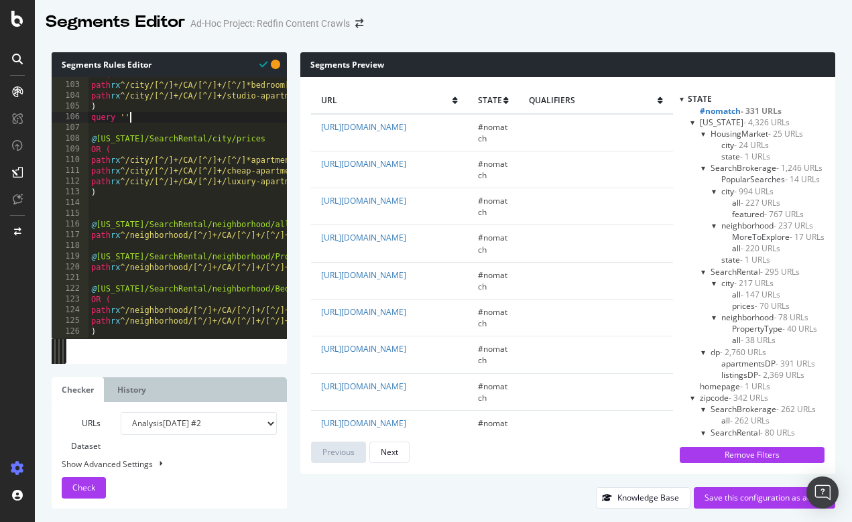
scroll to position [1091, 0]
drag, startPoint x: 137, startPoint y: 112, endPoint x: 72, endPoint y: 111, distance: 65.0
click at [72, 112] on div "query '' 102 103 104 105 106 107 108 109 110 111 112 113 114 115 116 117 118 11…" at bounding box center [169, 207] width 235 height 261
click at [139, 112] on div "OR ( path rx ^/city/[^/]+/CA/[^/]+/[^/]*bedroom[^/]*for-rent$ path rx ^/city/[^…" at bounding box center [282, 210] width 387 height 282
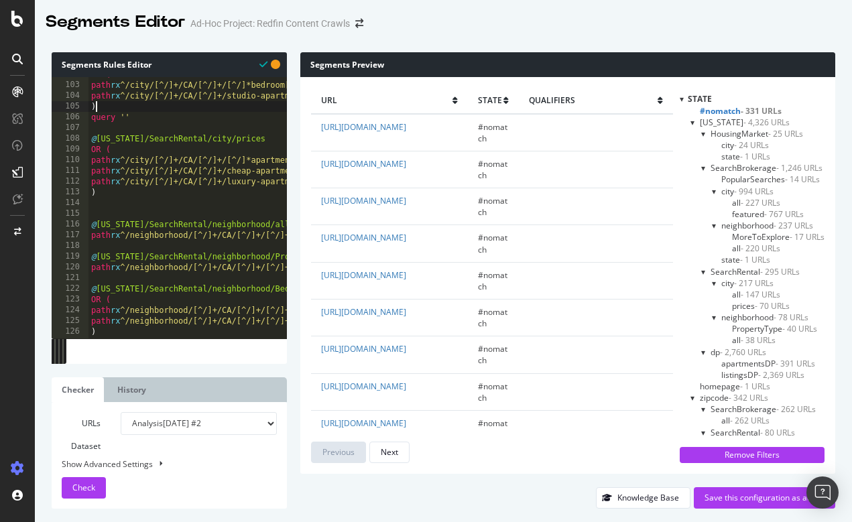
click at [139, 112] on div "OR ( path rx ^/city/[^/]+/CA/[^/]+/[^/]*bedroom[^/]*for-rent$ path rx ^/city/[^…" at bounding box center [282, 210] width 387 height 282
drag, startPoint x: 144, startPoint y: 119, endPoint x: 84, endPoint y: 116, distance: 59.8
click at [84, 116] on div ") 102 103 104 105 106 107 108 109 110 111 112 113 114 115 116 117 118 119 120 1…" at bounding box center [169, 207] width 235 height 261
type textarea "query ''"
click at [113, 203] on div "OR ( path rx ^/city/[^/]+/CA/[^/]+/[^/]*bedroom[^/]*for-rent$ path rx ^/city/[^…" at bounding box center [282, 210] width 387 height 282
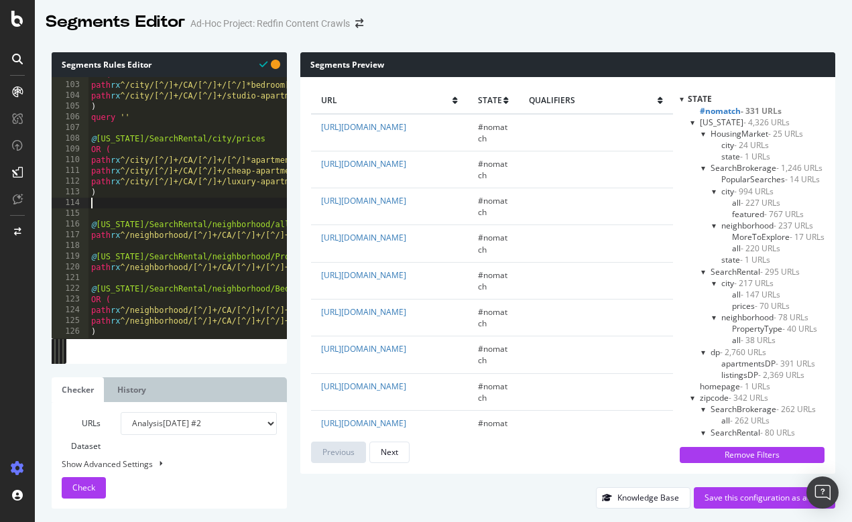
paste textarea "query ''"
type textarea "query ''"
click at [105, 245] on div "OR ( path rx ^/city/[^/]+/CA/[^/]+/[^/]*bedroom[^/]*for-rent$ path rx ^/city/[^…" at bounding box center [282, 210] width 387 height 282
paste textarea "query ''"
type textarea "query ''"
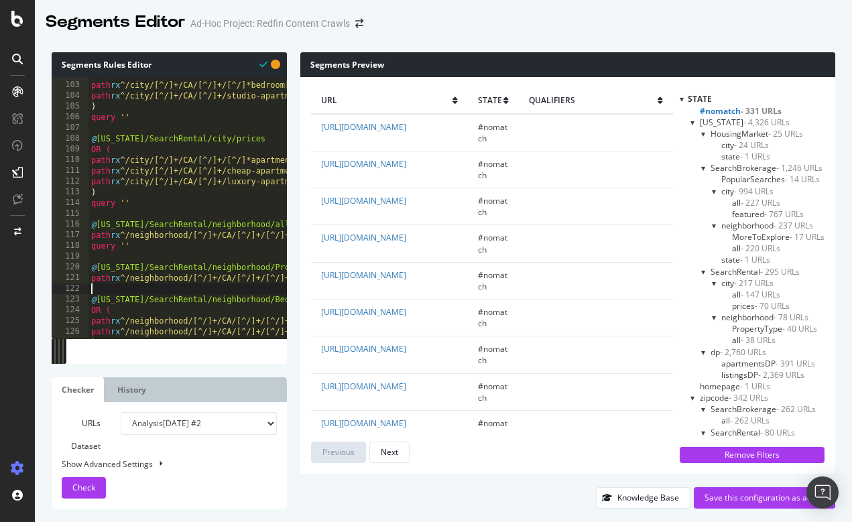
click at [103, 287] on div "OR ( path rx ^/city/[^/]+/CA/[^/]+/[^/]*bedroom[^/]*for-rent$ path rx ^/city/[^…" at bounding box center [282, 210] width 387 height 282
paste textarea "query ''"
type textarea "query ''"
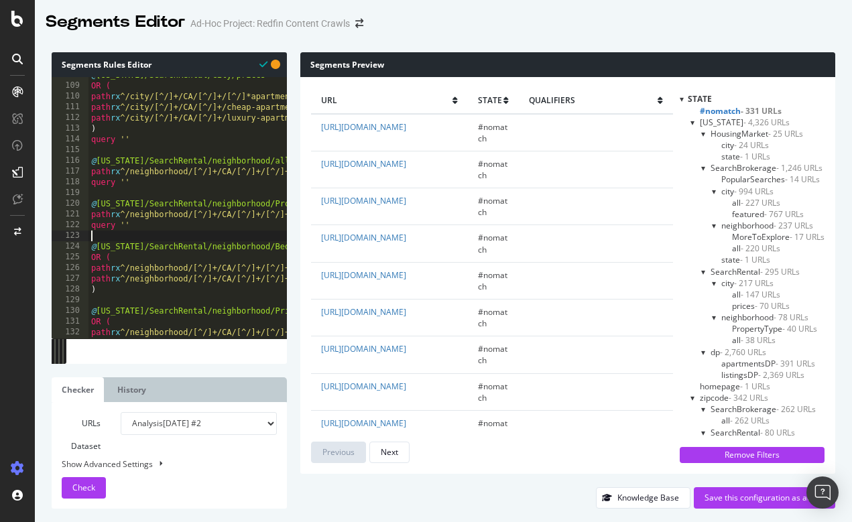
scroll to position [1155, 0]
click at [102, 302] on div "@ [US_STATE]/SearchRental/city/prices OR ( path rx ^/city/[^/]+/CA/[^/]+/[^/]*a…" at bounding box center [282, 211] width 387 height 282
paste textarea "query ''"
type textarea "query ''"
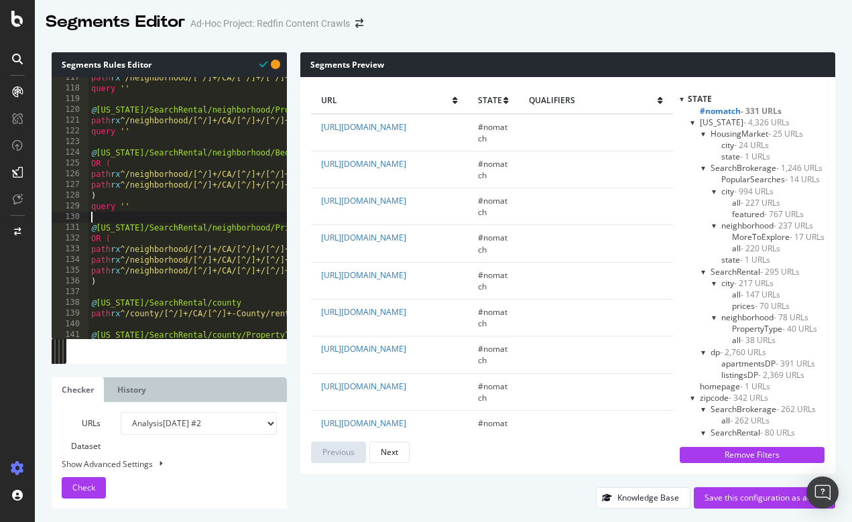
scroll to position [1249, 0]
click at [101, 292] on div "path rx ^/neighborhood/[^/]+/CA/[^/]+/[^/]+/rentals query '' @ [US_STATE]/Searc…" at bounding box center [282, 213] width 387 height 282
paste textarea "query ''"
type textarea "query ''"
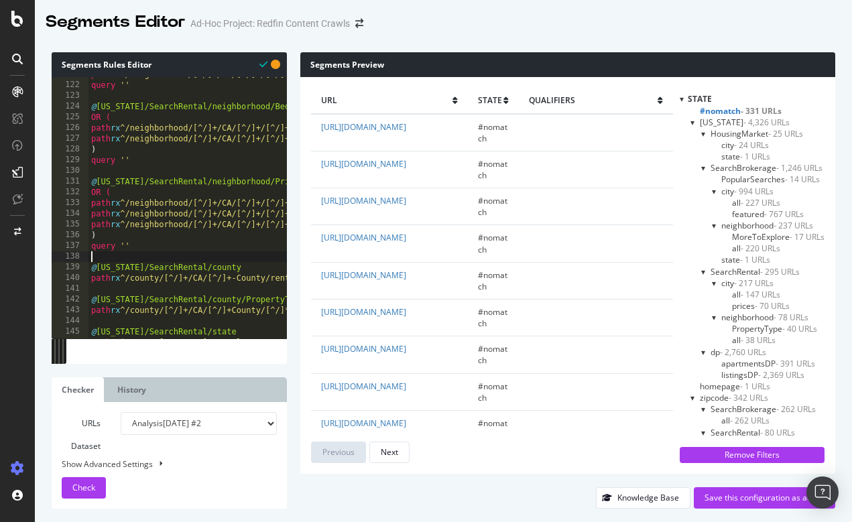
scroll to position [1300, 0]
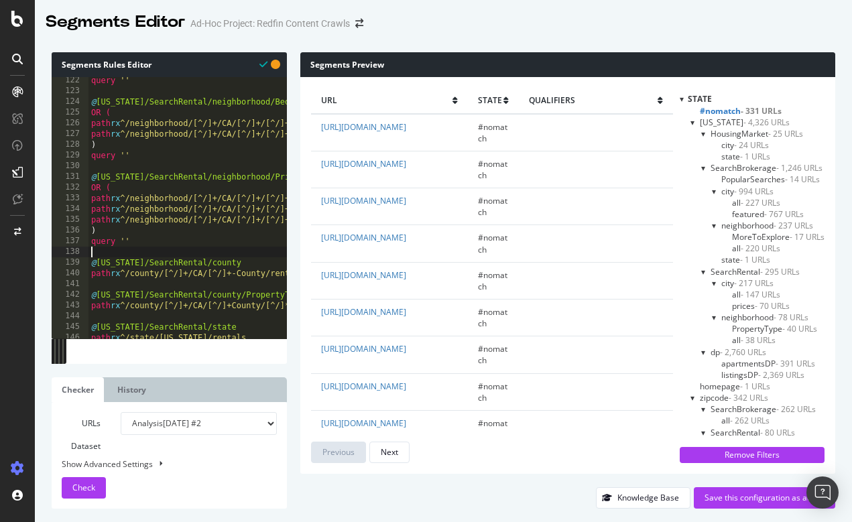
click at [103, 280] on div "query '' @ [US_STATE]/SearchRental/neighborhood/Bedroom OR ( path rx ^/neighbor…" at bounding box center [282, 216] width 387 height 282
paste textarea "query ''"
type textarea "query ''"
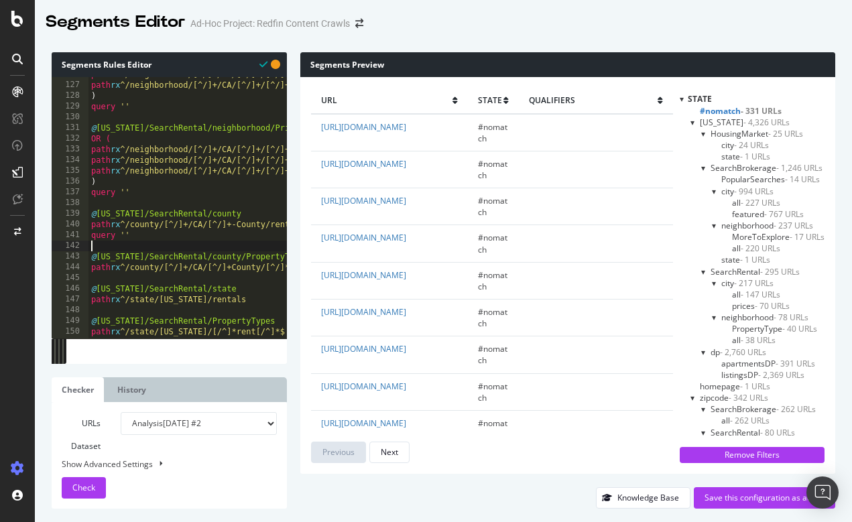
scroll to position [1349, 0]
click at [105, 278] on div "path rx ^/neighborhood/[^/]+/CA/[^/]+/[^/]+/[^/]*bedroom[^/]*for-rent$ path rx …" at bounding box center [282, 210] width 387 height 282
paste textarea "query ''"
type textarea "query ''"
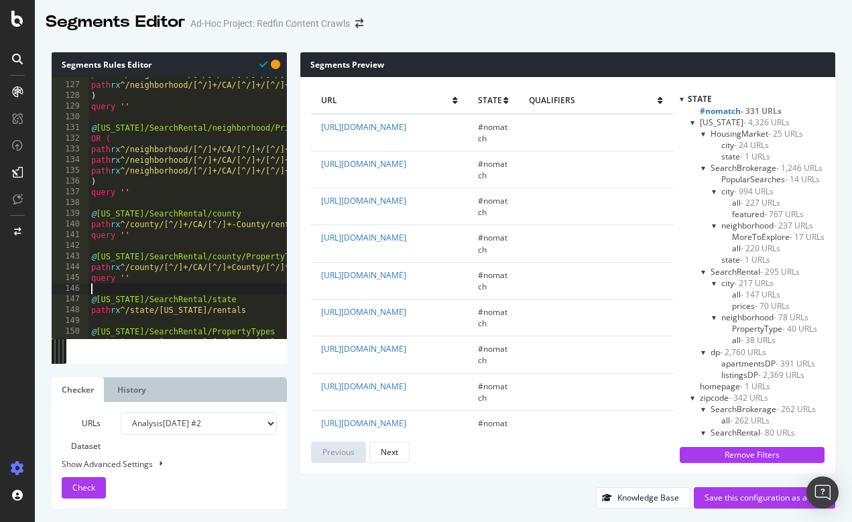
click at [97, 318] on div "path rx ^/neighborhood/[^/]+/CA/[^/]+/[^/]+/[^/]*bedroom[^/]*for-rent$ path rx …" at bounding box center [282, 210] width 387 height 282
paste textarea "query ''"
type textarea "query ''"
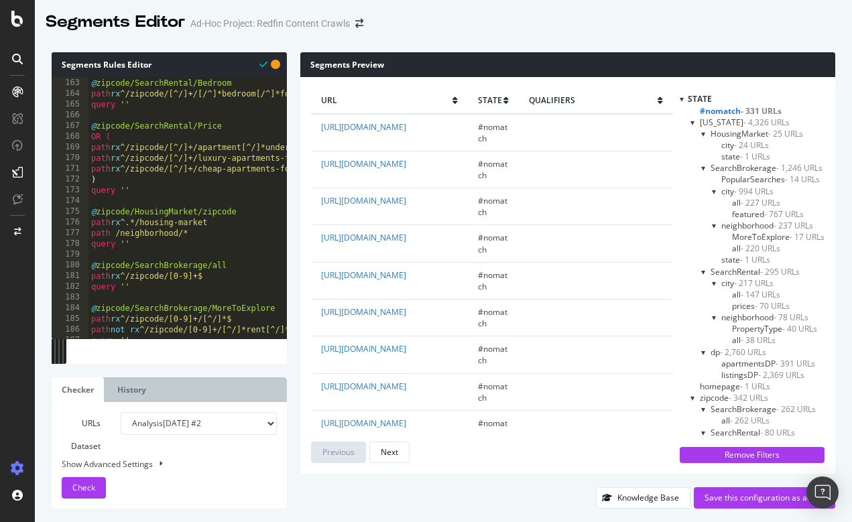
scroll to position [1746, 0]
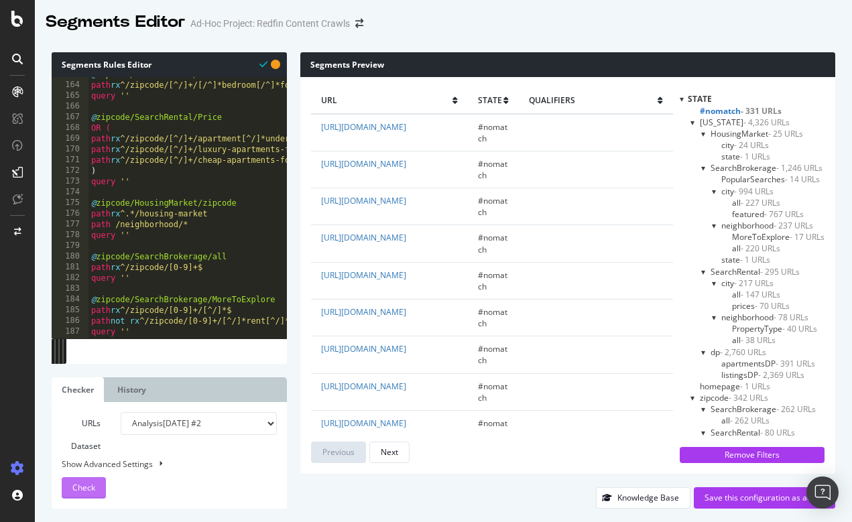
click at [86, 488] on span "Check" at bounding box center [83, 487] width 23 height 11
click at [703, 134] on div at bounding box center [703, 133] width 5 height 11
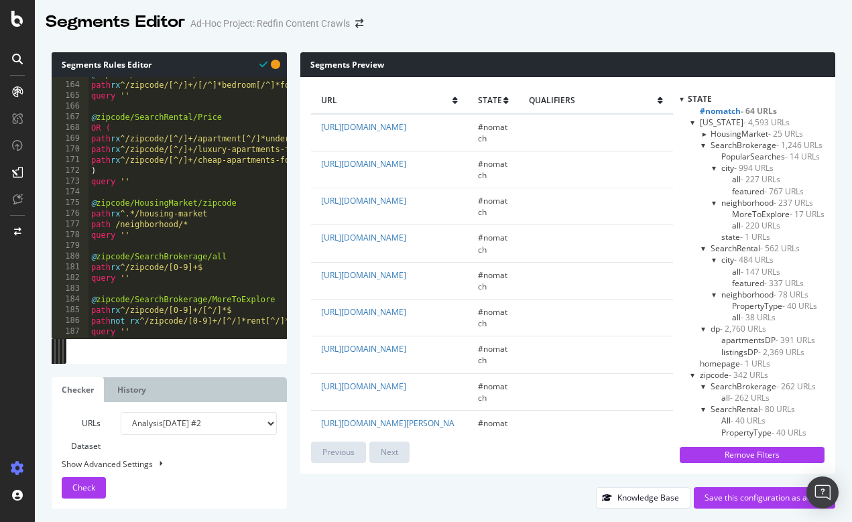
click at [703, 147] on div at bounding box center [703, 144] width 5 height 11
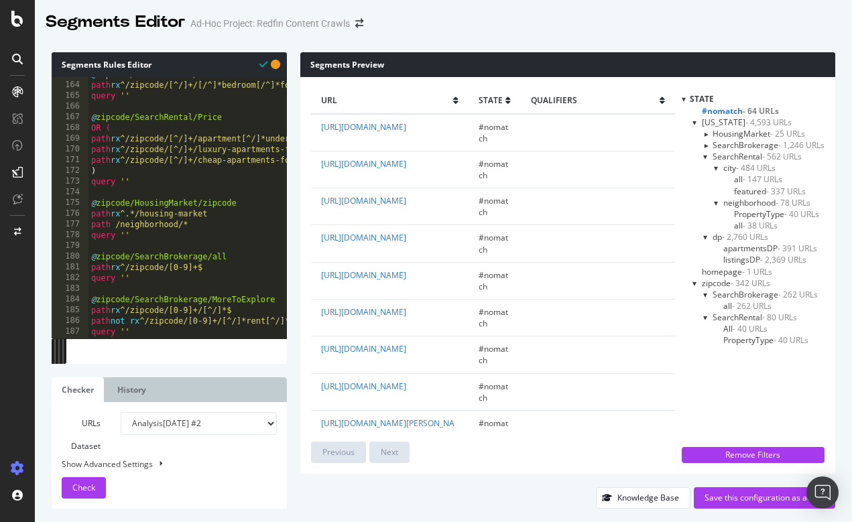
click at [707, 158] on div at bounding box center [705, 156] width 5 height 11
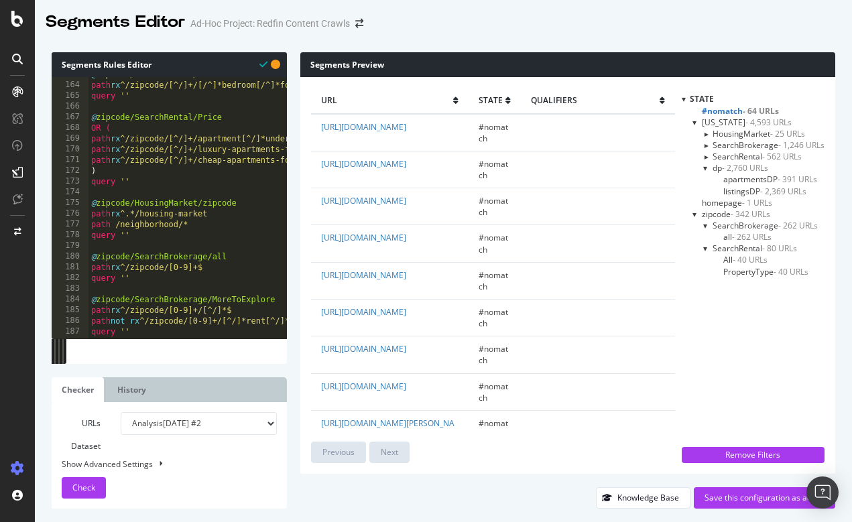
click at [705, 167] on div at bounding box center [705, 167] width 5 height 11
click at [761, 109] on span "- 64 URLs" at bounding box center [761, 110] width 36 height 11
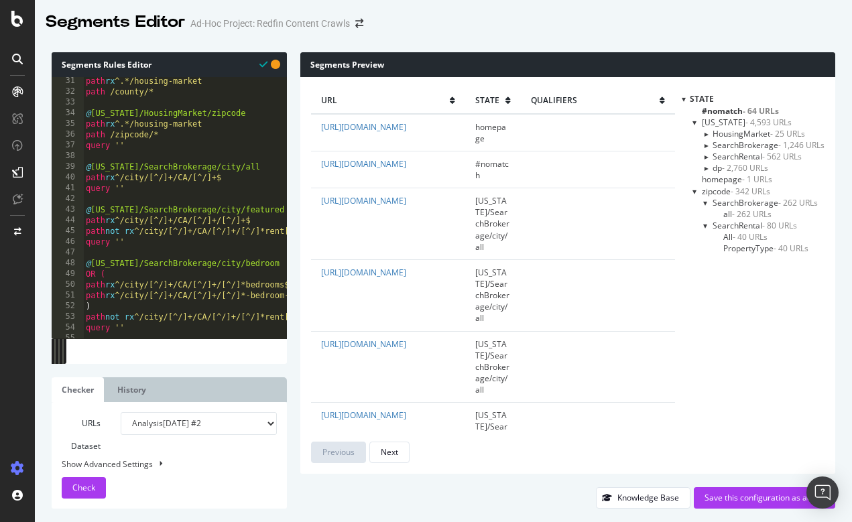
scroll to position [316, 0]
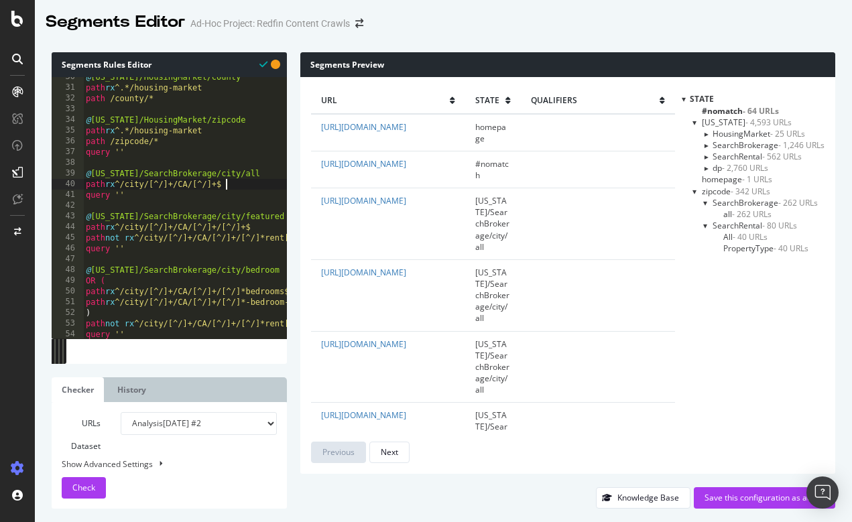
click at [227, 184] on div "@ [US_STATE]/HousingMarket/county path rx ^.*/housing-market path /county/* @ […" at bounding box center [276, 213] width 387 height 282
click at [91, 483] on span "Check" at bounding box center [83, 487] width 23 height 11
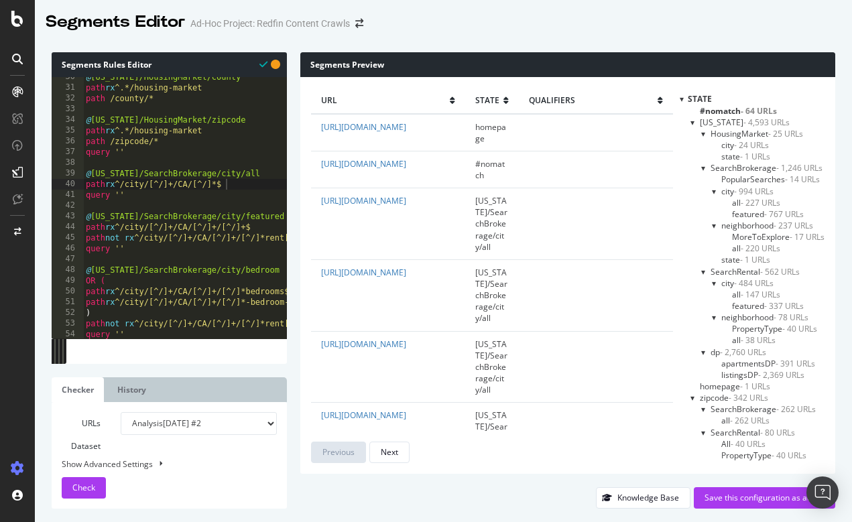
click at [751, 109] on span "- 64 URLs" at bounding box center [759, 110] width 36 height 11
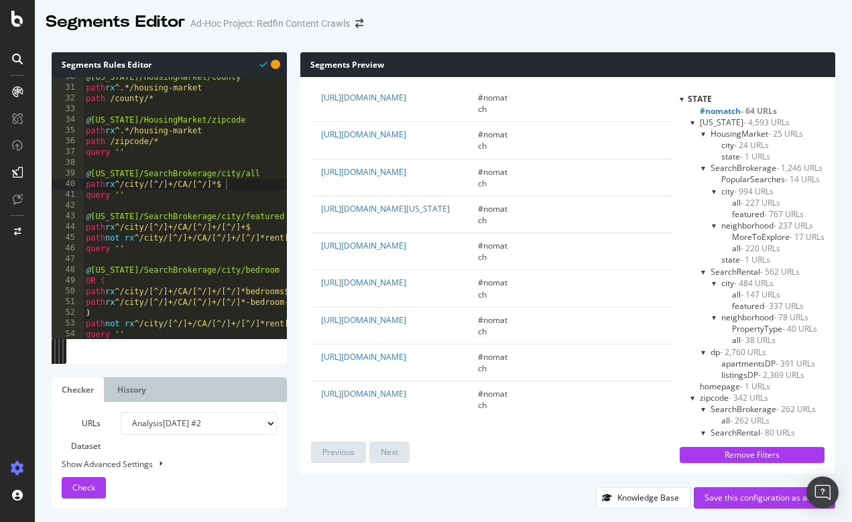
scroll to position [2523, 0]
drag, startPoint x: 315, startPoint y: 393, endPoint x: 432, endPoint y: 411, distance: 118.7
click at [432, 411] on td "[URL][DOMAIN_NAME]" at bounding box center [389, 400] width 157 height 37
copy link "[URL][DOMAIN_NAME]"
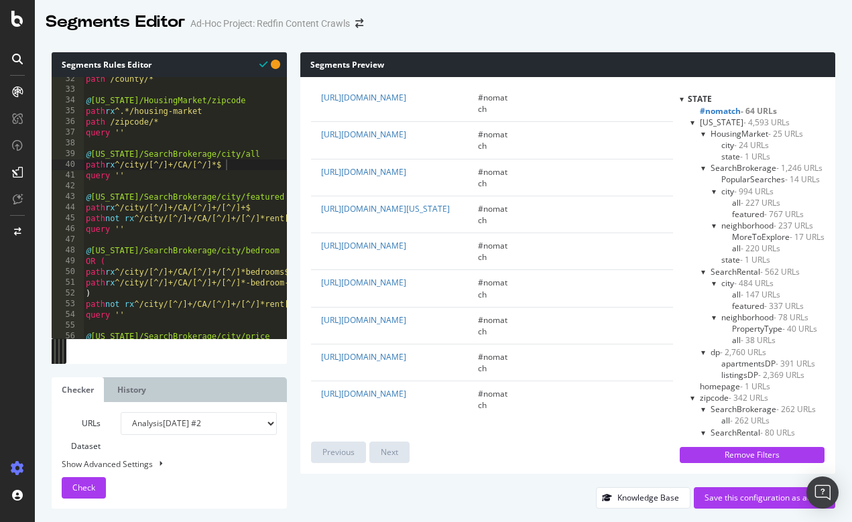
scroll to position [0, 3]
drag, startPoint x: 131, startPoint y: 175, endPoint x: 86, endPoint y: 168, distance: 45.4
click at [86, 168] on div "path /county/* @ [US_STATE]/HousingMarket/zipcode path rx ^.*/housing-market pa…" at bounding box center [276, 215] width 387 height 282
click at [130, 137] on div "path /county/* @ [US_STATE]/HousingMarket/zipcode path rx ^.*/housing-market pa…" at bounding box center [276, 215] width 387 height 282
drag, startPoint x: 132, startPoint y: 173, endPoint x: 82, endPoint y: 158, distance: 52.4
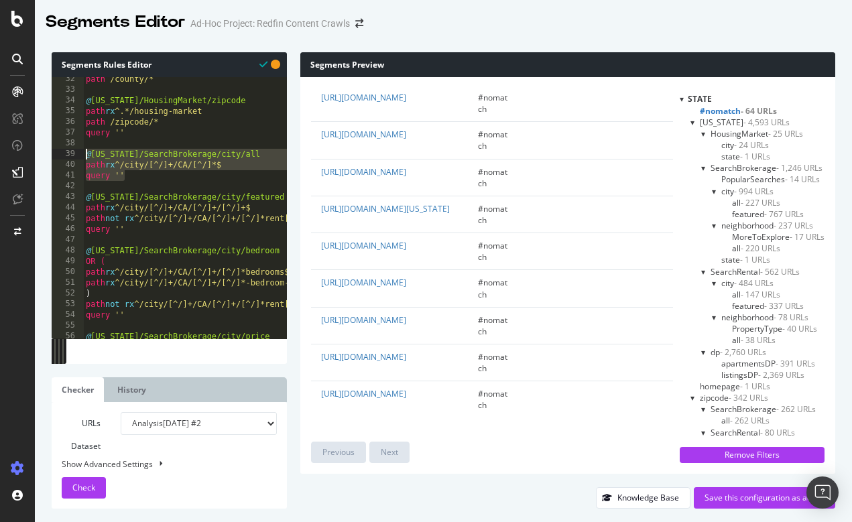
click at [82, 158] on div "query '' 32 33 34 35 36 37 38 39 40 41 42 43 44 45 46 47 48 49 50 51 52 53 54 5…" at bounding box center [169, 207] width 235 height 261
type textarea "@[US_STATE]/SearchBrokerage/city/all path rx ^/city/[^/]+/CA/[^/]*$"
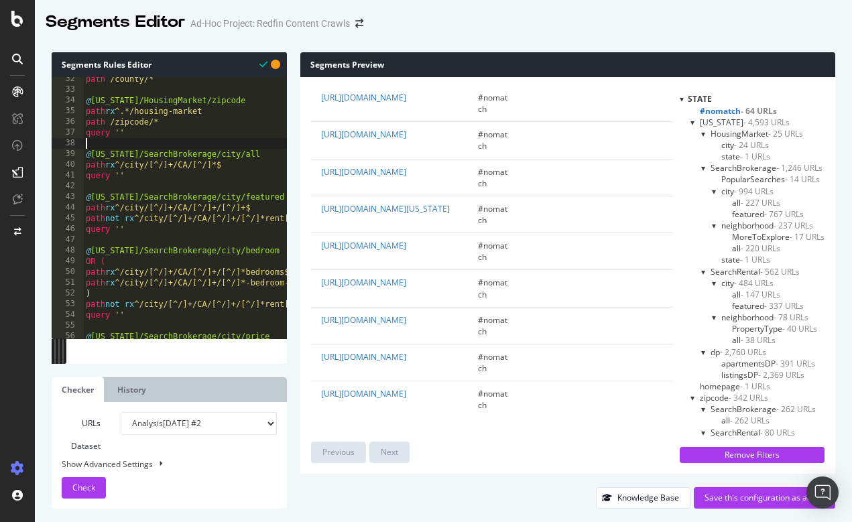
click at [121, 143] on div "path /county/* @ [US_STATE]/HousingMarket/zipcode path rx ^.*/housing-market pa…" at bounding box center [276, 215] width 387 height 282
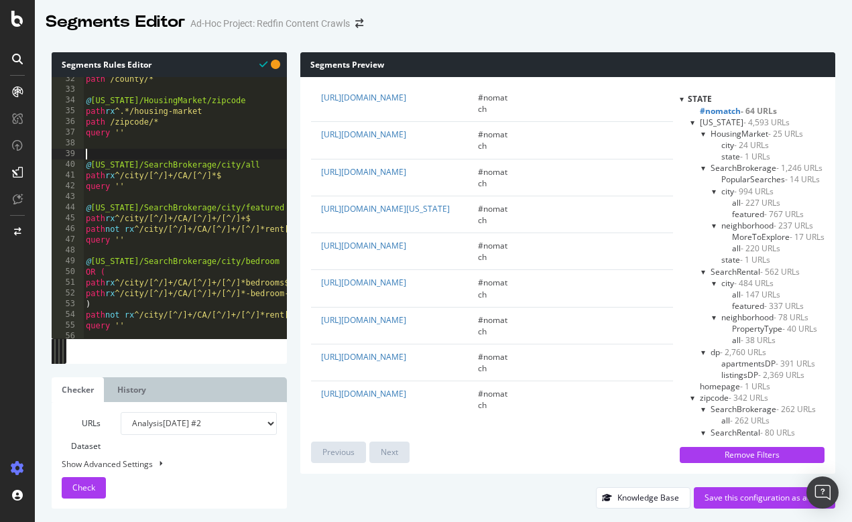
scroll to position [0, 0]
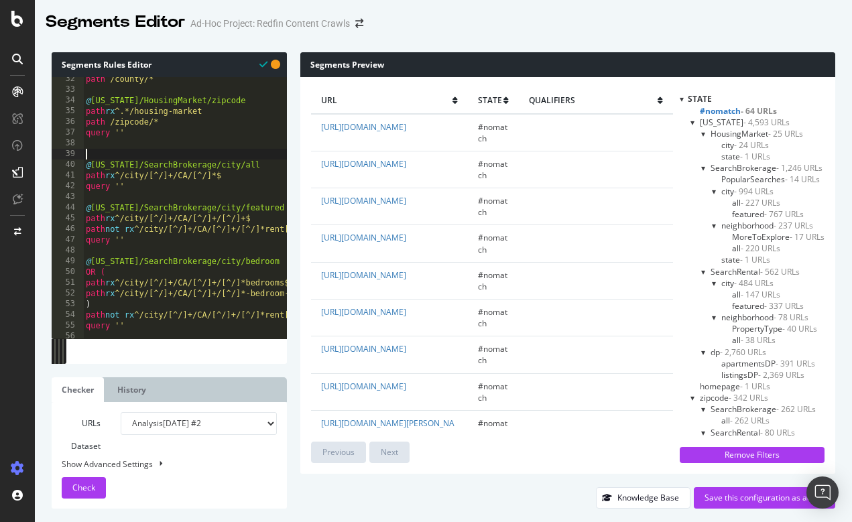
paste textarea "query ''"
type textarea "query ''"
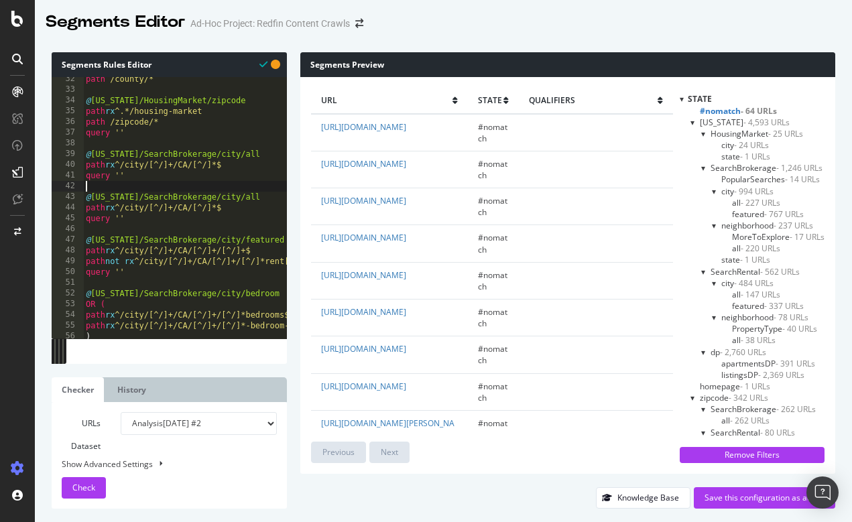
click at [233, 168] on div "path /county/* @ [US_STATE]/HousingMarket/zipcode path rx ^.*/housing-market pa…" at bounding box center [276, 215] width 387 height 282
type textarea "path rx ^/city/[^/]+/CA/[^/]*$"
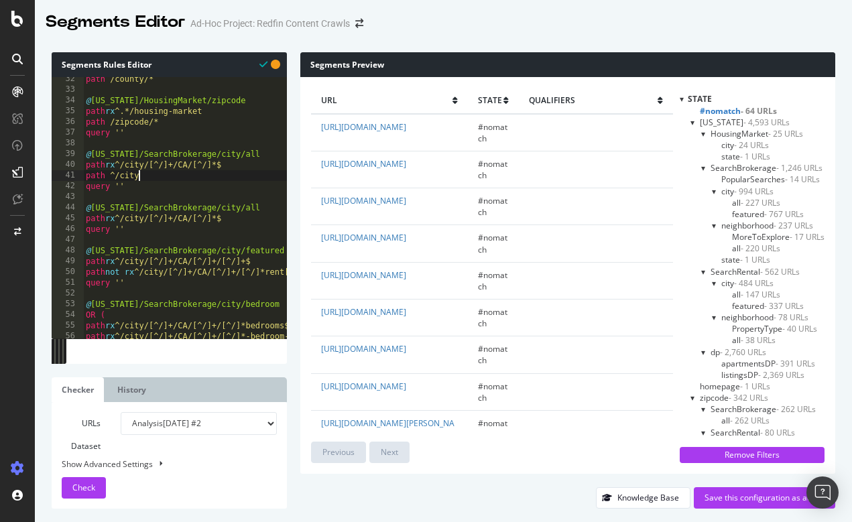
scroll to position [0, 4]
drag, startPoint x: 122, startPoint y: 163, endPoint x: 239, endPoint y: 162, distance: 117.3
click at [239, 162] on div "path /county/* @ [US_STATE]/HousingMarket/zipcode path rx ^.*/housing-market pa…" at bounding box center [276, 215] width 387 height 282
click at [269, 151] on div "path /county/* @ [US_STATE]/HousingMarket/zipcode path rx ^.*/housing-market pa…" at bounding box center [276, 215] width 387 height 282
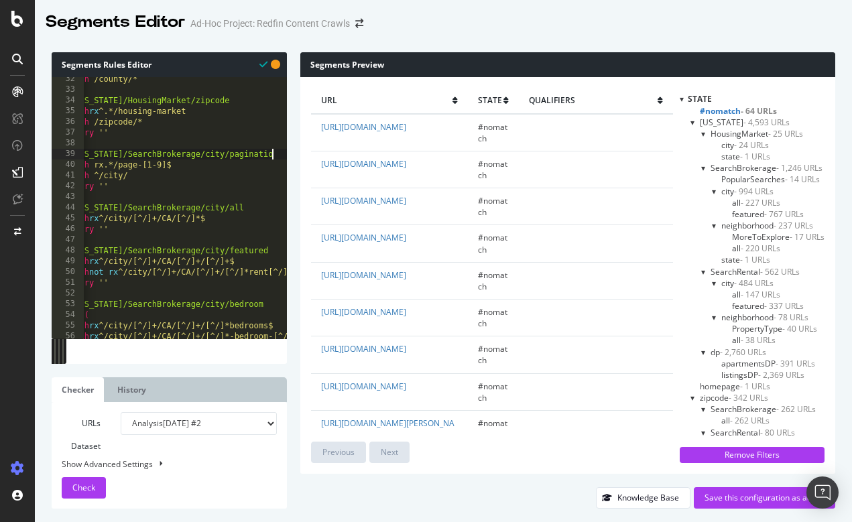
scroll to position [0, 21]
click at [84, 488] on span "Check" at bounding box center [83, 487] width 23 height 11
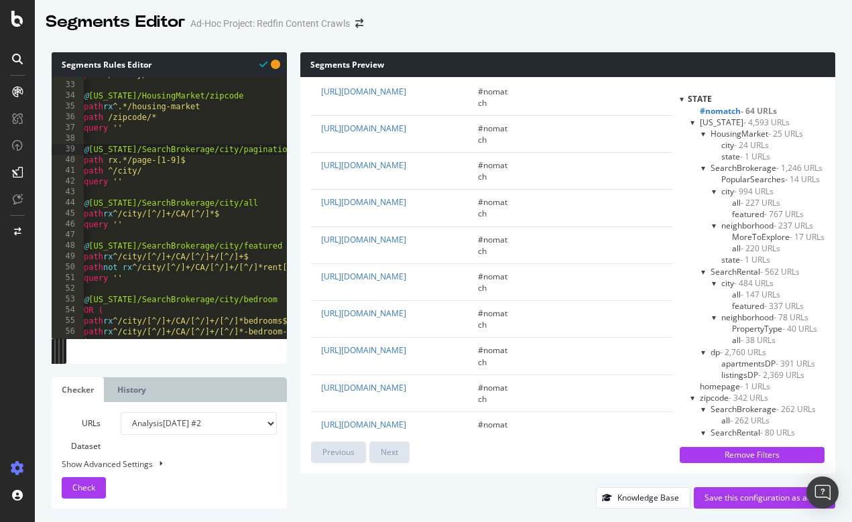
scroll to position [0, 8]
click at [119, 160] on div "path /county/* @ [US_STATE]/HousingMarket/zipcode path rx ^.*/housing-market pa…" at bounding box center [274, 210] width 387 height 282
click at [88, 485] on span "Check" at bounding box center [83, 487] width 23 height 11
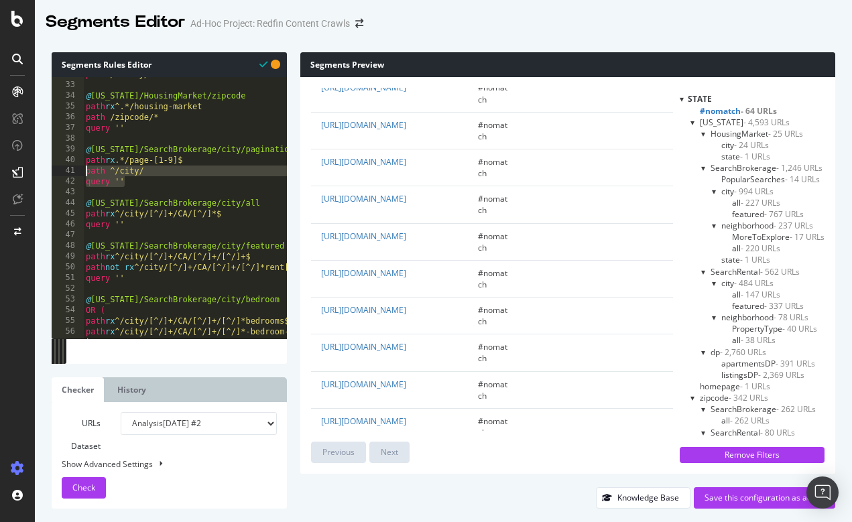
scroll to position [0, 0]
drag, startPoint x: 141, startPoint y: 183, endPoint x: 80, endPoint y: 150, distance: 69.3
click at [80, 150] on div "query '' 32 33 34 35 36 37 38 39 40 41 42 43 44 45 46 47 48 49 50 51 52 53 54 5…" at bounding box center [169, 207] width 235 height 261
type textarea "@[US_STATE]/SearchBrokerage/city/pagination path rx .*/page-[1-9]$"
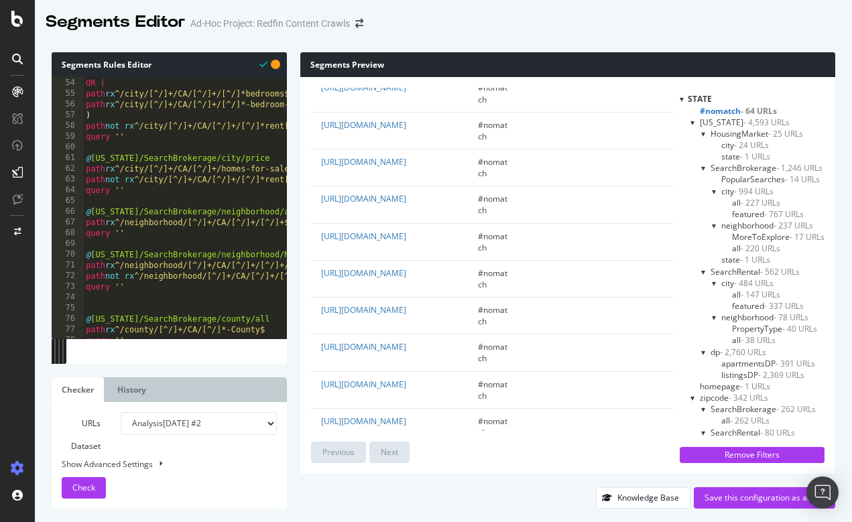
scroll to position [591, 0]
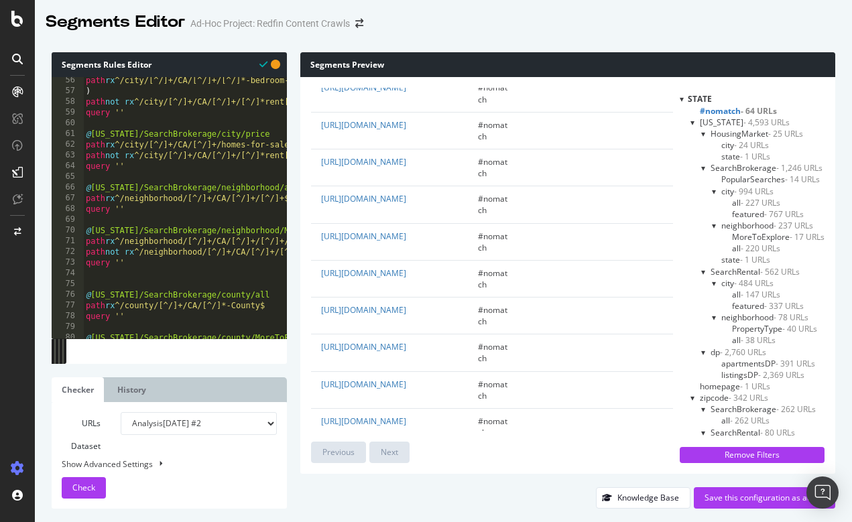
click at [135, 174] on div "path rx ^/city/[^/]+/CA/[^/]+/[^/]*-bedroom-[^/]+$ ) path not rx ^/city/[^/]+/[…" at bounding box center [276, 216] width 387 height 282
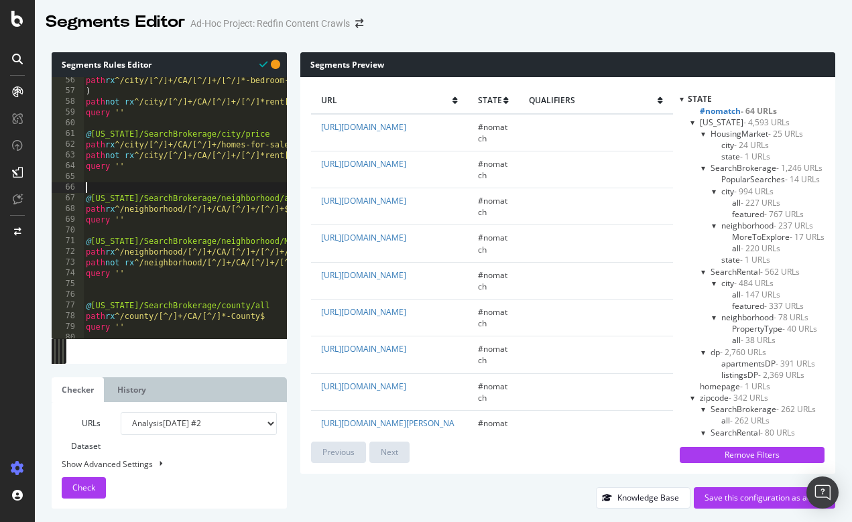
paste textarea "query ''"
type textarea "query ''"
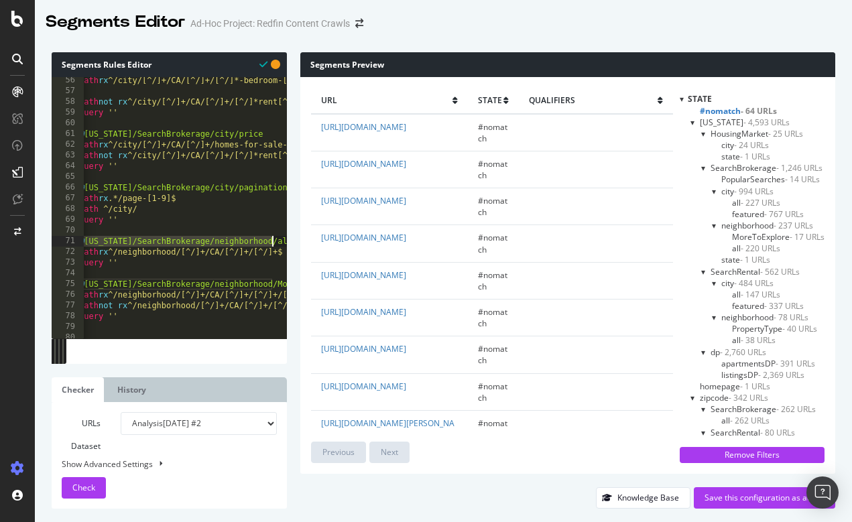
scroll to position [0, 26]
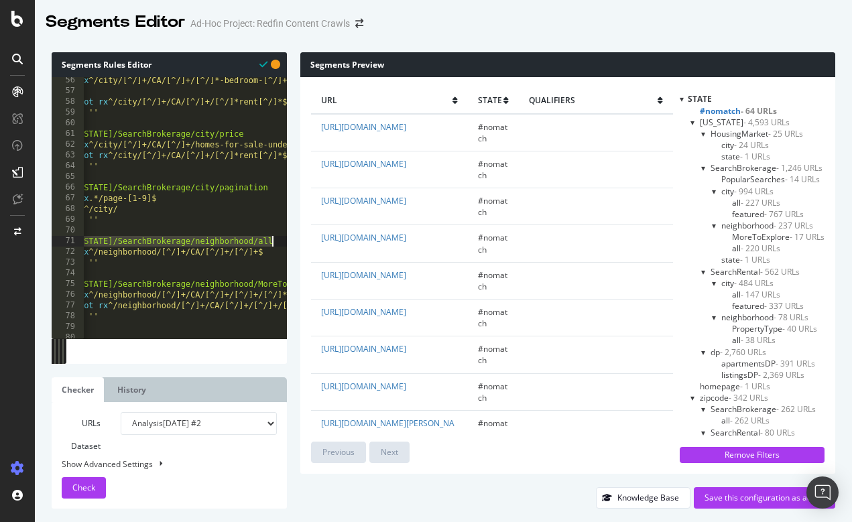
drag, startPoint x: 87, startPoint y: 240, endPoint x: 293, endPoint y: 240, distance: 205.8
click at [293, 240] on div "Segments Rules Editor 56 57 58 59 60 61 62 63 64 65 66 67 68 69 70 71 72 73 74 …" at bounding box center [443, 280] width 817 height 483
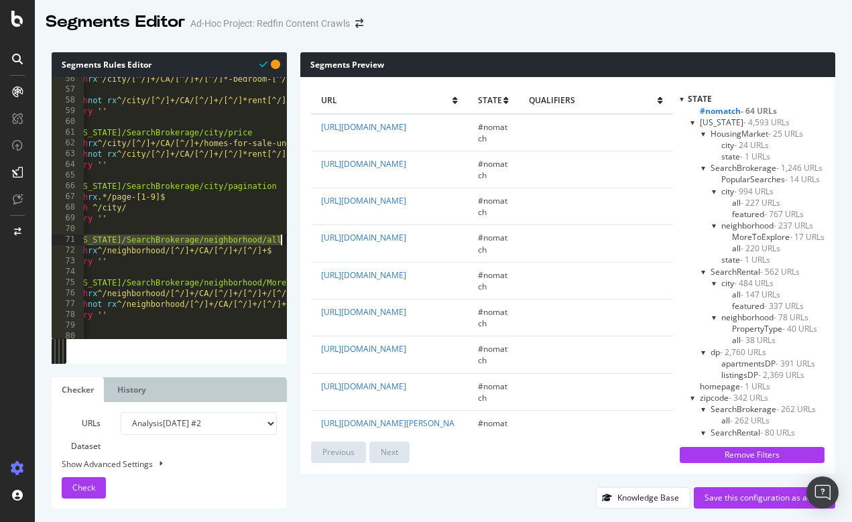
scroll to position [593, 0]
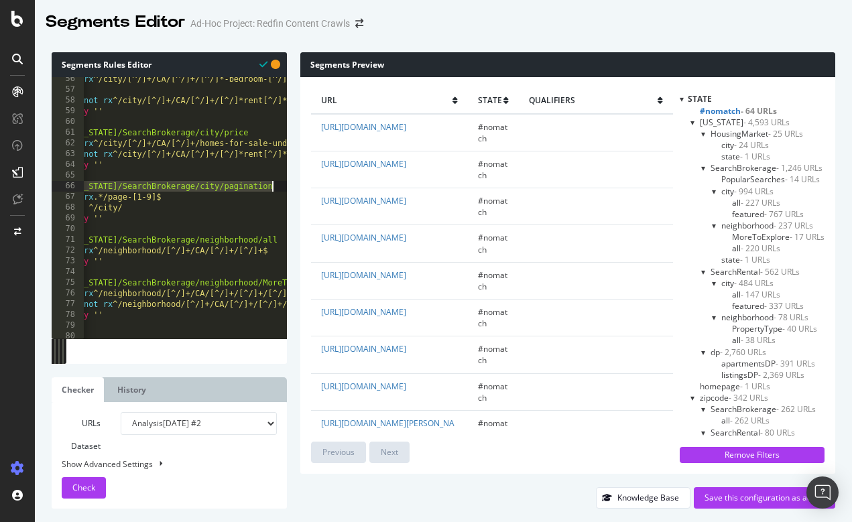
drag, startPoint x: 86, startPoint y: 186, endPoint x: 316, endPoint y: 184, distance: 230.0
click at [316, 184] on div "Segments Rules Editor @[US_STATE]/SearchBrokerage/neighborhood/all 56 57 58 59 …" at bounding box center [443, 280] width 817 height 483
paste textarea "neighborhood/all"
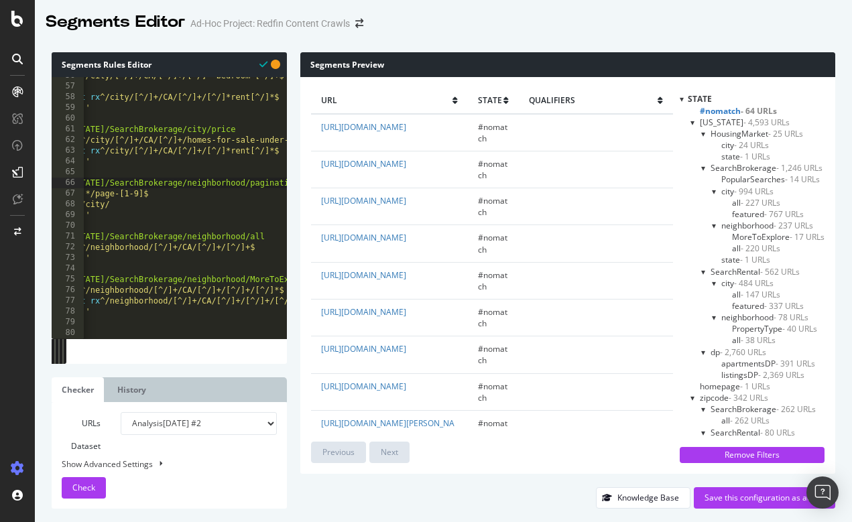
scroll to position [0, 24]
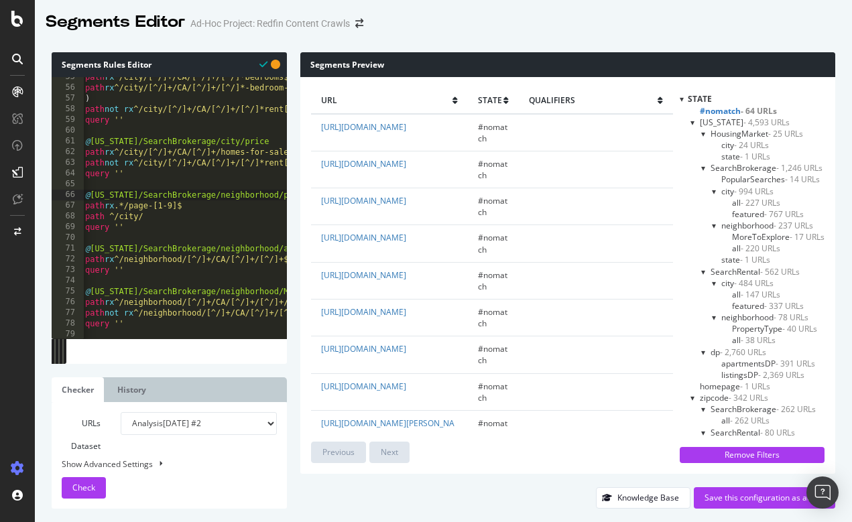
click at [139, 215] on div "path rx ^/city/[^/]+/CA/[^/]+/[^/]*bedrooms$ path rx ^/city/[^/]+/CA/[^/]+/[^/]…" at bounding box center [275, 213] width 387 height 282
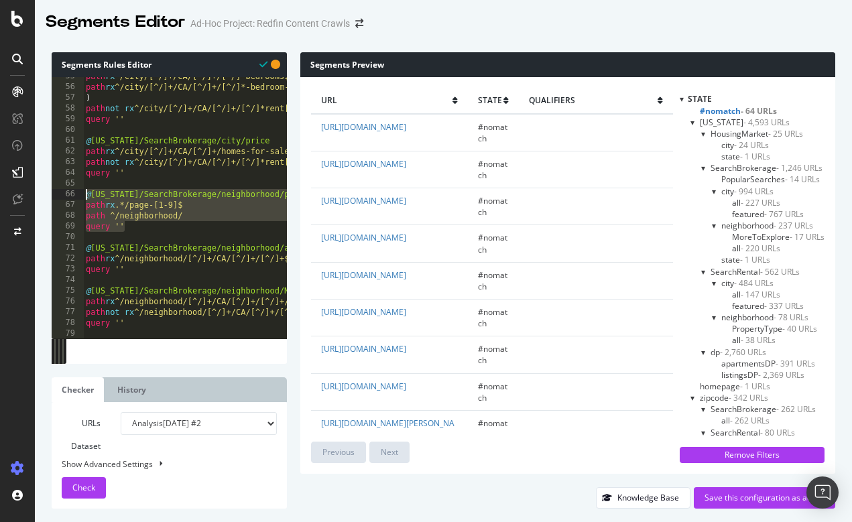
drag, startPoint x: 129, startPoint y: 229, endPoint x: 83, endPoint y: 194, distance: 57.4
click at [83, 194] on div "path ^/neighborhood/ 55 56 57 58 59 60 61 62 63 64 65 66 67 68 69 70 71 72 73 7…" at bounding box center [169, 207] width 235 height 261
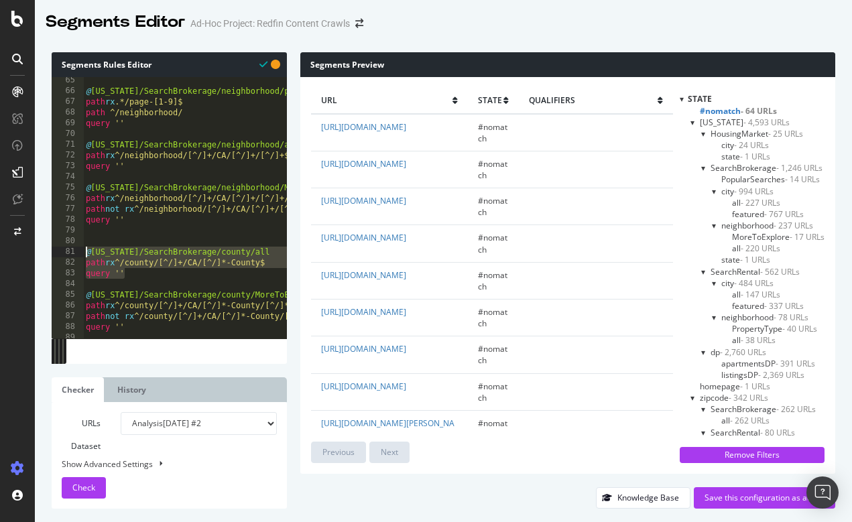
drag, startPoint x: 130, startPoint y: 274, endPoint x: 86, endPoint y: 256, distance: 47.6
click at [86, 256] on div "@ [US_STATE]/SearchBrokerage/neighborhood/pagination path rx .*/page-[1-9]$ pat…" at bounding box center [276, 216] width 387 height 282
type textarea "@[US_STATE]/SearchBrokerage/county/all path rx ^/county/[^/]+/CA/[^/]*-County$"
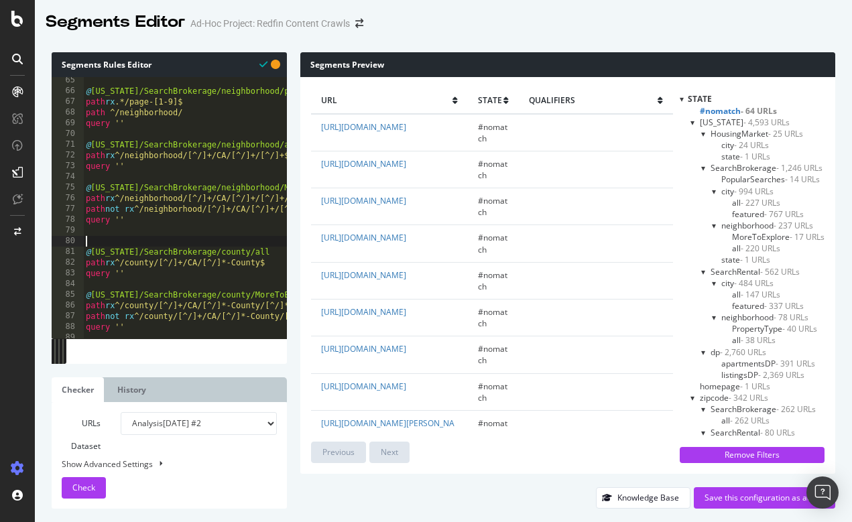
click at [110, 241] on div "@ [US_STATE]/SearchBrokerage/neighborhood/pagination path rx .*/page-[1-9]$ pat…" at bounding box center [276, 216] width 387 height 282
paste textarea "query ''"
type textarea "query ''"
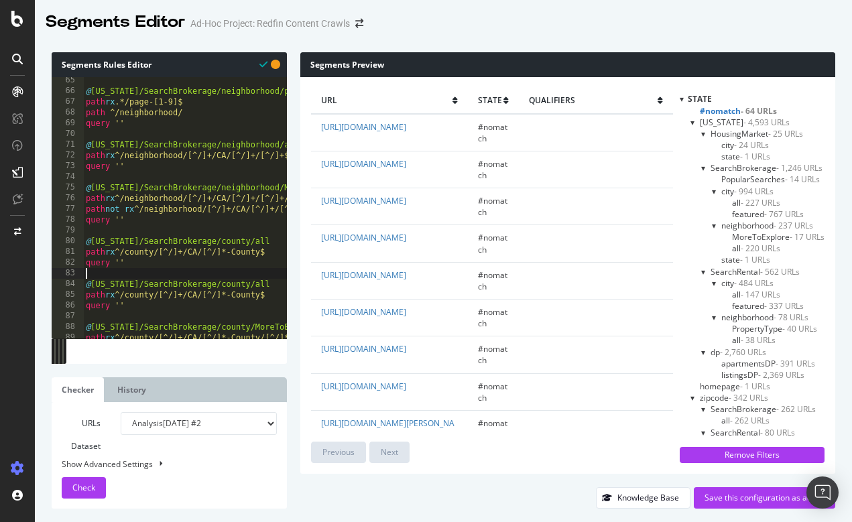
click at [270, 241] on div "@ [US_STATE]/SearchBrokerage/neighborhood/pagination path rx .*/page-[1-9]$ pat…" at bounding box center [276, 216] width 387 height 282
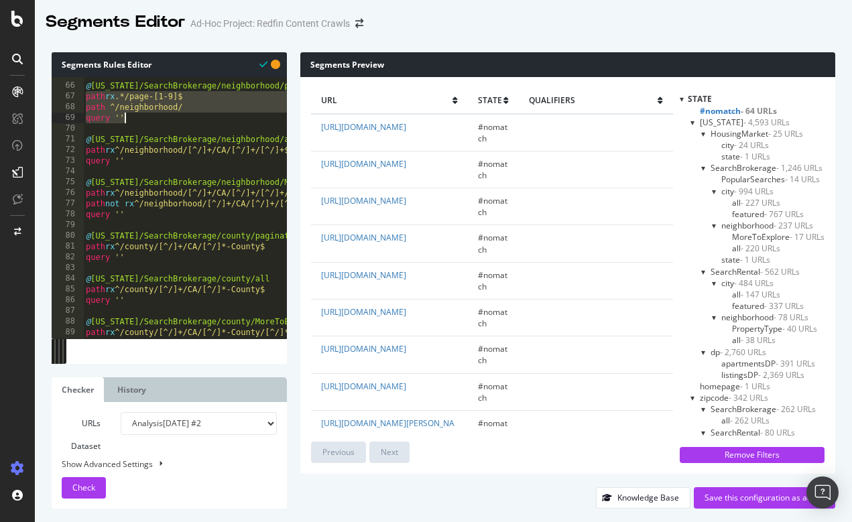
drag, startPoint x: 86, startPoint y: 95, endPoint x: 146, endPoint y: 119, distance: 64.0
click at [146, 119] on div "@ [US_STATE]/SearchBrokerage/neighborhood/pagination path rx .*/page-[1-9]$ pat…" at bounding box center [276, 211] width 387 height 282
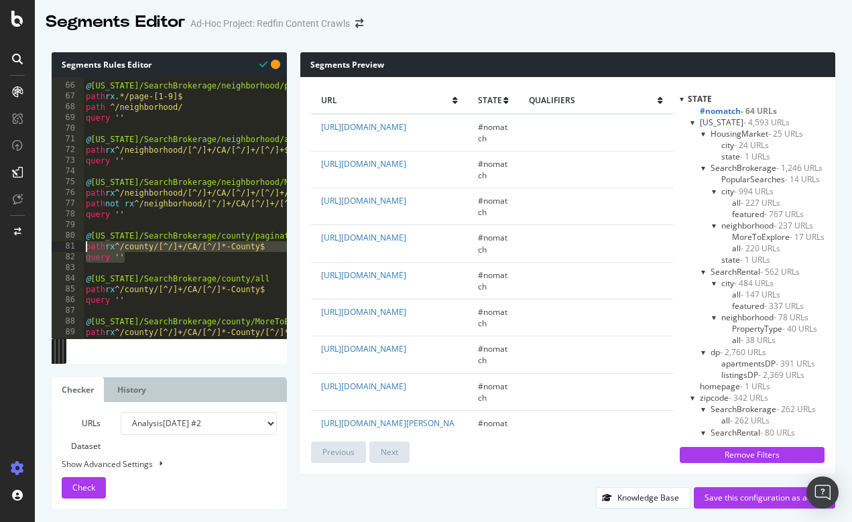
drag, startPoint x: 137, startPoint y: 259, endPoint x: 83, endPoint y: 247, distance: 55.1
click at [83, 247] on div "path ^/neighborhood/ query '' 65 66 67 68 69 70 71 72 73 74 75 76 77 78 79 80 8…" at bounding box center [169, 207] width 235 height 261
paste textarea "Cursor at row 83"
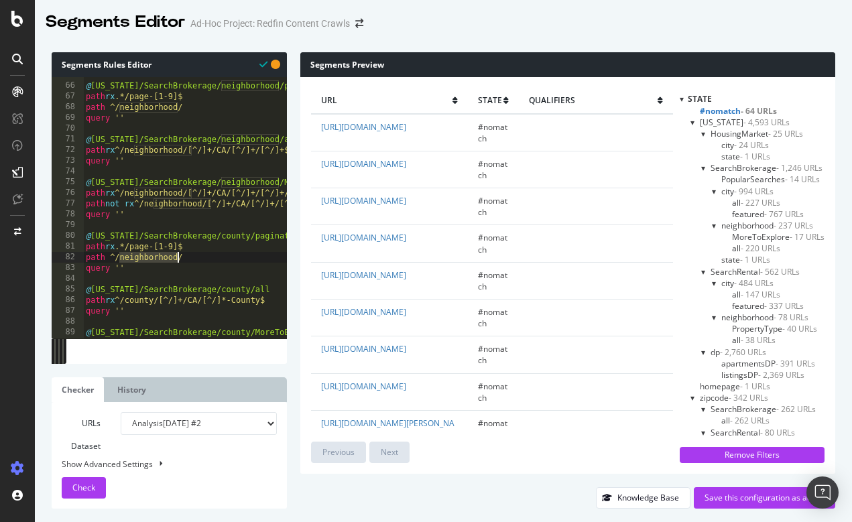
drag, startPoint x: 119, startPoint y: 255, endPoint x: 178, endPoint y: 255, distance: 58.3
click at [178, 255] on div "@ [US_STATE]/SearchBrokerage/neighborhood/pagination path rx .*/page-[1-9]$ pat…" at bounding box center [276, 211] width 387 height 282
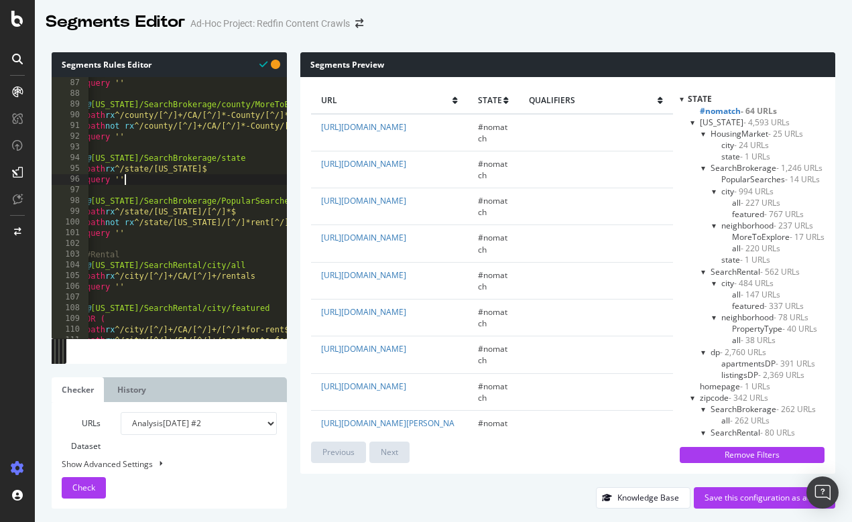
click at [146, 183] on div "path rx ^/county/[^/]+/CA/[^/]*-County$ query '' @ [US_STATE]/SearchBrokerage/c…" at bounding box center [276, 208] width 387 height 282
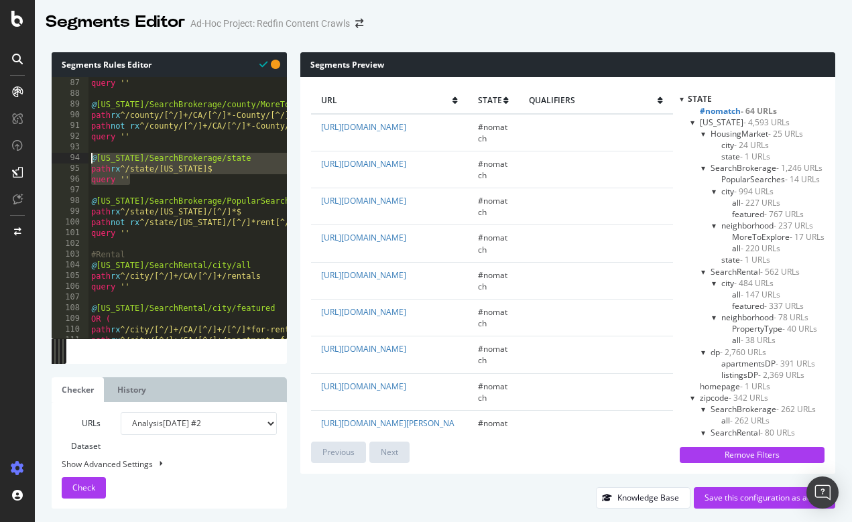
drag, startPoint x: 146, startPoint y: 183, endPoint x: 82, endPoint y: 158, distance: 68.6
click at [82, 158] on div "query '' 86 87 88 89 90 91 92 93 94 95 96 97 98 99 100 101 102 103 104 105 106 …" at bounding box center [169, 207] width 235 height 261
type textarea "@[US_STATE]/SearchBrokerage/state path rx ^/state/[US_STATE]$"
click at [148, 188] on div "path rx ^/county/[^/]+/CA/[^/]*-County$ query '' @ [US_STATE]/SearchBrokerage/c…" at bounding box center [282, 208] width 387 height 282
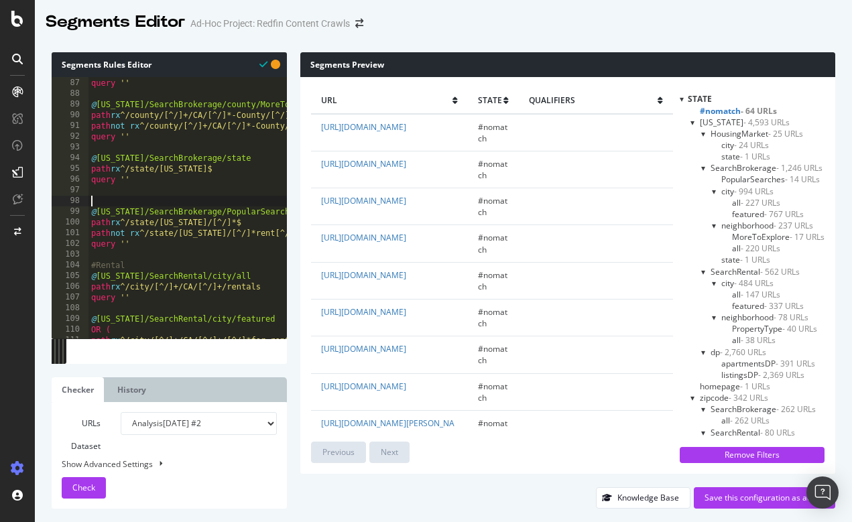
paste textarea "query ''"
type textarea "query ''"
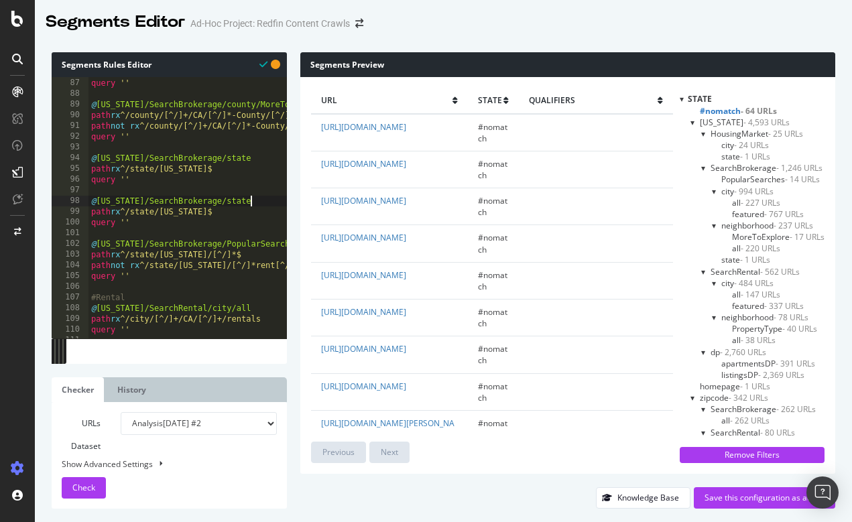
click at [264, 200] on div "path rx ^/county/[^/]+/CA/[^/]*-County$ query '' @ [US_STATE]/SearchBrokerage/c…" at bounding box center [282, 208] width 387 height 282
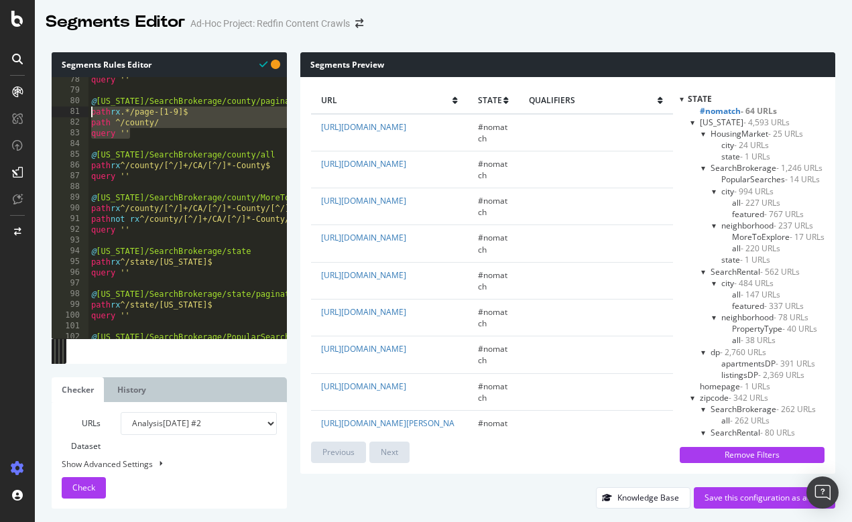
drag, startPoint x: 141, startPoint y: 135, endPoint x: 91, endPoint y: 115, distance: 54.2
click at [91, 115] on div "query '' @ [US_STATE]/SearchBrokerage/county/pagination path rx .*/page-[1-9]$ …" at bounding box center [282, 215] width 387 height 282
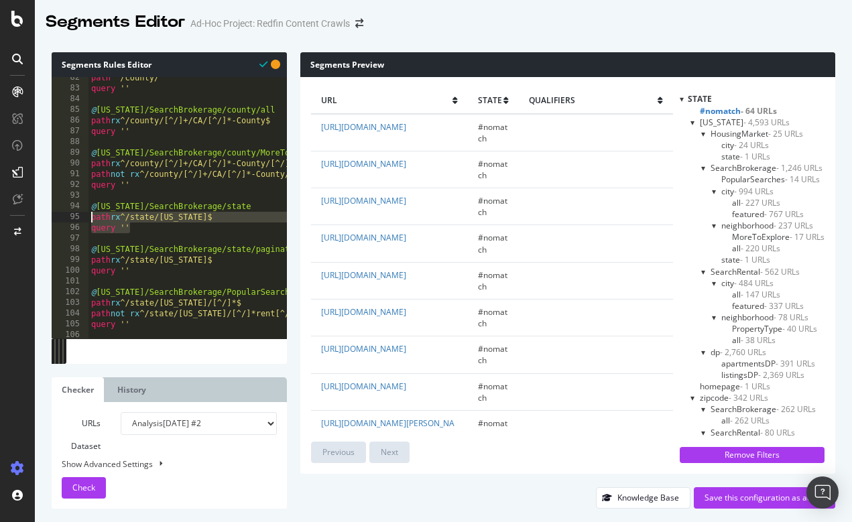
drag, startPoint x: 117, startPoint y: 229, endPoint x: 86, endPoint y: 220, distance: 32.2
click at [86, 220] on div "path rx .*/page-[1-9]$ path ^/county/ 82 83 84 85 86 87 88 89 90 91 92 93 94 95…" at bounding box center [169, 207] width 235 height 261
drag, startPoint x: 140, startPoint y: 274, endPoint x: 84, endPoint y: 262, distance: 57.6
click at [84, 262] on div "path rx ^/state/[US_STATE]$ query '' 82 83 84 85 86 87 88 89 90 91 92 93 94 95 …" at bounding box center [169, 207] width 235 height 261
paste textarea "Cursor at row 99"
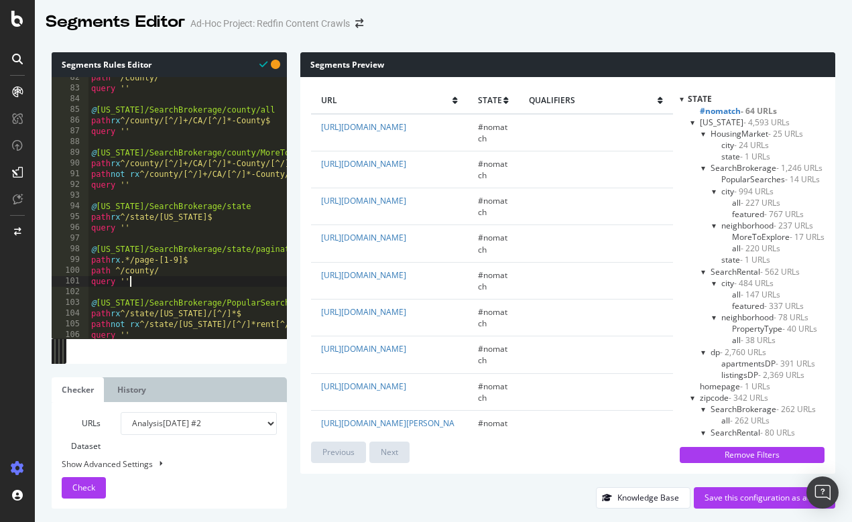
click at [155, 270] on div "path ^/county/ query '' @ [US_STATE]/SearchBrokerage/county/all path rx ^/count…" at bounding box center [282, 213] width 387 height 282
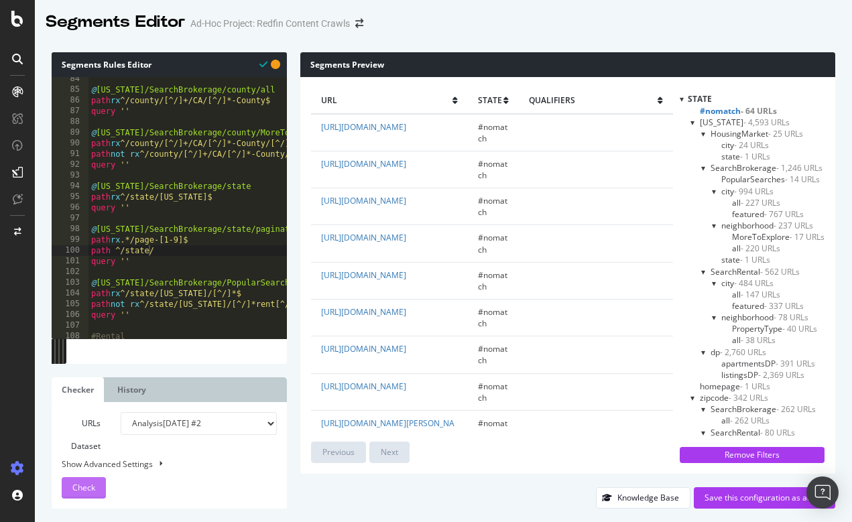
click at [84, 483] on span "Check" at bounding box center [83, 487] width 23 height 11
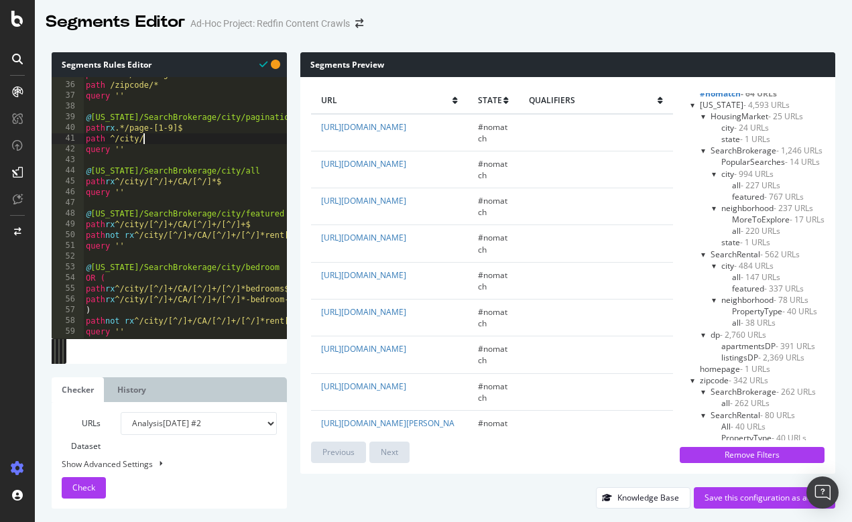
scroll to position [0, 4]
click at [154, 140] on div "path rx ^.*/housing-market path /zipcode/* query '' @ [US_STATE]/SearchBrokerag…" at bounding box center [276, 210] width 387 height 282
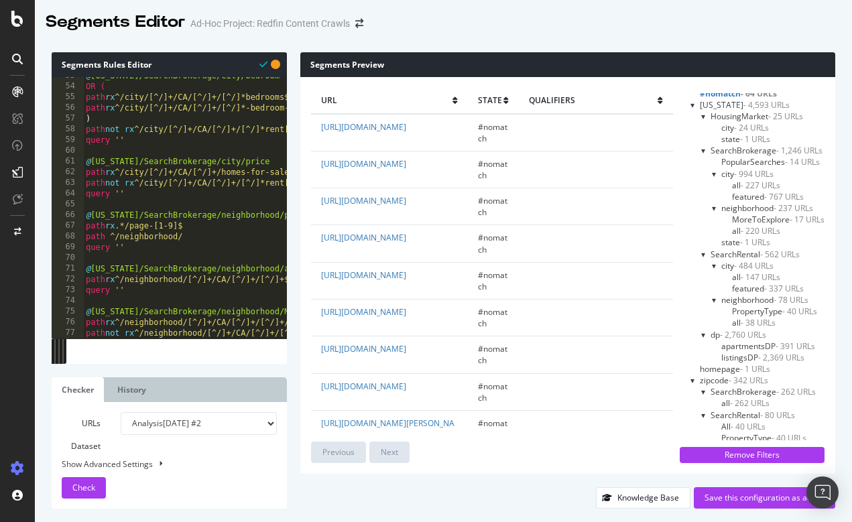
scroll to position [566, 0]
click at [196, 225] on div "@ [US_STATE]/SearchBrokerage/city/bedroom OR ( path rx ^/city/[^/]+/CA/[^/]+/[^…" at bounding box center [276, 209] width 387 height 282
click at [192, 234] on div "@ [US_STATE]/SearchBrokerage/city/bedroom OR ( path rx ^/city/[^/]+/CA/[^/]+/[^…" at bounding box center [276, 209] width 387 height 282
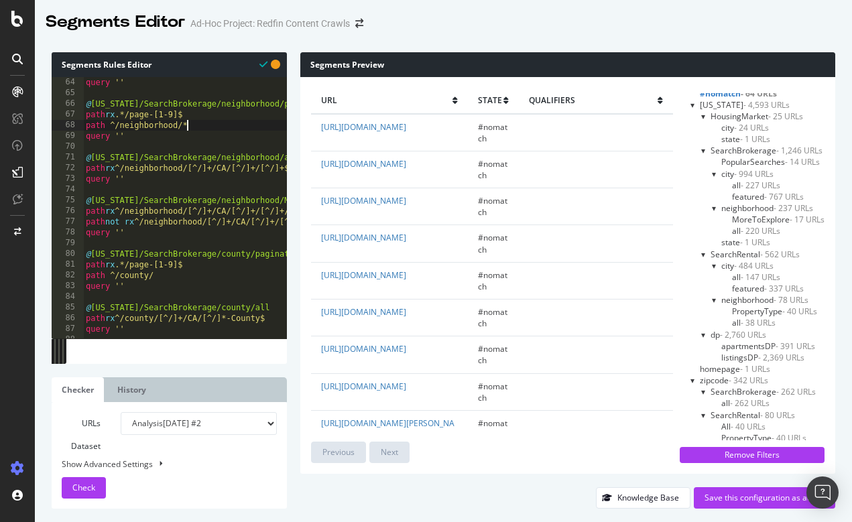
scroll to position [675, 0]
click at [167, 278] on div "path not rx ^/city/[^/]+/CA/[^/]+/[^/]*rent[^/]*$ query '' @ [US_STATE]/SearchB…" at bounding box center [276, 207] width 387 height 282
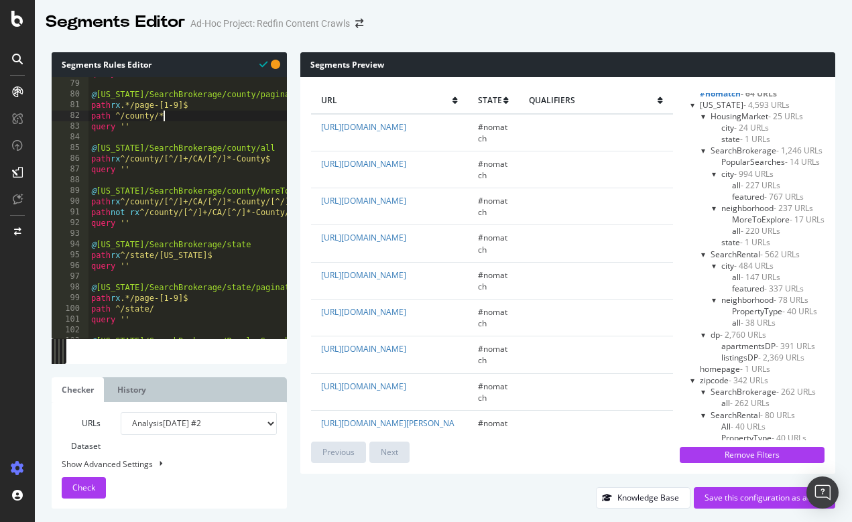
scroll to position [0, 1]
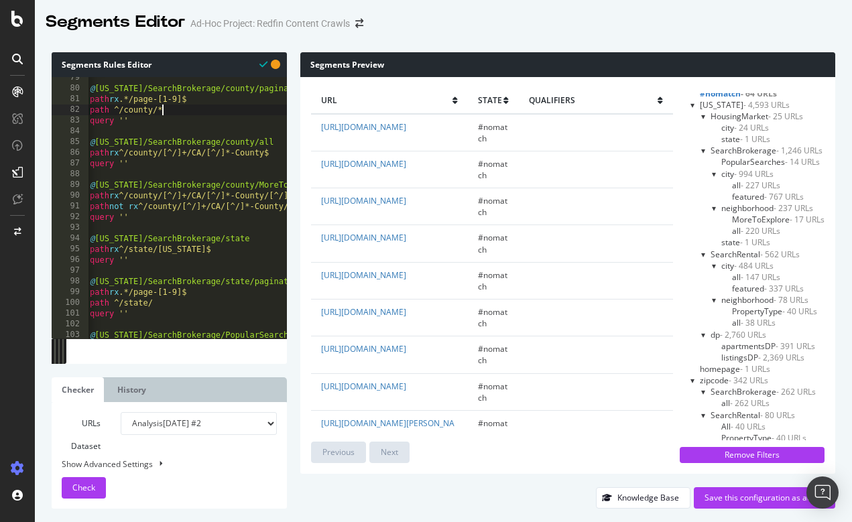
click at [165, 304] on div "@ [US_STATE]/SearchBrokerage/county/pagination path rx .*/page-[1-9]$ path ^/co…" at bounding box center [280, 213] width 387 height 282
type textarea "path ^/state/*"
click at [86, 485] on span "Check" at bounding box center [83, 487] width 23 height 11
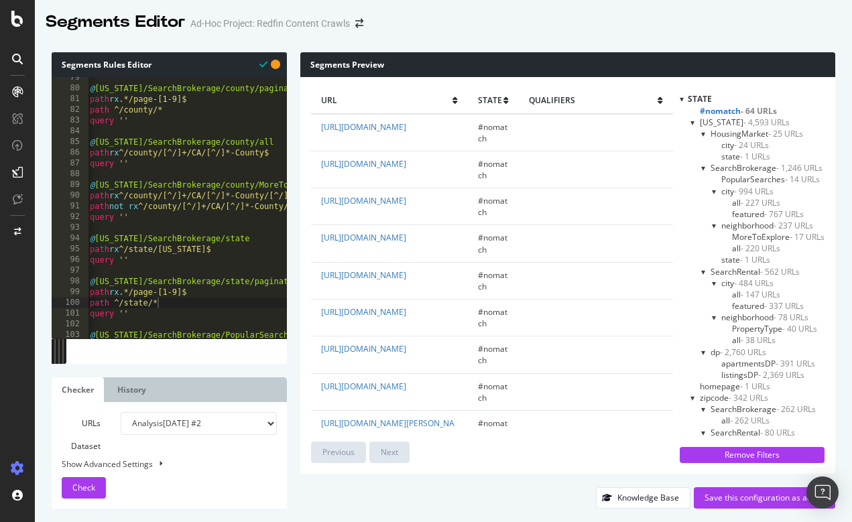
click at [693, 121] on div at bounding box center [693, 122] width 5 height 11
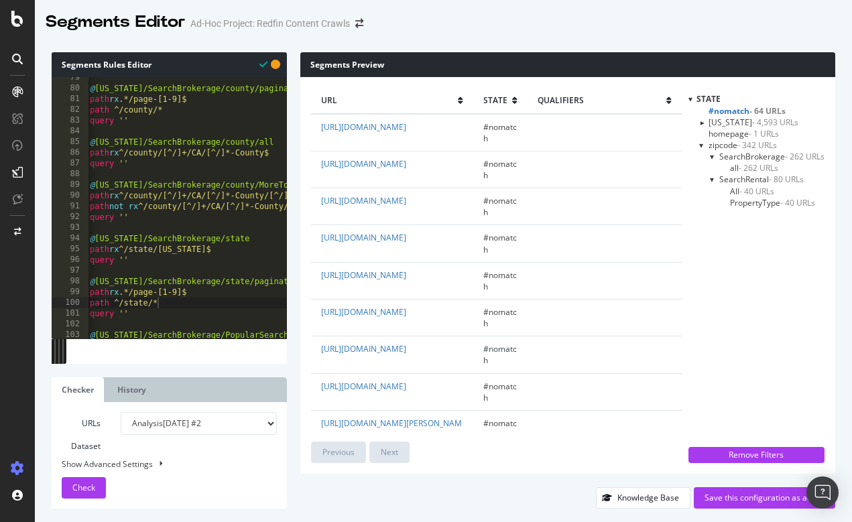
click at [700, 146] on div at bounding box center [701, 144] width 5 height 11
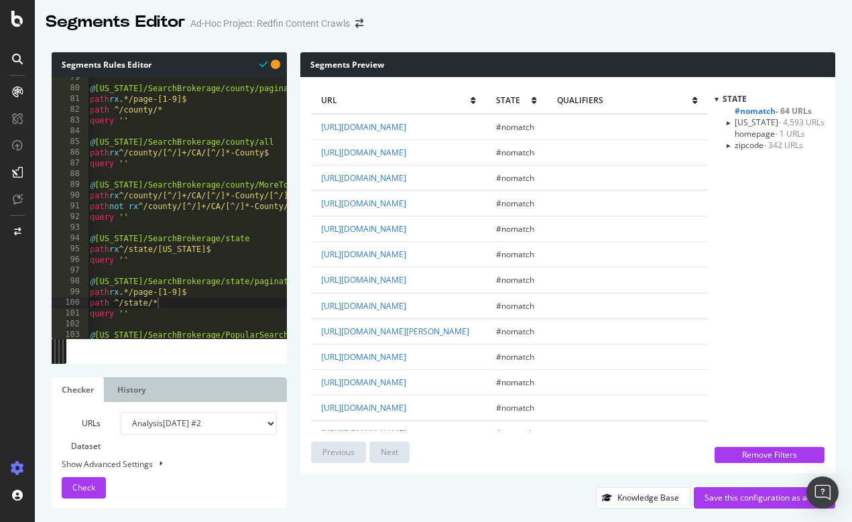
click at [735, 119] on div "[US_STATE] - 4,593 URLs" at bounding box center [774, 122] width 99 height 11
click at [734, 123] on div at bounding box center [727, 121] width 11 height 5
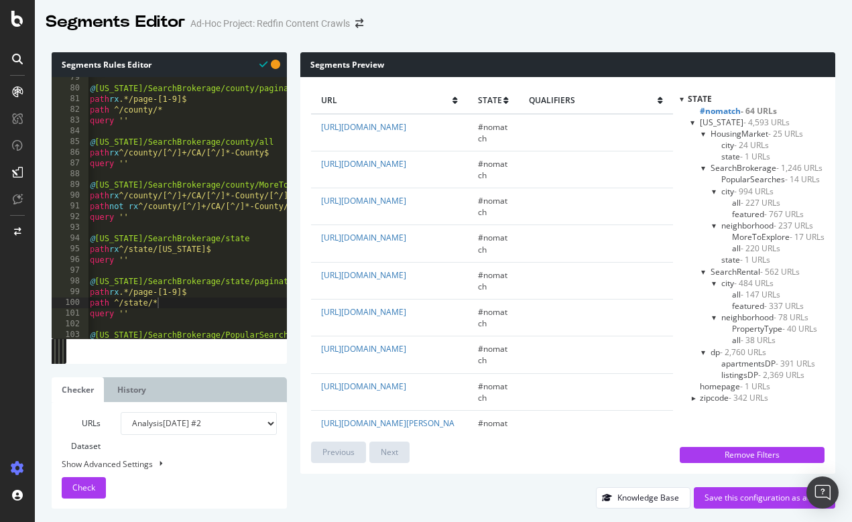
click at [703, 167] on div at bounding box center [703, 167] width 5 height 11
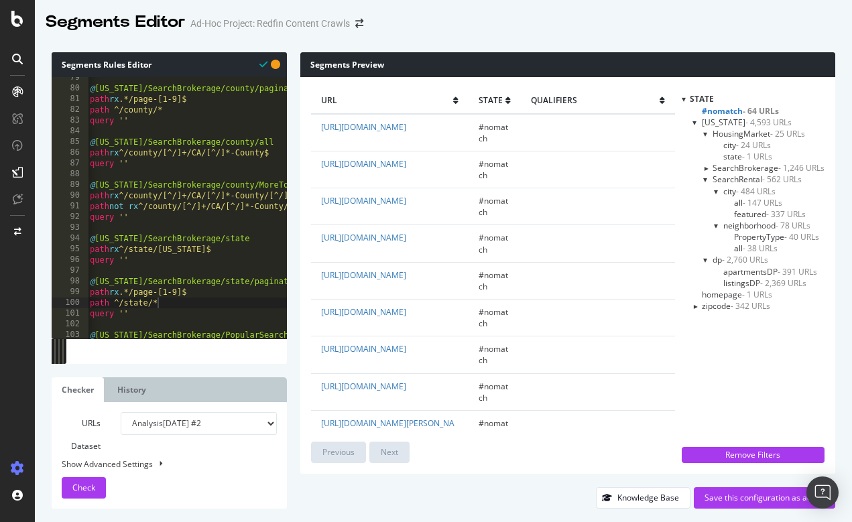
click at [705, 179] on div at bounding box center [705, 179] width 5 height 11
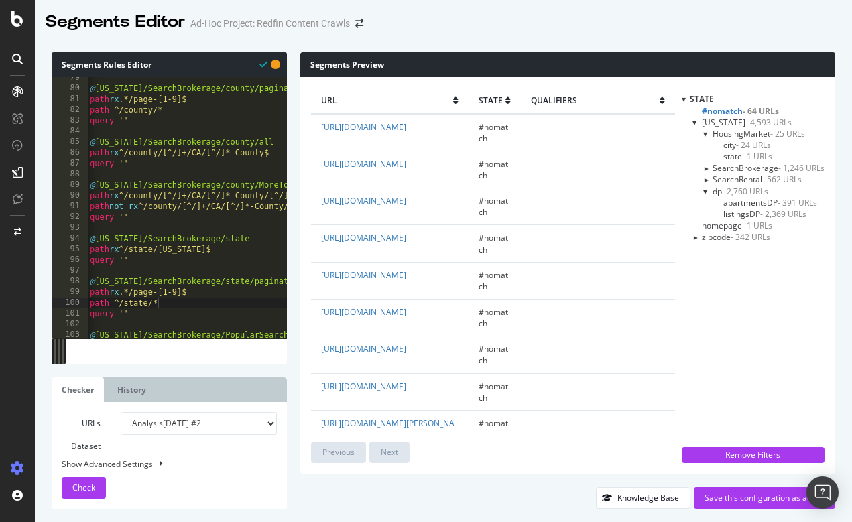
click at [705, 172] on div "SearchBrokerage - 1,246 URLs" at bounding box center [763, 167] width 121 height 11
click at [706, 167] on div at bounding box center [705, 168] width 11 height 5
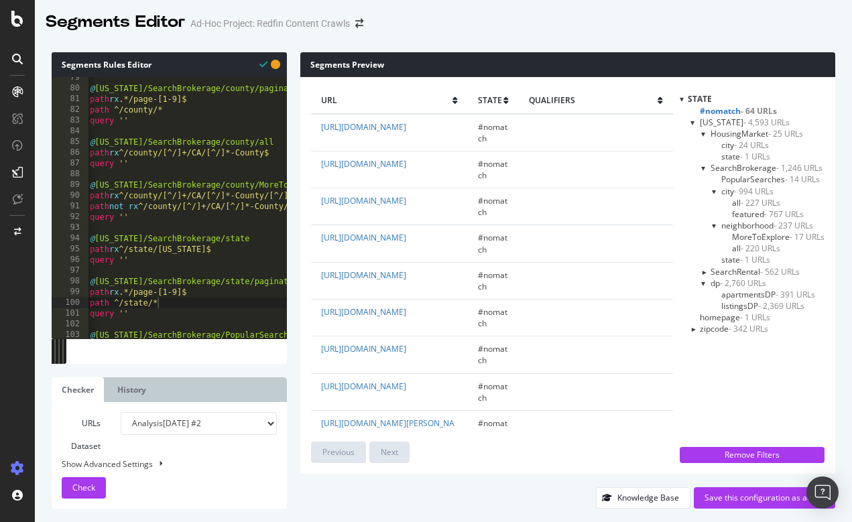
click at [703, 270] on div at bounding box center [703, 271] width 11 height 5
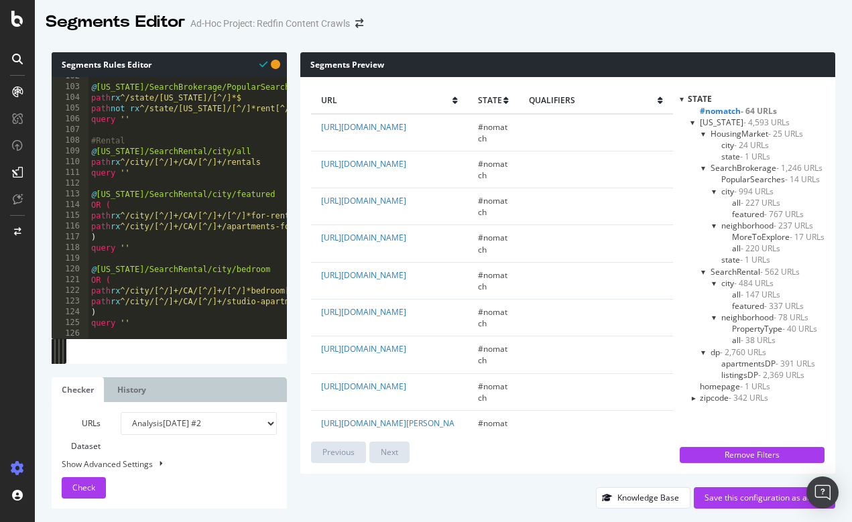
scroll to position [1091, 0]
click at [93, 443] on label "URLs Dataset" at bounding box center [81, 435] width 59 height 46
click at [170, 409] on div "URLs Dataset Analysis [DATE] #2 Analysis [DATE] Or paste a list of URLs Show Ad…" at bounding box center [169, 455] width 235 height 107
click at [96, 445] on label "URLs Dataset" at bounding box center [81, 435] width 59 height 46
select select "urlList"
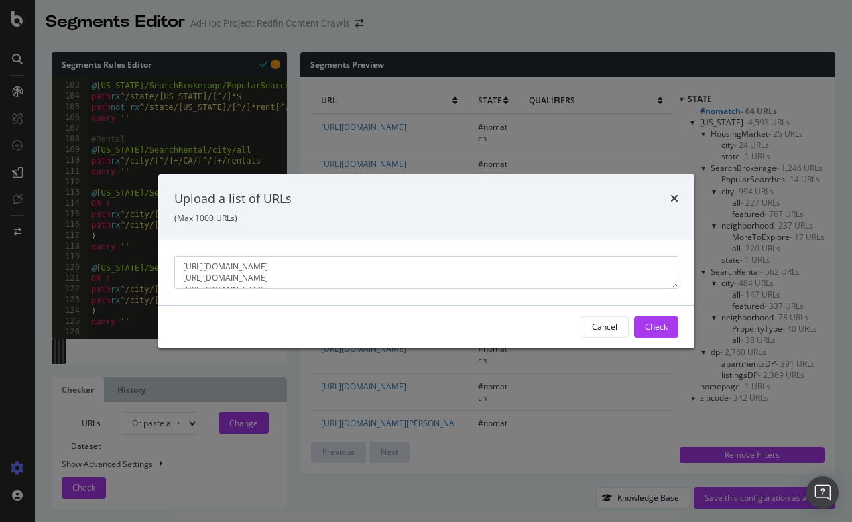
scroll to position [23, 0]
type textarea "[URL][DOMAIN_NAME] [URL][DOMAIN_NAME] [URL][DOMAIN_NAME] [URL][DOMAIN_NAME]"
click at [673, 321] on button "Check" at bounding box center [656, 326] width 44 height 21
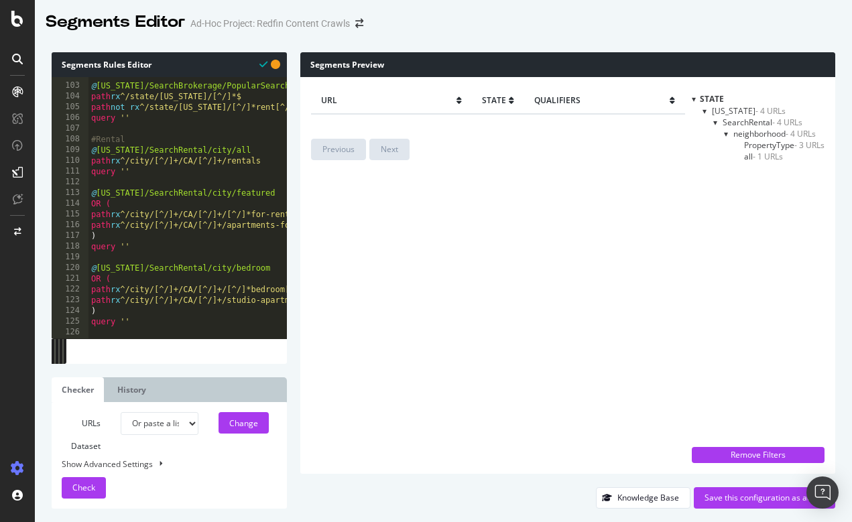
click at [755, 140] on span "PropertyType - 3 URLs" at bounding box center [784, 144] width 80 height 11
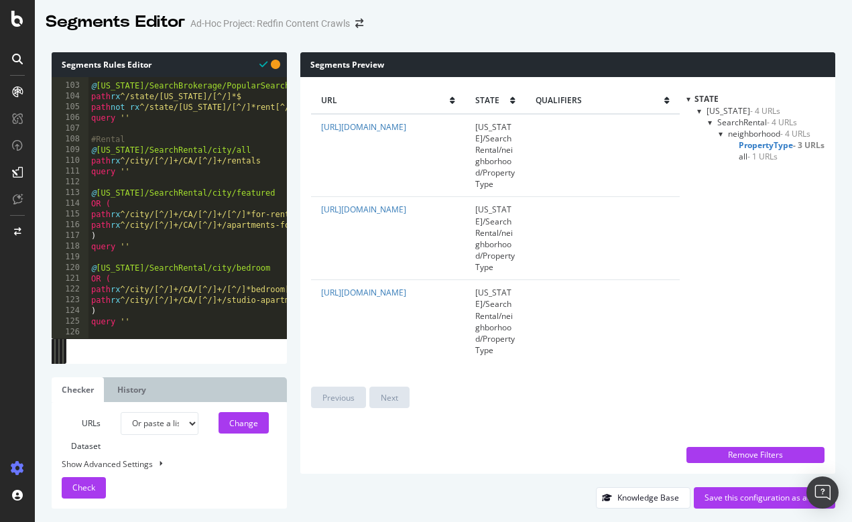
click at [734, 117] on span "SearchRental - 4 URLs" at bounding box center [757, 122] width 80 height 11
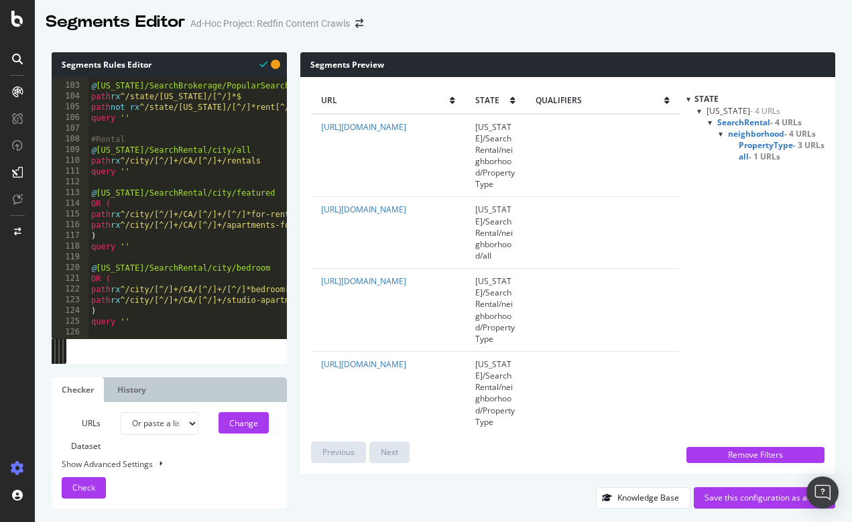
click at [761, 131] on span "neighborhood - 4 URLs" at bounding box center [772, 133] width 88 height 11
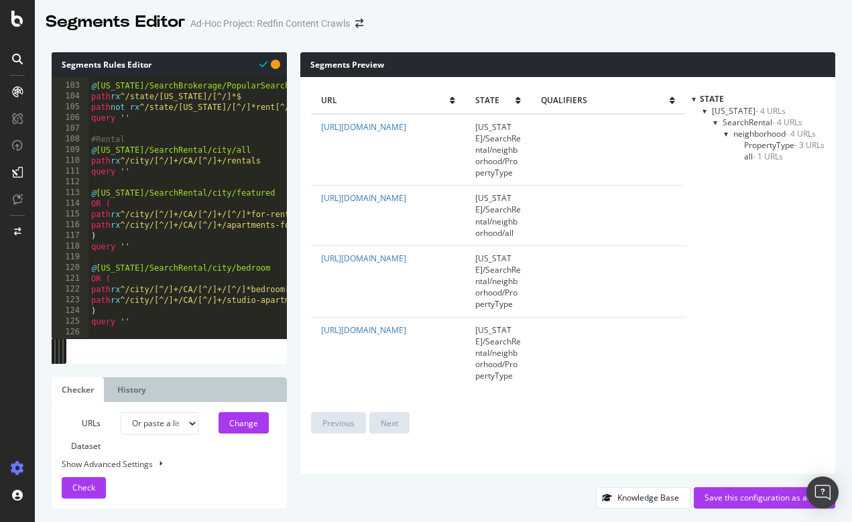
click at [766, 142] on span "PropertyType - 3 URLs" at bounding box center [784, 144] width 80 height 11
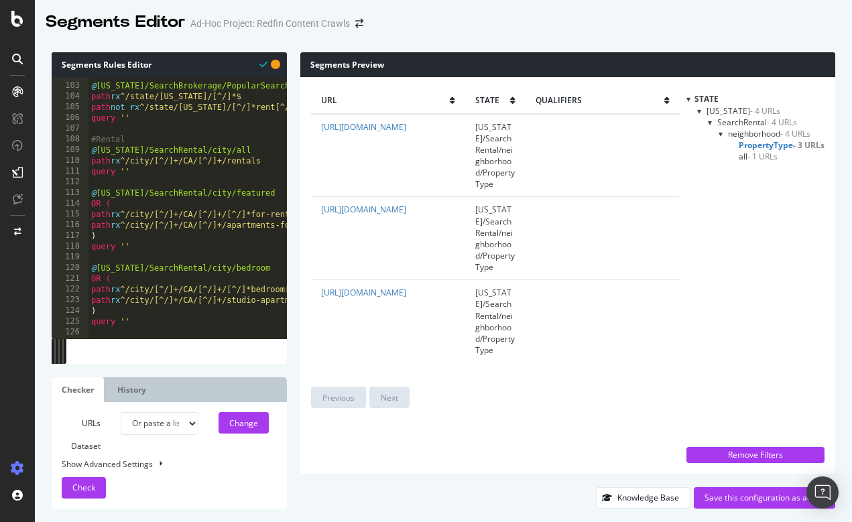
drag, startPoint x: 316, startPoint y: 218, endPoint x: 445, endPoint y: 242, distance: 131.6
click at [445, 242] on td "[URL][DOMAIN_NAME]" at bounding box center [388, 238] width 154 height 83
copy link "[URL][DOMAIN_NAME]"
click at [753, 158] on span "- 1 URLs" at bounding box center [763, 156] width 30 height 11
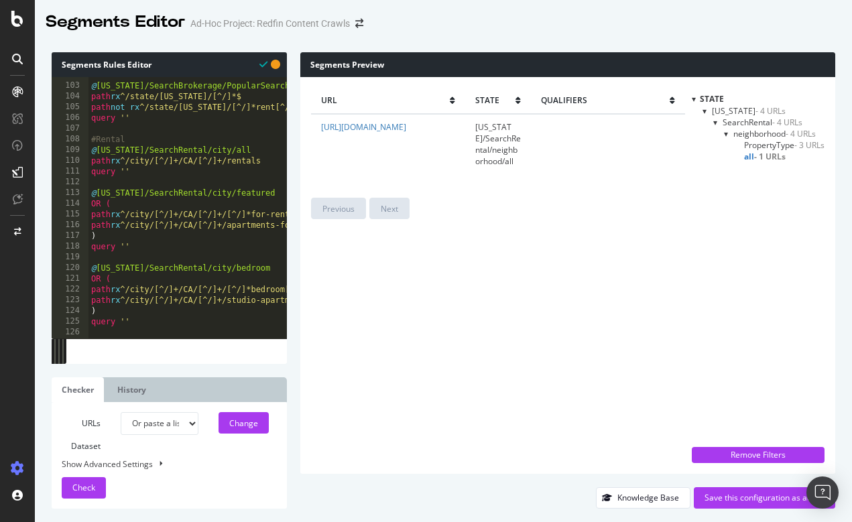
click at [756, 107] on span "- 4 URLs" at bounding box center [771, 110] width 30 height 11
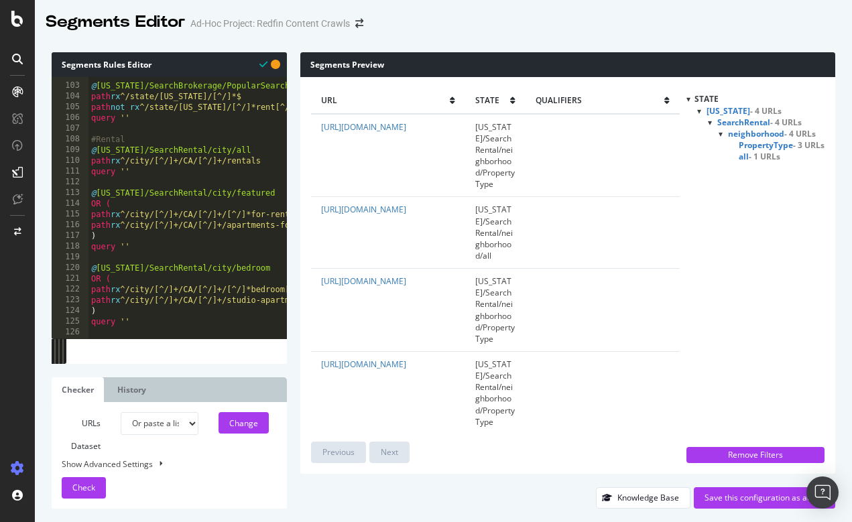
click at [743, 159] on span "all - 1 URLs" at bounding box center [760, 156] width 42 height 11
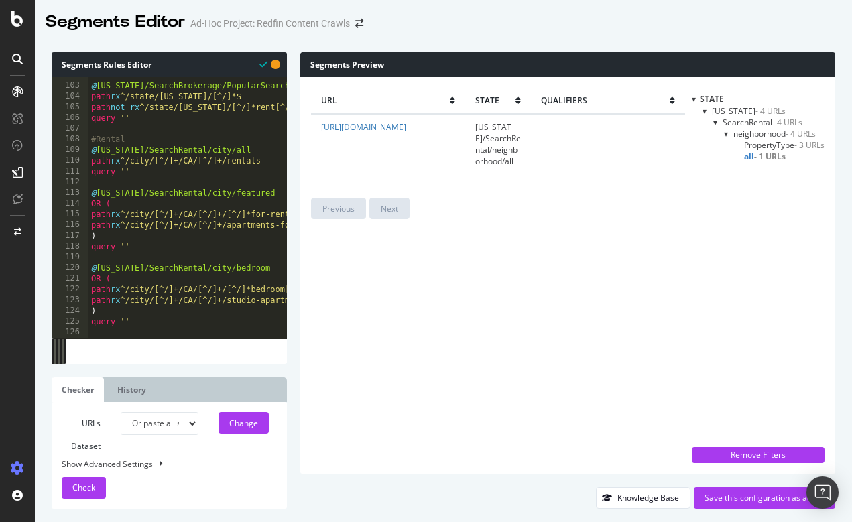
click at [255, 239] on div "@ [US_STATE]/SearchBrokerage/PopularSearches path rx ^/state/[US_STATE]/[^/]*$ …" at bounding box center [282, 211] width 387 height 282
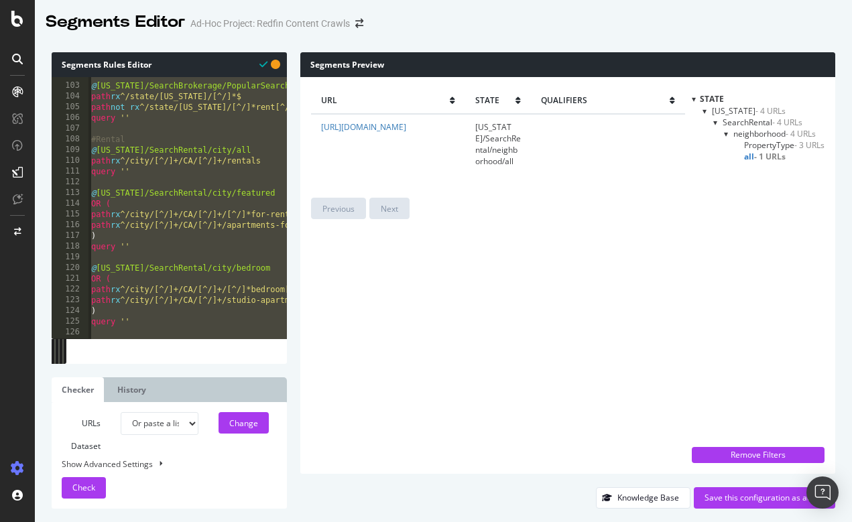
click at [194, 225] on div "@ [US_STATE]/SearchBrokerage/PopularSearches path rx ^/state/[US_STATE]/[^/]*$ …" at bounding box center [282, 211] width 387 height 282
type textarea "path rx ^/city/[^/]+/CA/[^/]+/apartments-for-rent$"
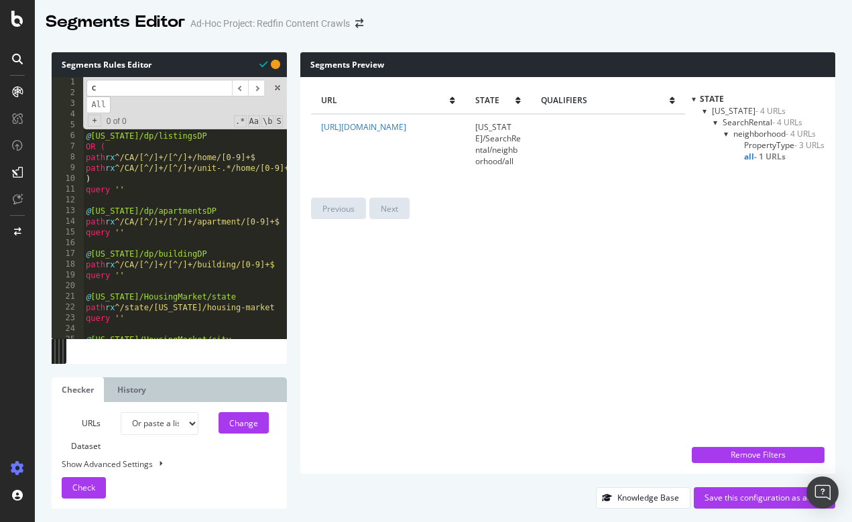
scroll to position [1114, 0]
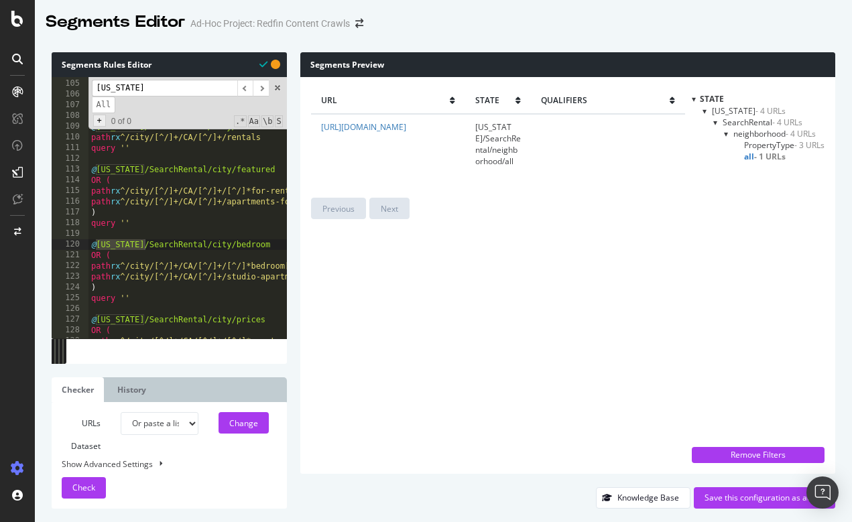
type input "[US_STATE]"
click at [105, 121] on span "+" at bounding box center [99, 121] width 13 height 12
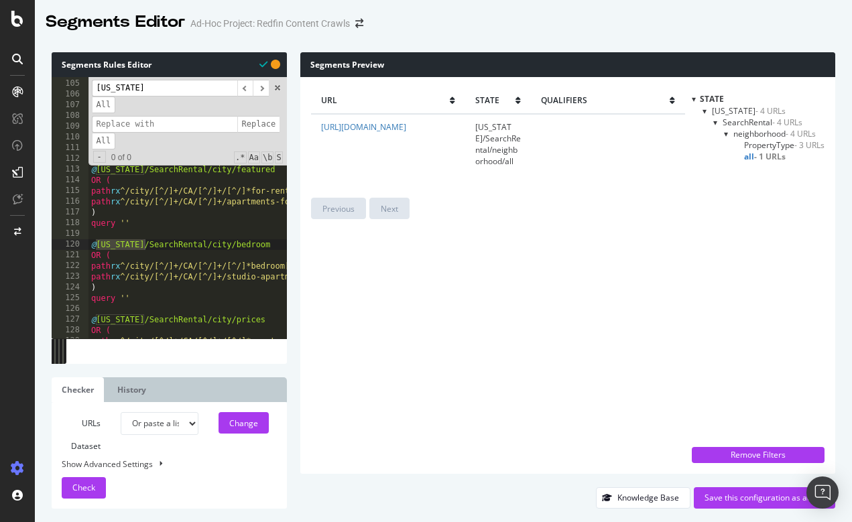
click at [117, 127] on input at bounding box center [165, 124] width 146 height 17
type input "[US_STATE]"
click at [98, 91] on input "[US_STATE]" at bounding box center [165, 88] width 146 height 17
type input "@[US_STATE]"
click at [97, 119] on input "[US_STATE]" at bounding box center [165, 124] width 146 height 17
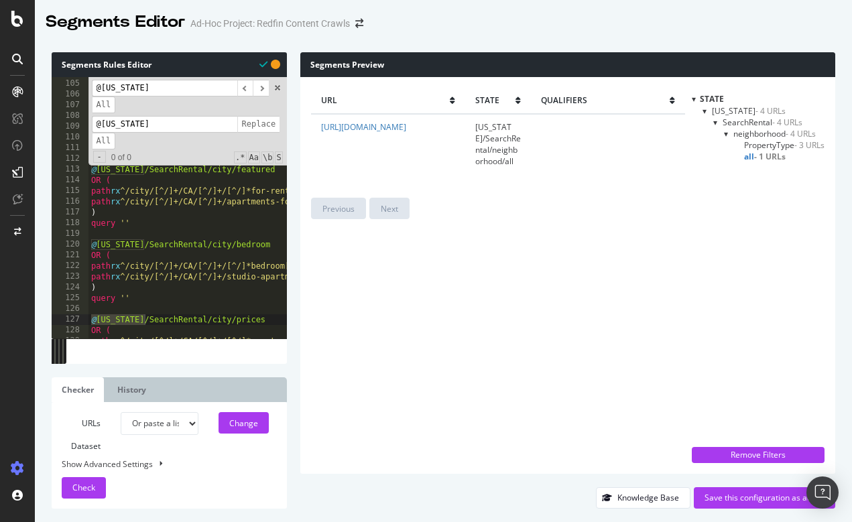
click at [172, 119] on input "@[US_STATE]" at bounding box center [165, 124] width 146 height 17
type input "@[US_STATE]"
click at [107, 139] on span "All" at bounding box center [104, 141] width 24 height 17
click at [280, 86] on span at bounding box center [277, 87] width 9 height 9
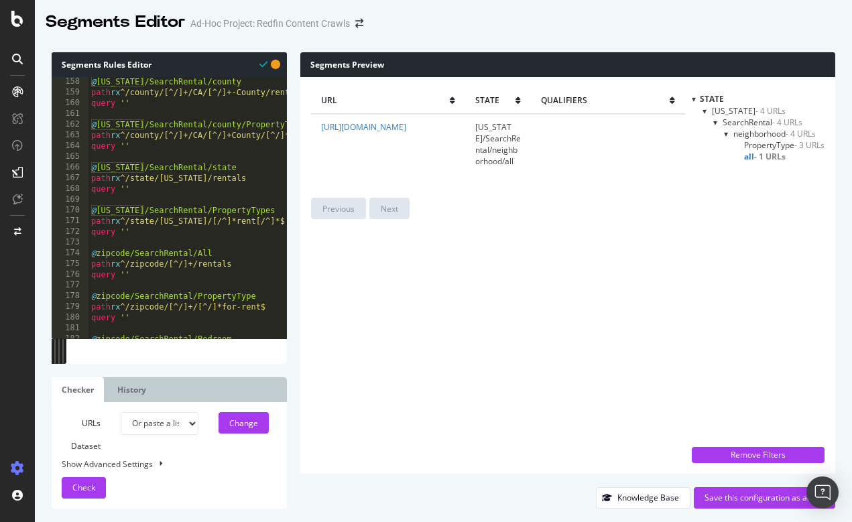
scroll to position [1685, 0]
click at [187, 295] on div "@ [US_STATE]/SearchRental/county path rx ^/county/[^/]+/[GEOGRAPHIC_DATA]/[^/]+…" at bounding box center [282, 217] width 387 height 282
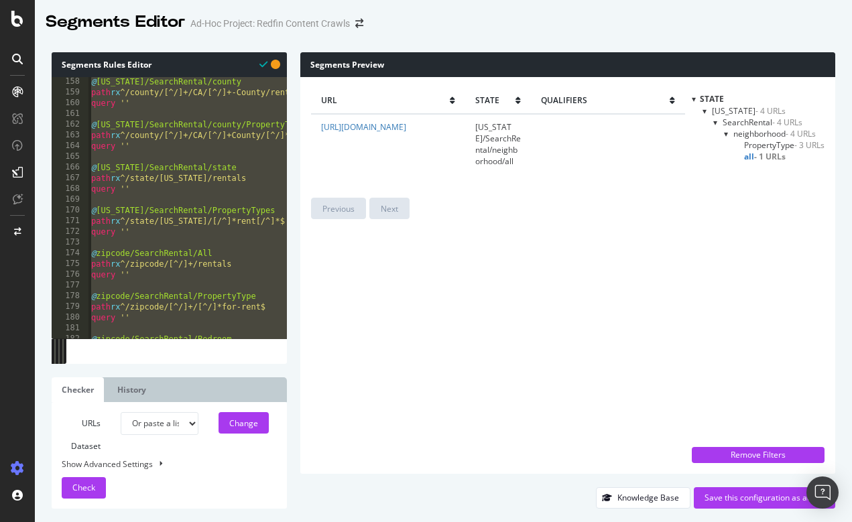
type textarea "path not rx ^/zipcode/[0-9]+/[^/]*rent[^/]*$ query ''"
select select "analysis:20250925-2"
click at [96, 483] on button "Check" at bounding box center [84, 487] width 44 height 21
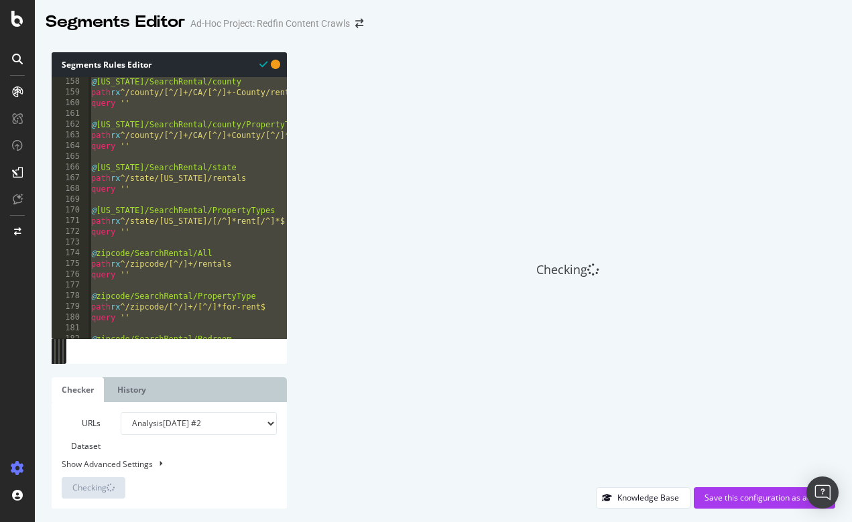
click at [131, 461] on div "Show Advanced Settings" at bounding box center [159, 464] width 215 height 13
select select "5000"
select select "100"
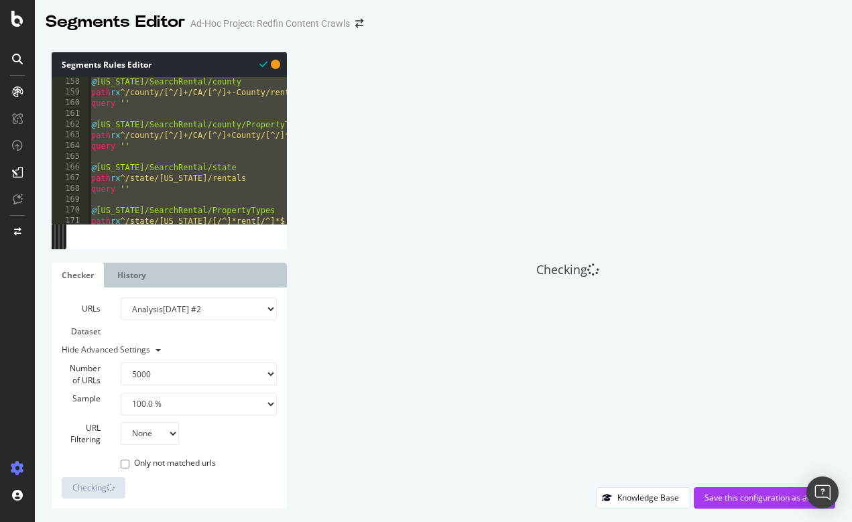
click at [243, 470] on div "Only not matched urls" at bounding box center [199, 462] width 156 height 18
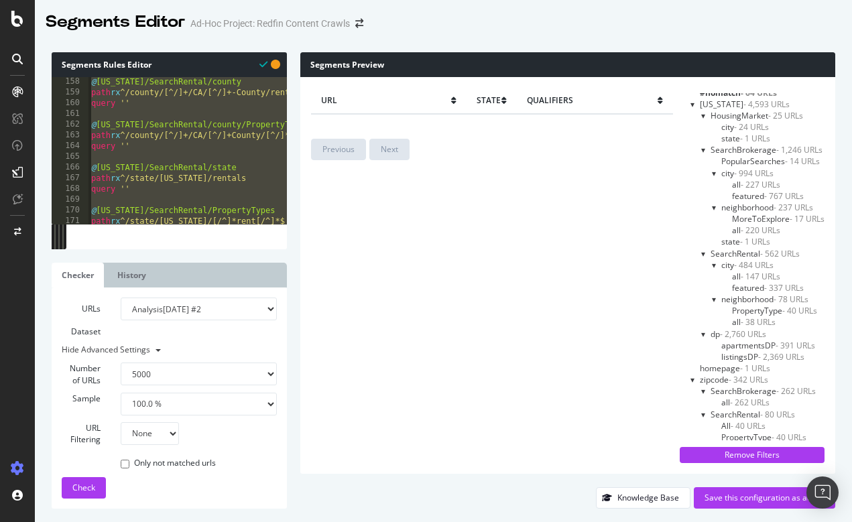
scroll to position [17, 0]
click at [691, 380] on div at bounding box center [693, 380] width 5 height 11
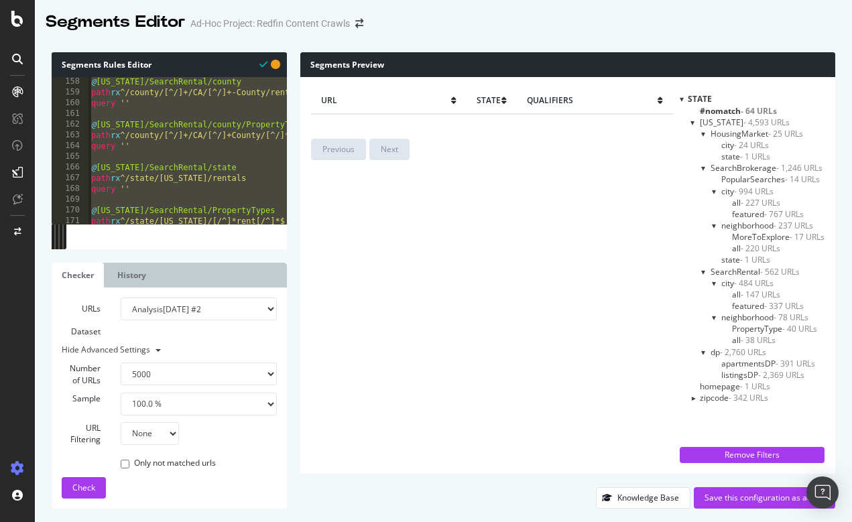
click at [743, 176] on span "PopularSearches - 14 URLs" at bounding box center [770, 179] width 99 height 11
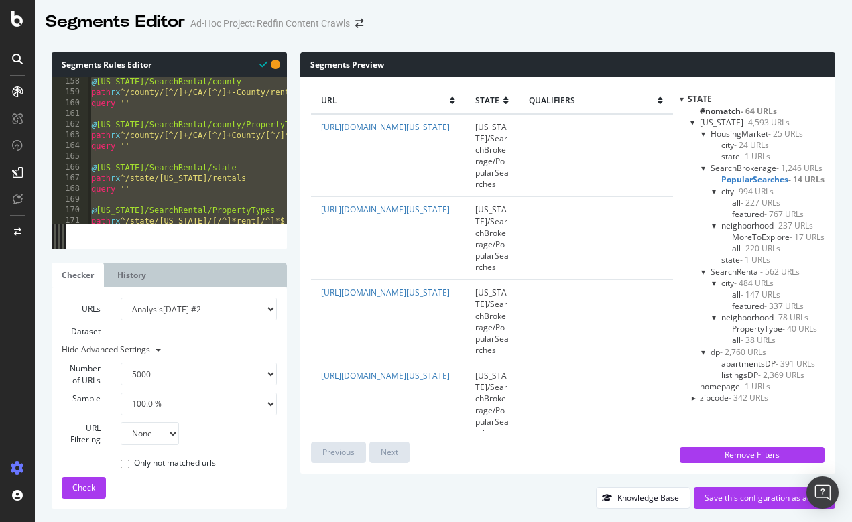
click at [223, 153] on div "@ [US_STATE]/SearchRental/county path rx ^/county/[^/]+/[GEOGRAPHIC_DATA]/[^/]+…" at bounding box center [282, 160] width 387 height 168
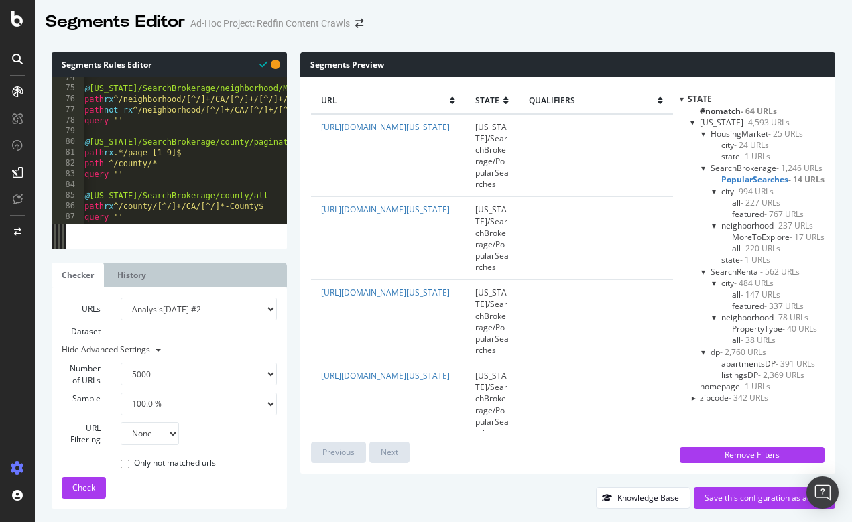
scroll to position [0, 7]
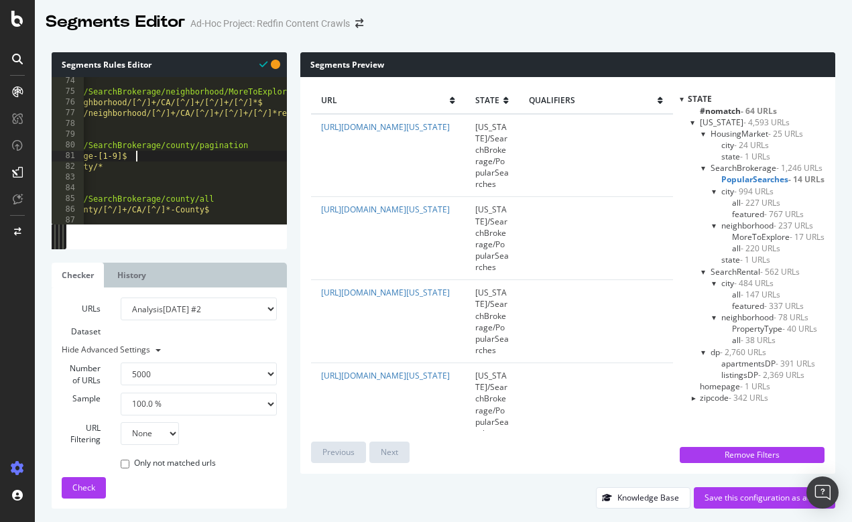
click at [223, 153] on div "@ [US_STATE]/SearchBrokerage/neighborhood/MoreToExplore path rx ^/neighborhood/…" at bounding box center [220, 160] width 387 height 168
type textarea "path rx .*/page-[1-9]$"
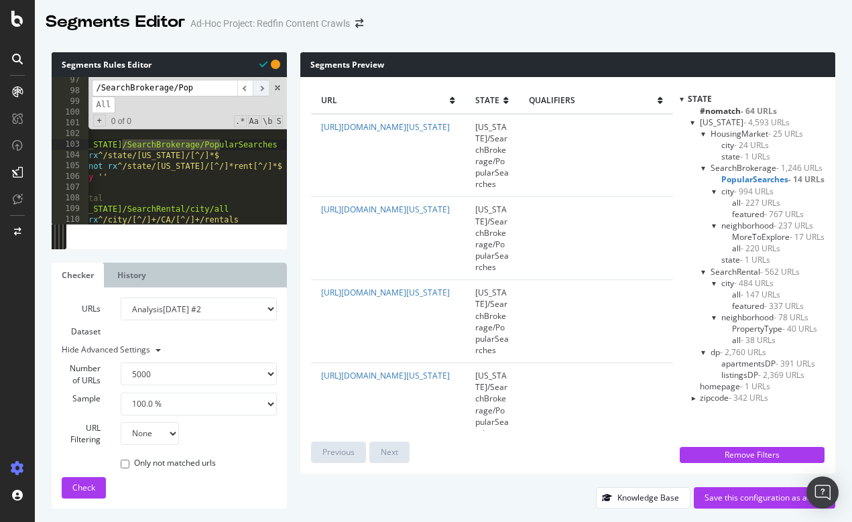
type input "/SearchBrokerage/Pop"
click at [262, 92] on span "​" at bounding box center [261, 88] width 16 height 17
click at [239, 179] on div "@ [US_STATE]/SearchBrokerage/state/pagination path rx .*/page-[1-9]$ path ^/sta…" at bounding box center [259, 159] width 387 height 168
click at [279, 84] on span at bounding box center [277, 87] width 9 height 9
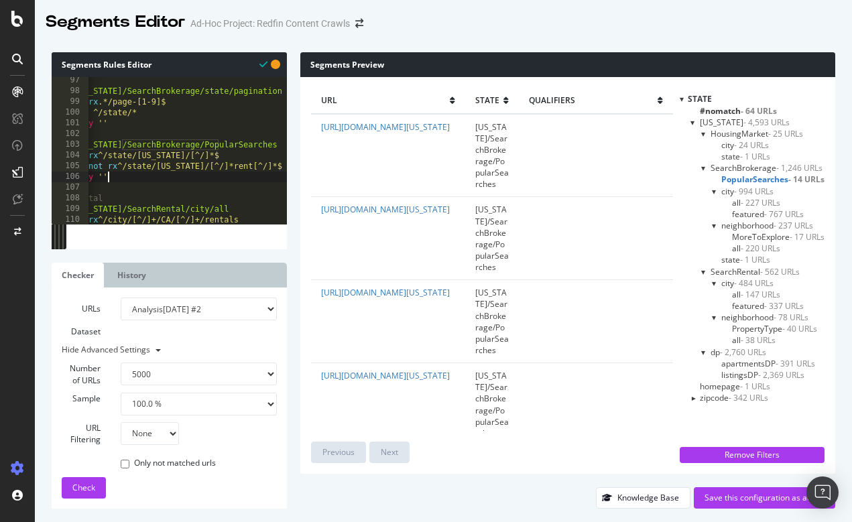
click at [204, 143] on div "@ [US_STATE]/SearchBrokerage/state/pagination path rx .*/page-[1-9]$ path ^/sta…" at bounding box center [259, 159] width 387 height 168
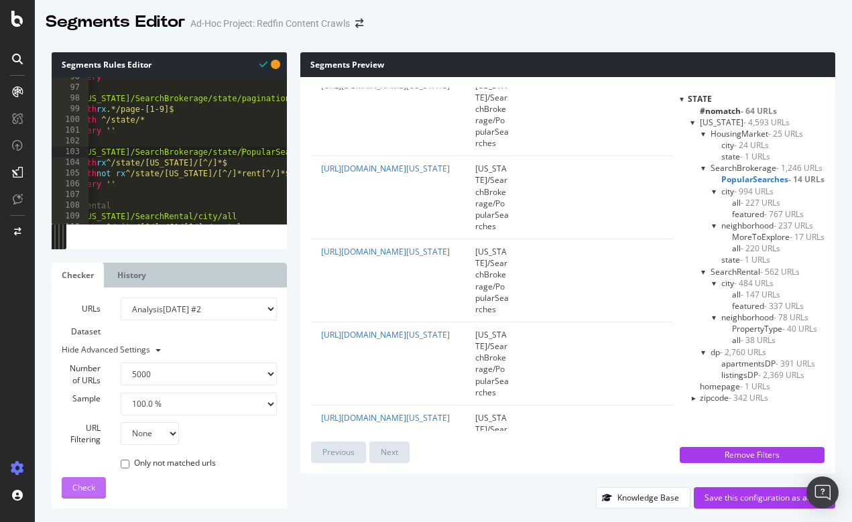
click at [90, 487] on span "Check" at bounding box center [83, 487] width 23 height 11
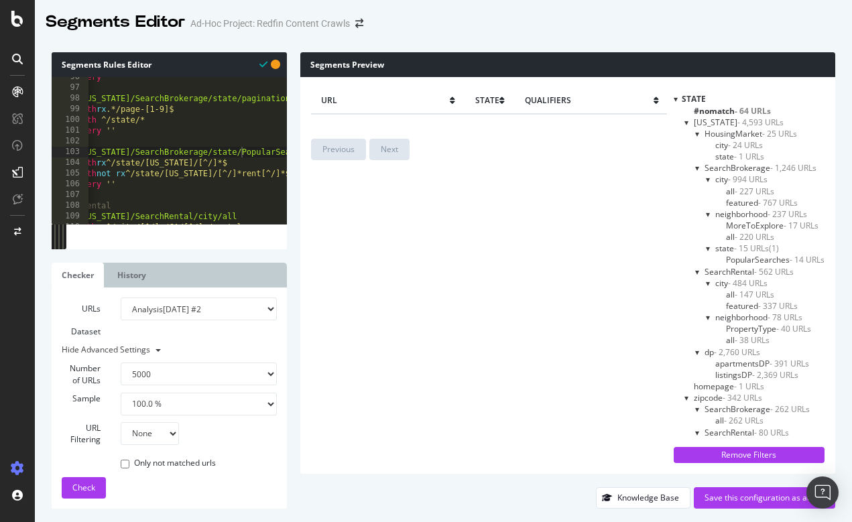
click at [755, 259] on span "PopularSearches - 14 URLs" at bounding box center [775, 259] width 99 height 11
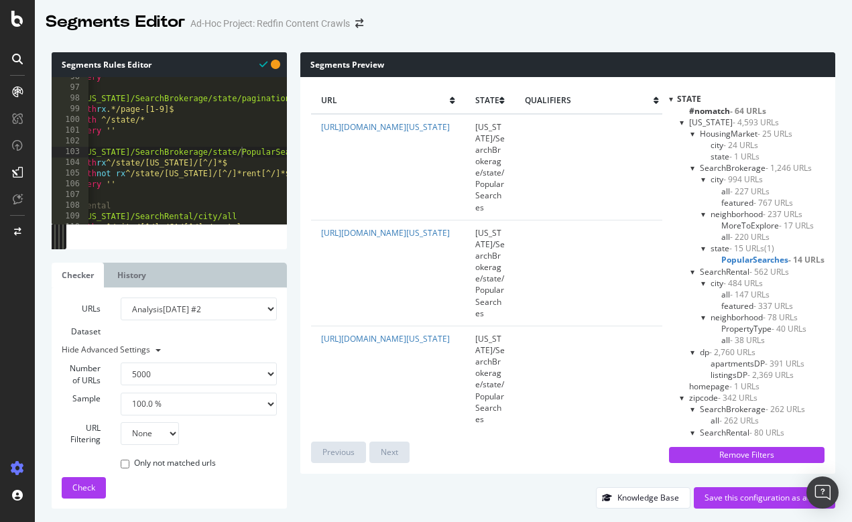
click at [752, 223] on span "MoreToExplore - 17 URLs" at bounding box center [767, 225] width 93 height 11
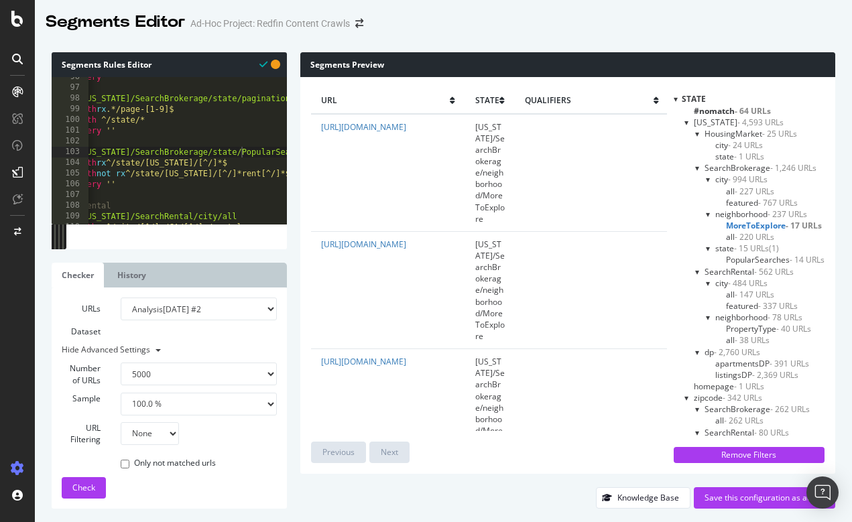
click at [730, 233] on span "all - 220 URLs" at bounding box center [750, 236] width 48 height 11
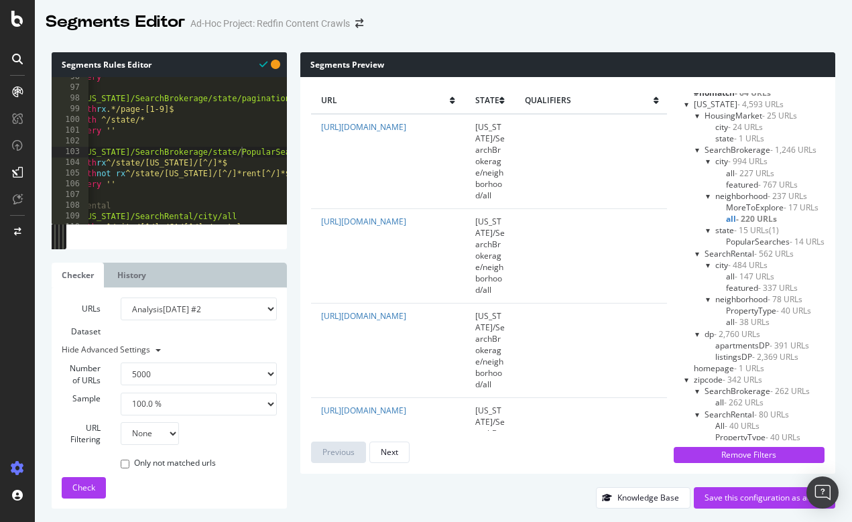
scroll to position [17, 0]
click at [686, 380] on div at bounding box center [687, 380] width 5 height 11
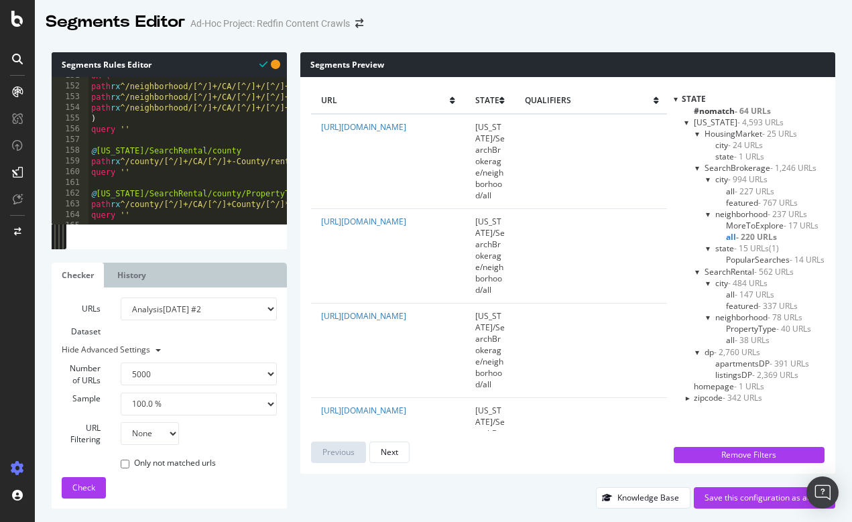
scroll to position [1616, 0]
click at [175, 129] on div "OR ( path rx ^/neighborhood/[^/]+/CA/[^/]+/[^/]+/[^/]*apartments-under[^/]*for-…" at bounding box center [282, 154] width 387 height 168
type textarea "path not rx ^/zipcode/[0-9]+/[^/]*rent[^/]*$ query ''"
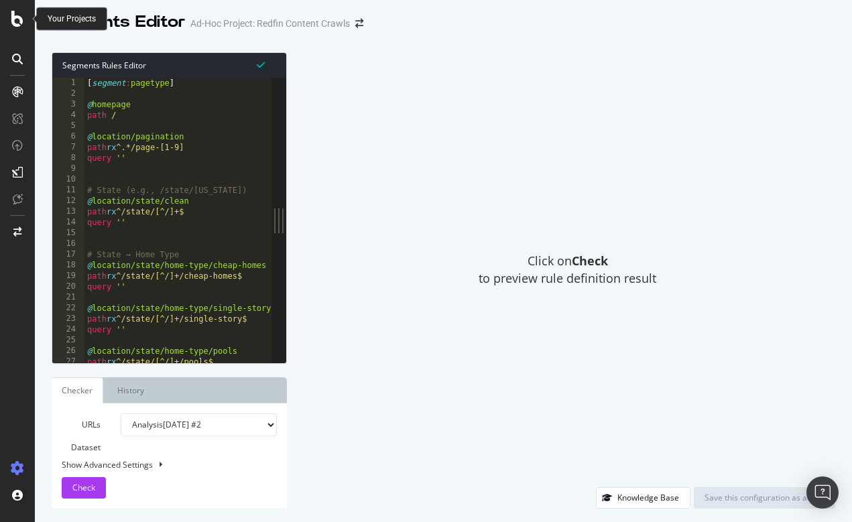
click at [17, 23] on icon at bounding box center [17, 19] width 12 height 16
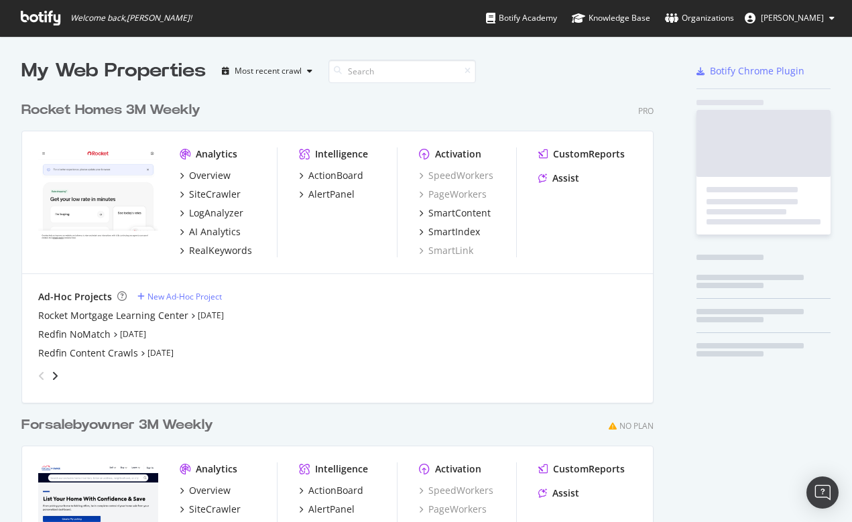
scroll to position [522, 852]
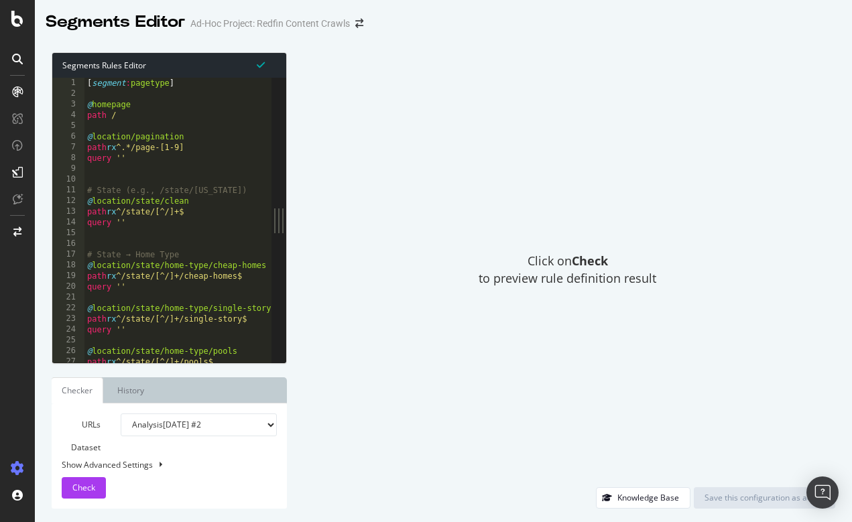
click at [16, 88] on icon at bounding box center [17, 91] width 11 height 11
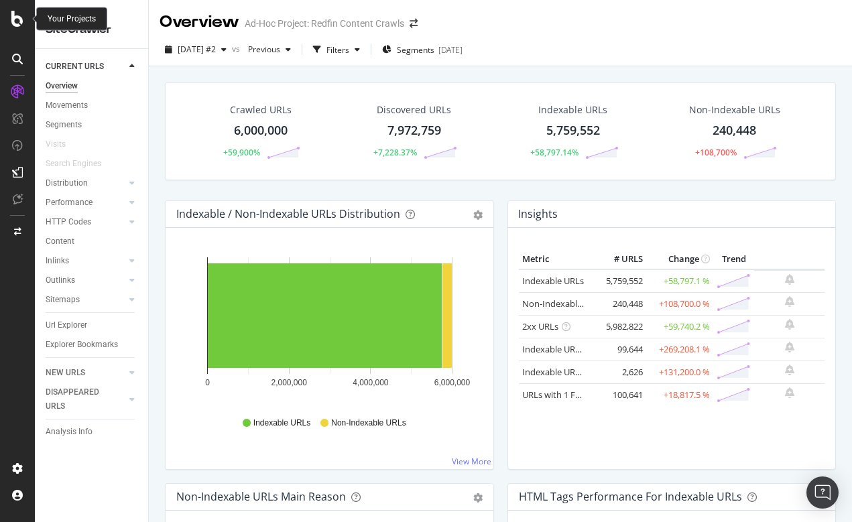
click at [14, 17] on icon at bounding box center [17, 19] width 12 height 16
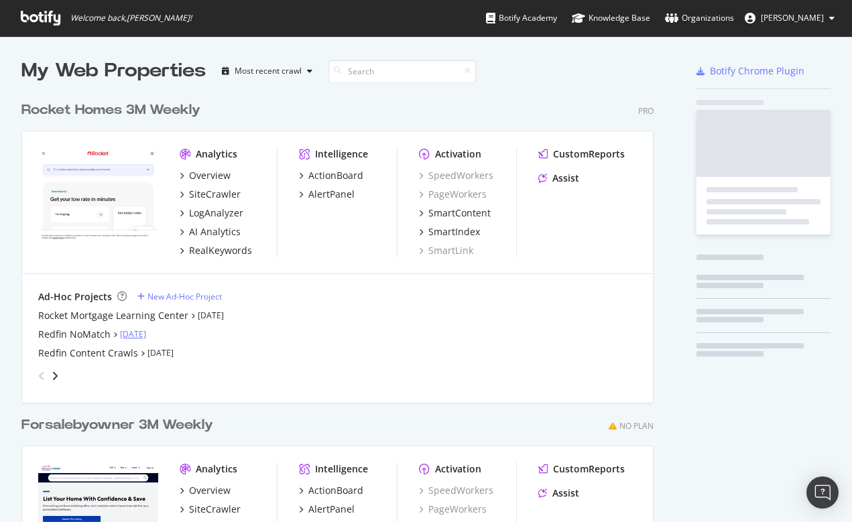
scroll to position [522, 852]
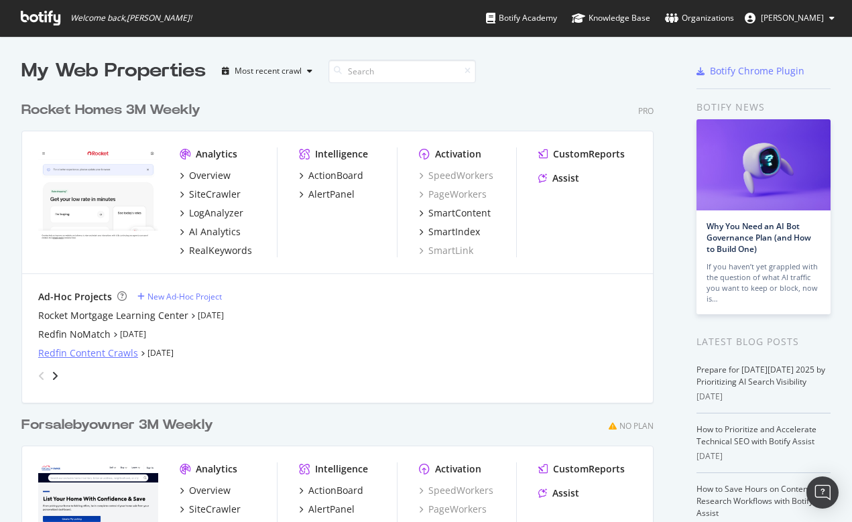
click at [79, 355] on div "Redfin Content Crawls" at bounding box center [88, 353] width 100 height 13
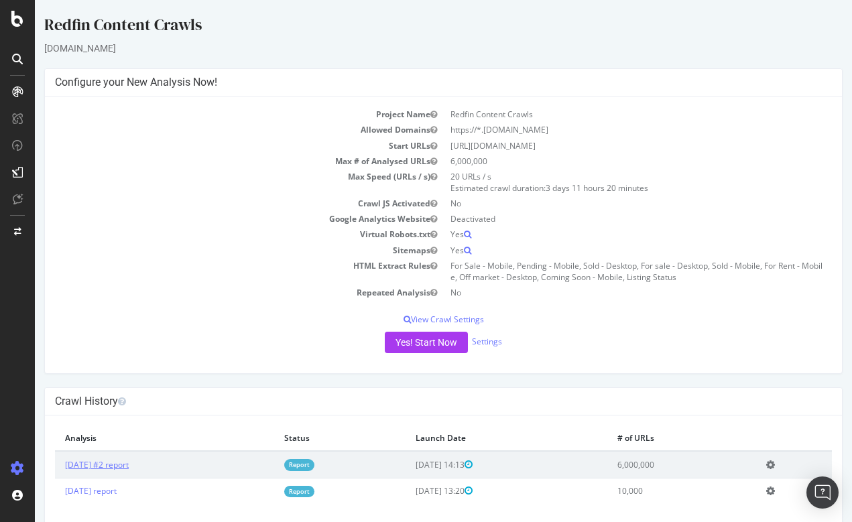
click at [129, 461] on link "[DATE] #2 report" at bounding box center [97, 464] width 64 height 11
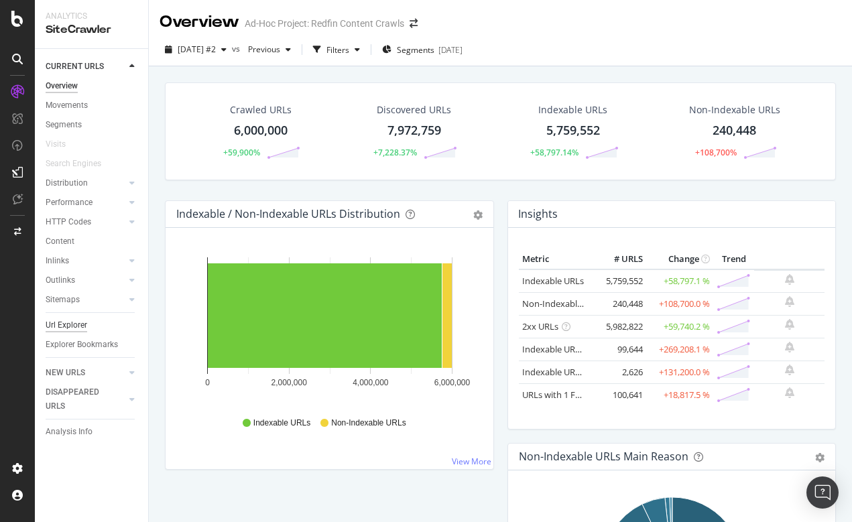
click at [63, 322] on div "Url Explorer" at bounding box center [67, 325] width 42 height 14
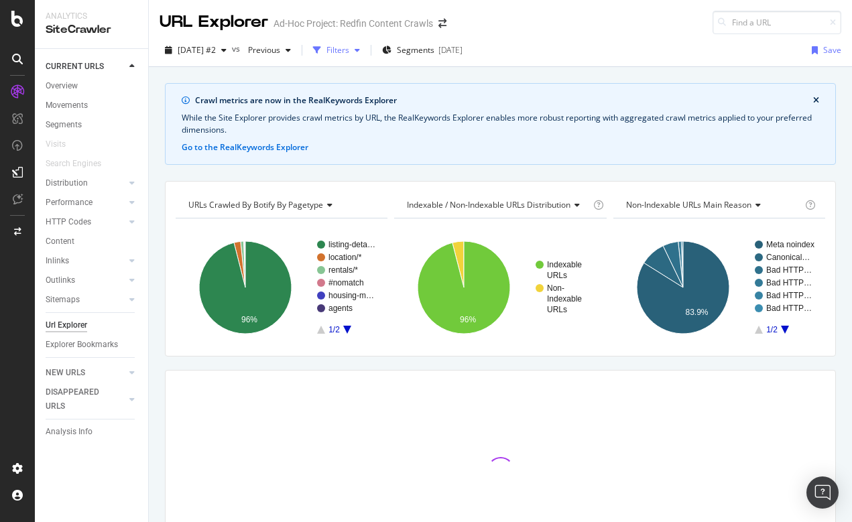
click at [349, 49] on div "Filters" at bounding box center [338, 49] width 23 height 11
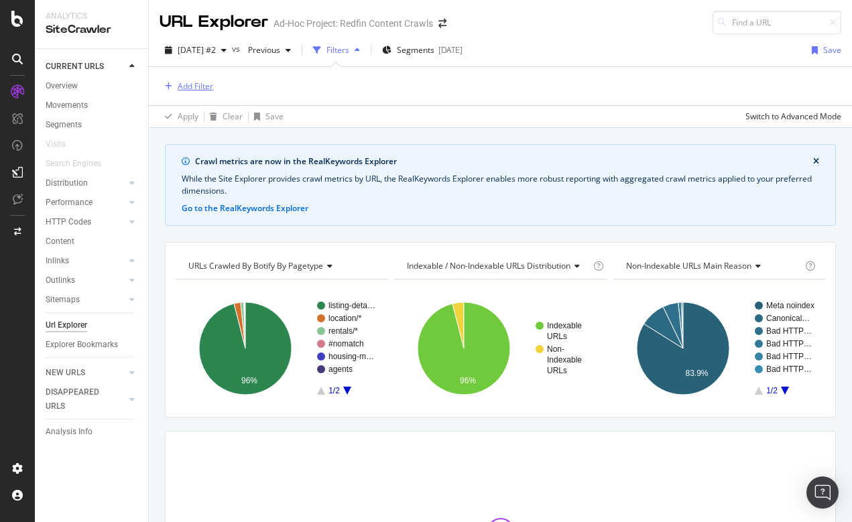
click at [189, 90] on div "Add Filter" at bounding box center [196, 85] width 36 height 11
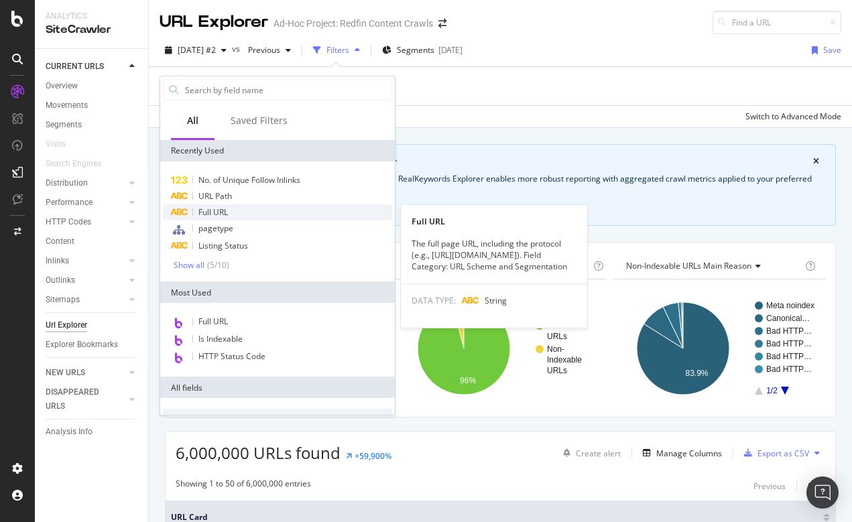
click at [216, 211] on span "Full URL" at bounding box center [213, 212] width 30 height 11
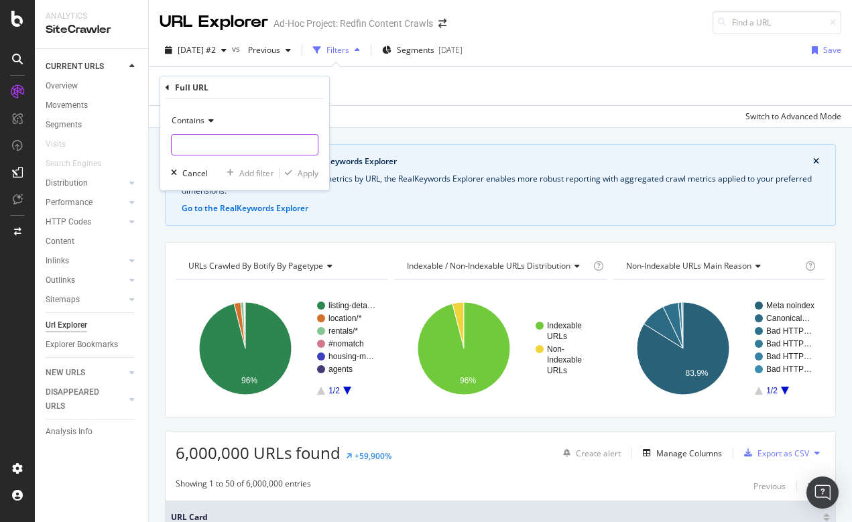
click at [201, 143] on input "text" at bounding box center [245, 144] width 146 height 21
click at [181, 147] on input "/county" at bounding box center [235, 144] width 127 height 21
click at [264, 152] on input "County" at bounding box center [235, 144] width 127 height 21
type input "County"
click at [304, 173] on div "Apply" at bounding box center [308, 173] width 21 height 11
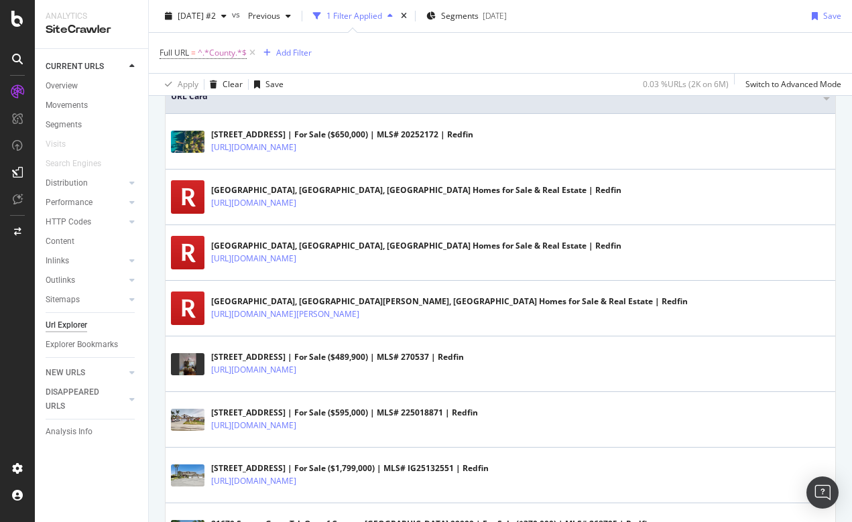
scroll to position [89, 0]
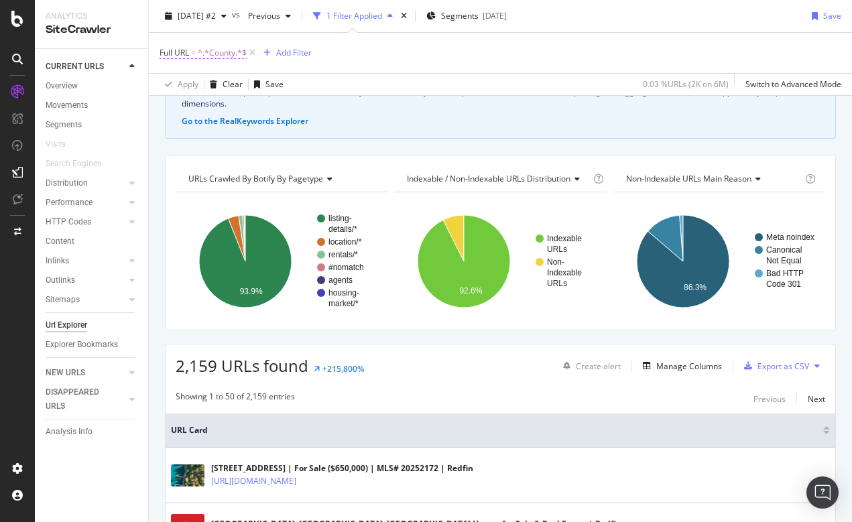
click at [207, 48] on span "^.*County.*$" at bounding box center [222, 53] width 49 height 19
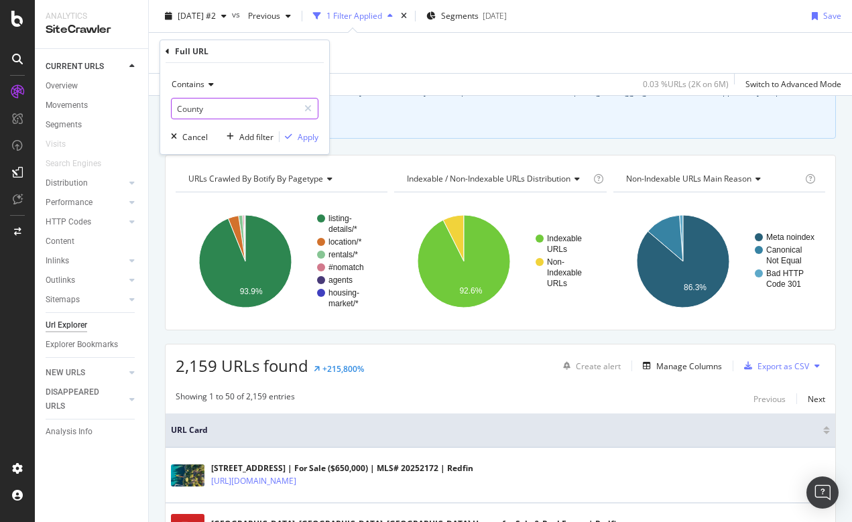
click at [176, 109] on input "County" at bounding box center [235, 108] width 127 height 21
type input "-County"
click at [304, 134] on div "Apply" at bounding box center [308, 136] width 21 height 11
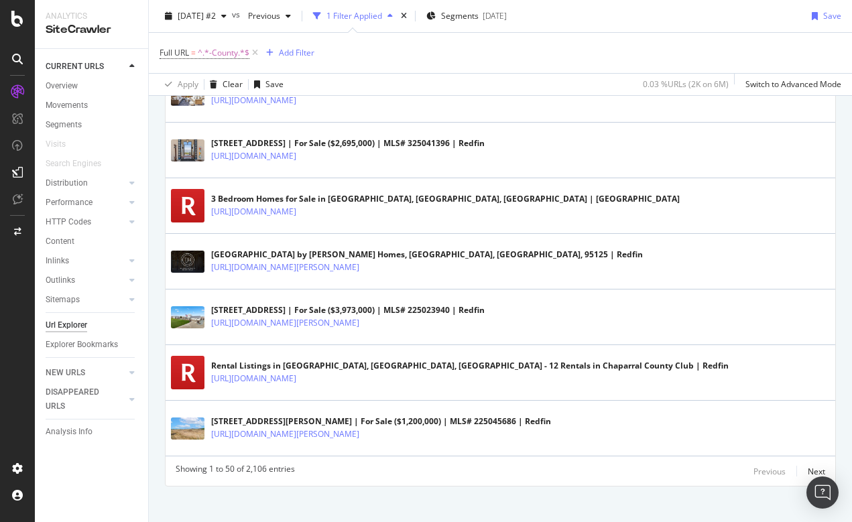
scroll to position [2874, 0]
click at [815, 467] on div "Next" at bounding box center [816, 472] width 17 height 11
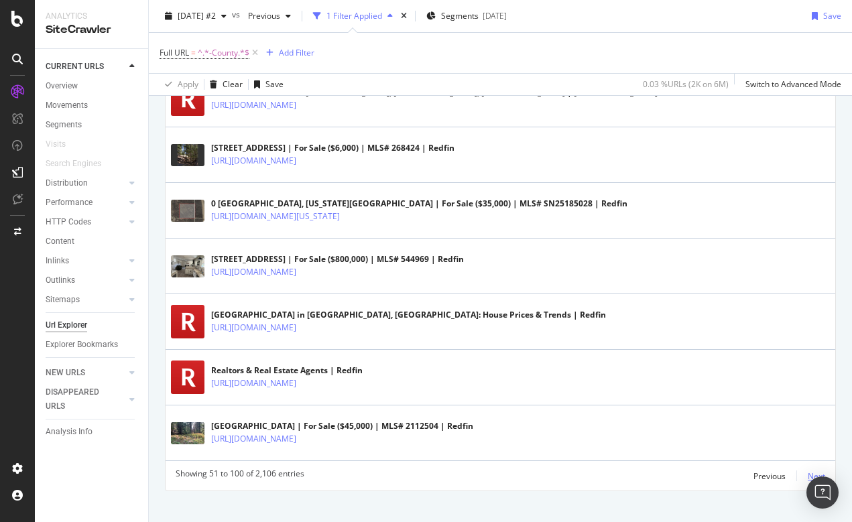
click at [823, 471] on div "Next" at bounding box center [816, 476] width 17 height 11
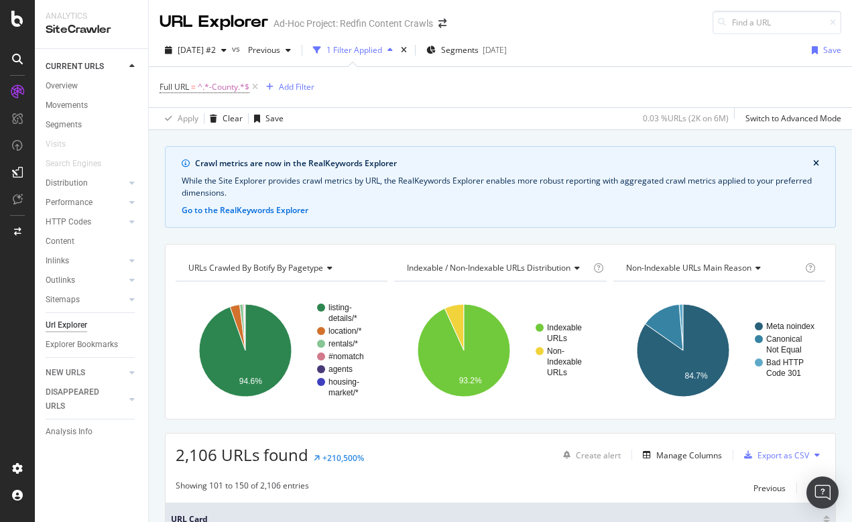
scroll to position [0, 0]
click at [296, 86] on div "Add Filter" at bounding box center [297, 86] width 36 height 11
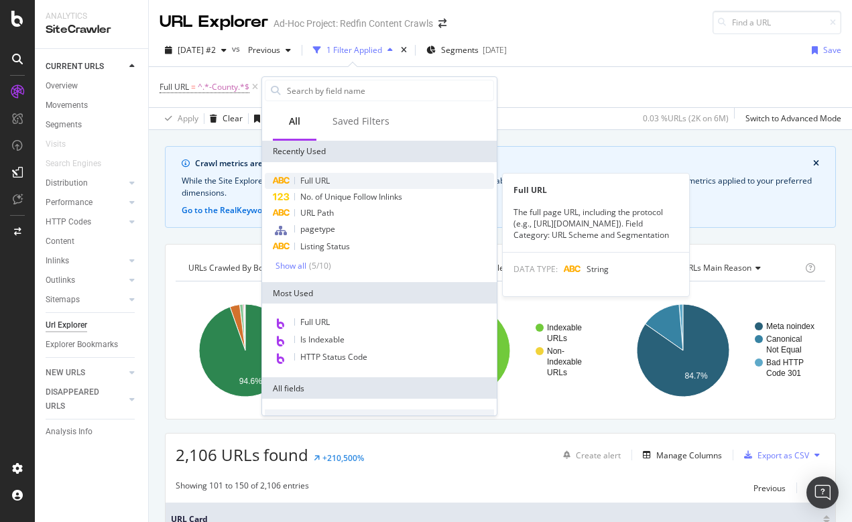
click at [312, 177] on span "Full URL" at bounding box center [315, 180] width 30 height 11
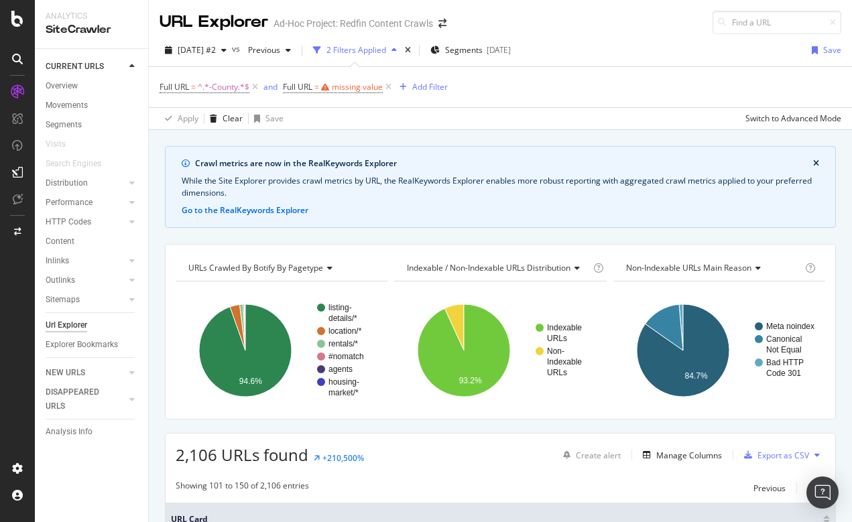
click at [614, 111] on div "Apply Clear Save Switch to Advanced Mode" at bounding box center [500, 118] width 703 height 22
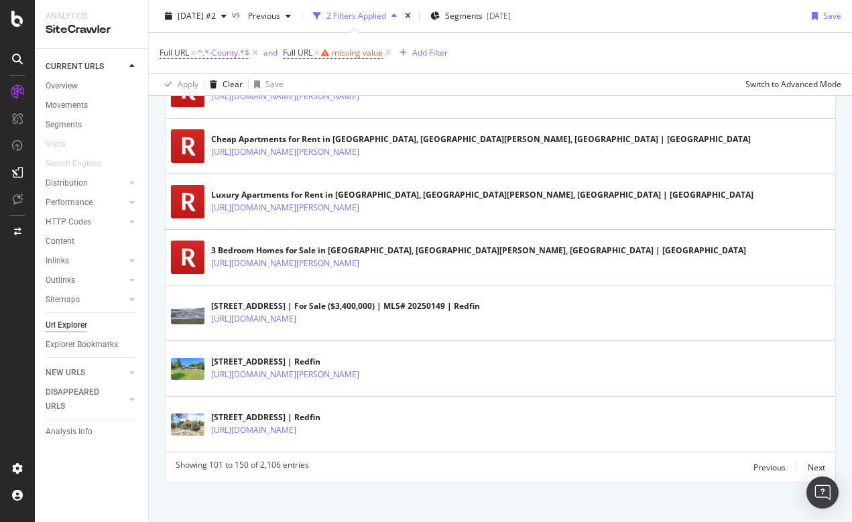
scroll to position [2874, 0]
click at [814, 463] on div "Next" at bounding box center [816, 468] width 17 height 11
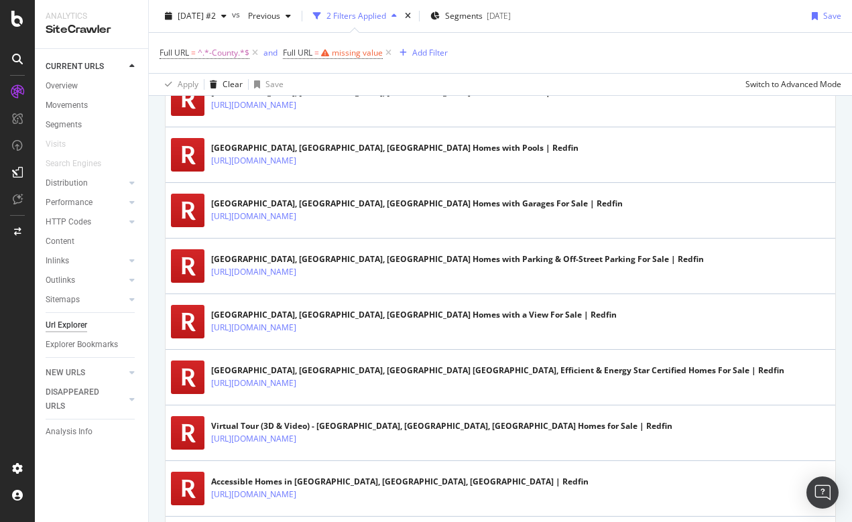
scroll to position [2856, 0]
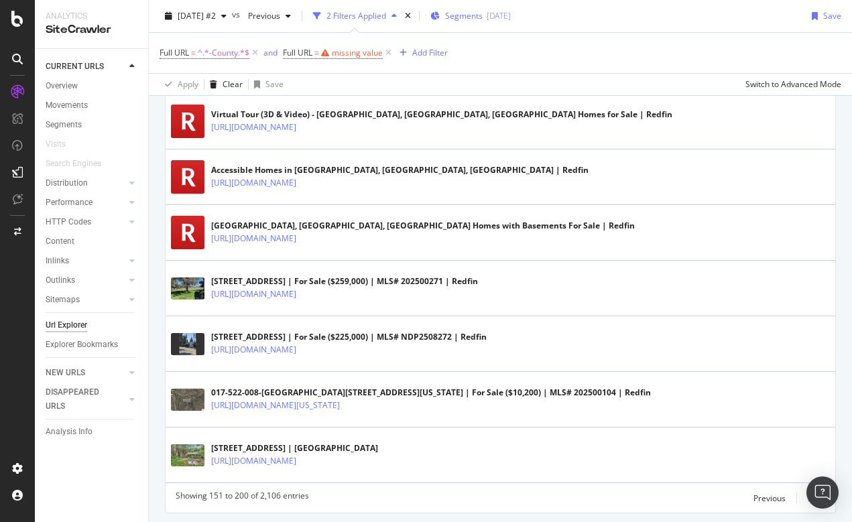
click at [493, 9] on div "Segments 2025-09-25" at bounding box center [470, 16] width 80 height 20
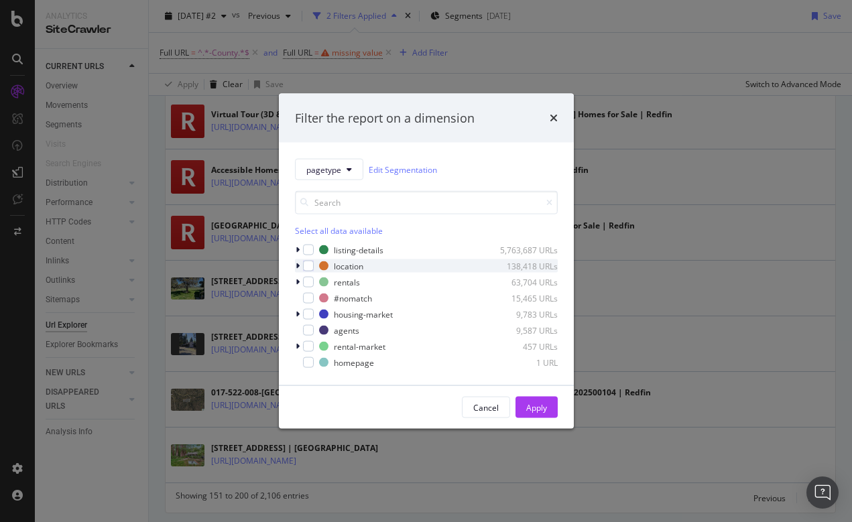
click at [299, 264] on icon "modal" at bounding box center [298, 266] width 4 height 8
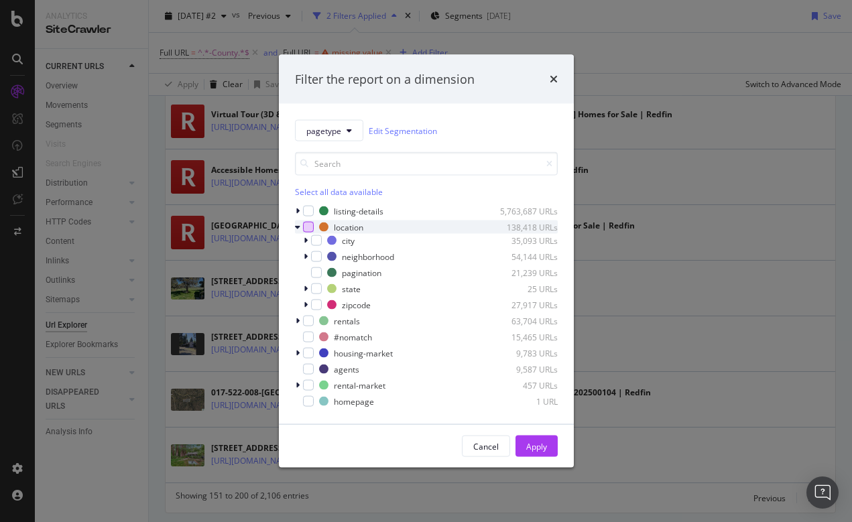
click at [311, 226] on div "modal" at bounding box center [308, 227] width 11 height 11
click at [524, 443] on button "Apply" at bounding box center [537, 446] width 42 height 21
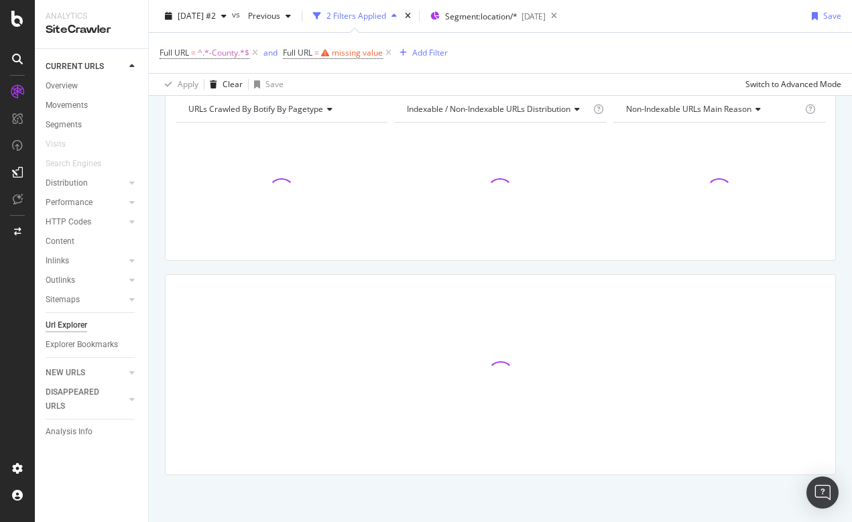
scroll to position [159, 0]
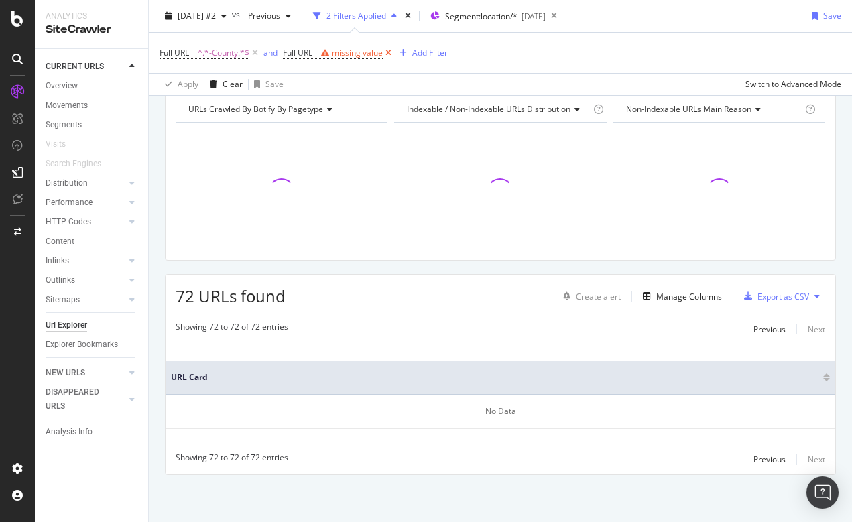
click at [389, 52] on icon at bounding box center [388, 52] width 11 height 13
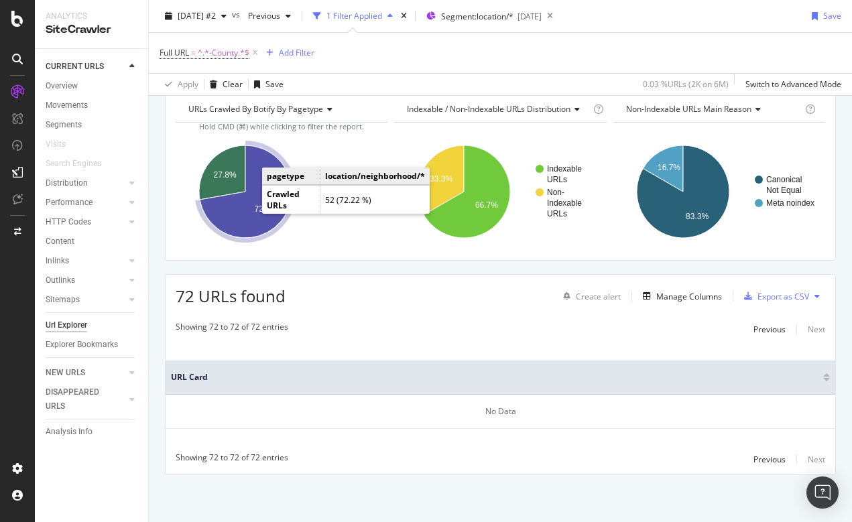
click at [256, 211] on text "72.2%" at bounding box center [265, 209] width 23 height 9
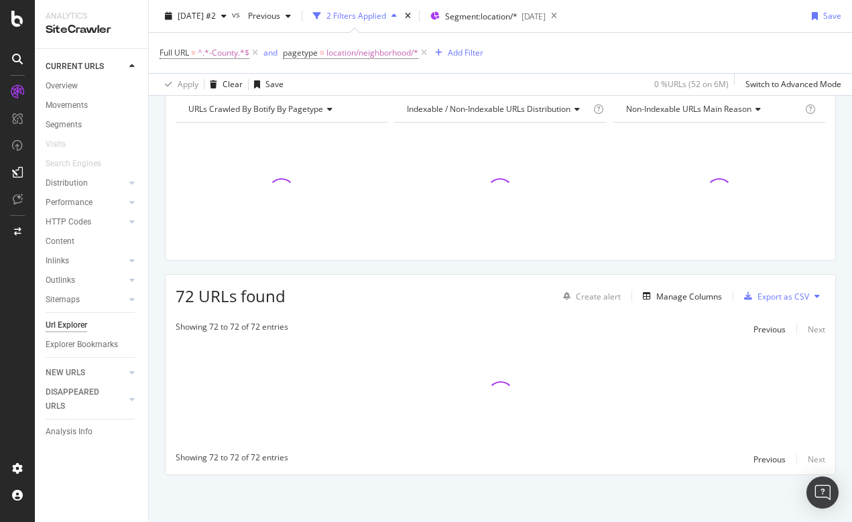
scroll to position [159, 0]
